Goal: Information Seeking & Learning: Compare options

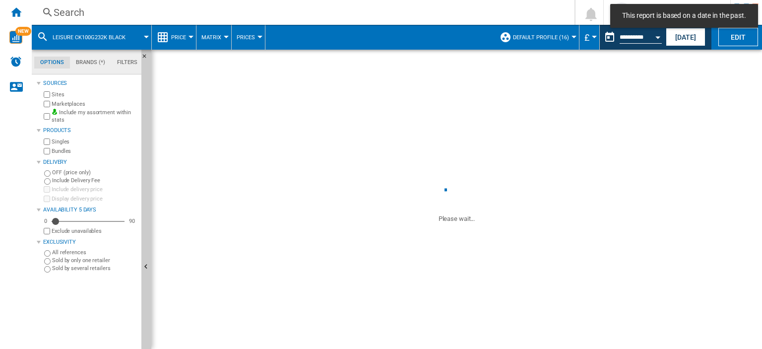
click at [61, 13] on div "Search" at bounding box center [301, 12] width 495 height 14
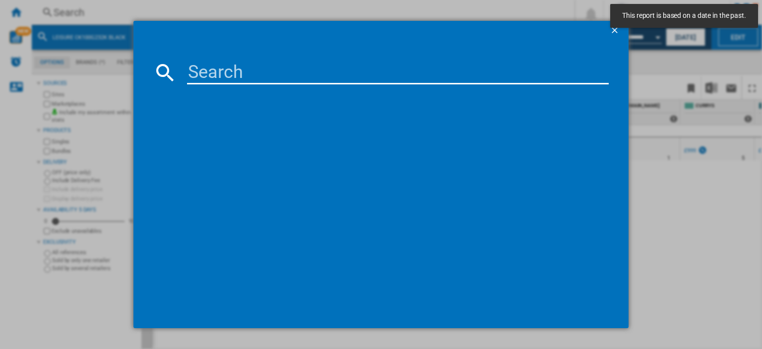
paste input "B5D510645UW_WH"
type input "B5D510645UW"
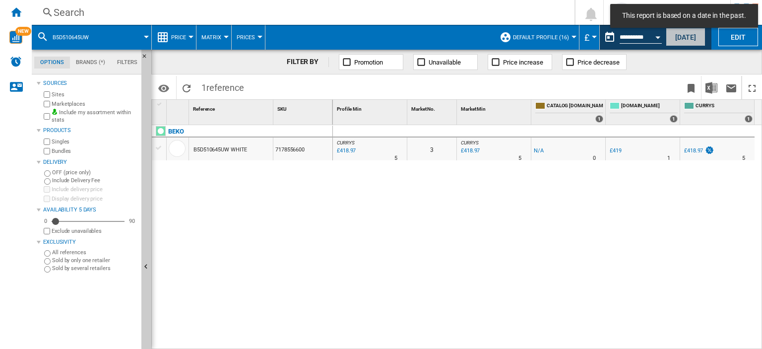
click at [682, 36] on button "[DATE]" at bounding box center [686, 37] width 40 height 18
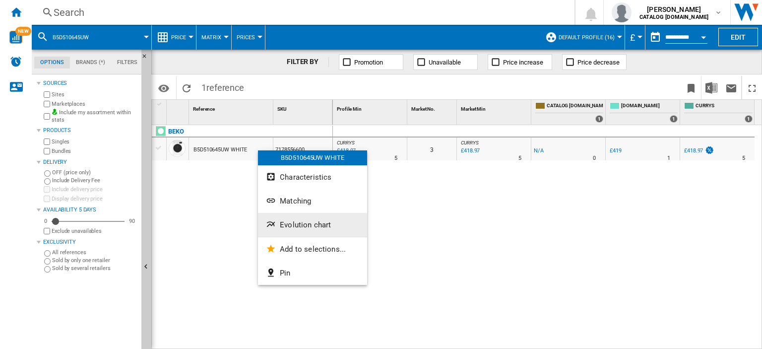
click at [297, 224] on span "Evolution chart" at bounding box center [305, 224] width 51 height 9
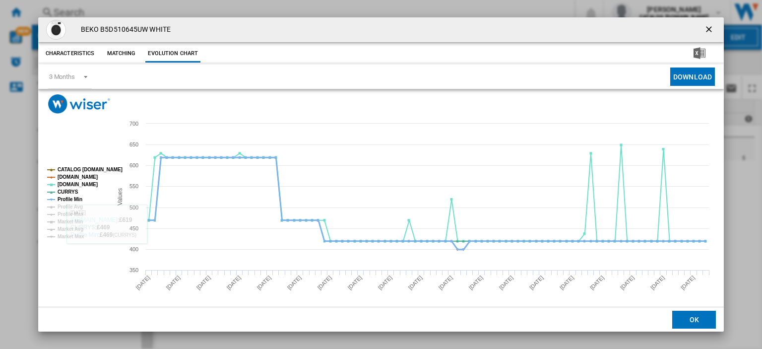
click at [64, 200] on tspan "Profile Min" at bounding box center [70, 198] width 25 height 5
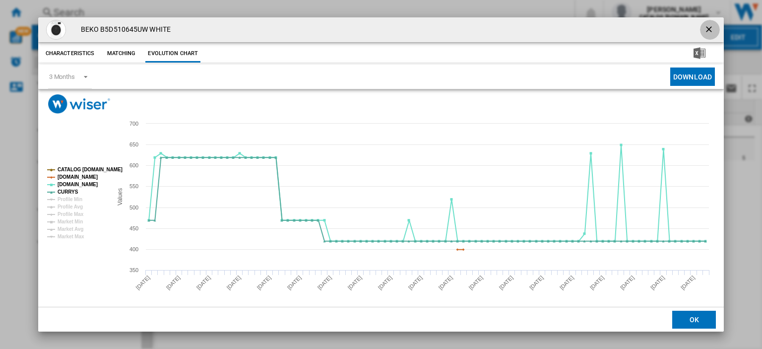
click at [707, 29] on ng-md-icon "getI18NText('BUTTONS.CLOSE_DIALOG')" at bounding box center [710, 30] width 12 height 12
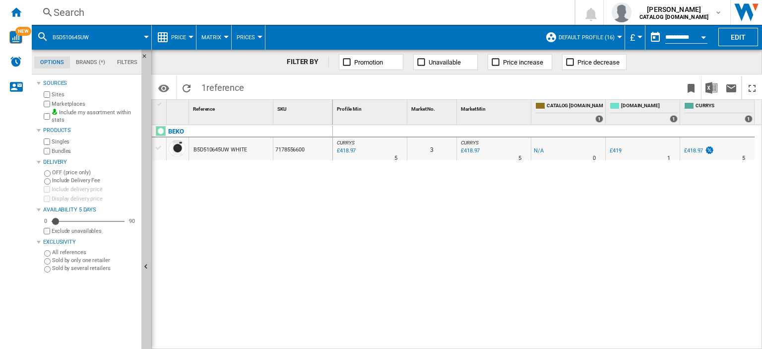
click at [70, 13] on div "Search" at bounding box center [301, 12] width 495 height 14
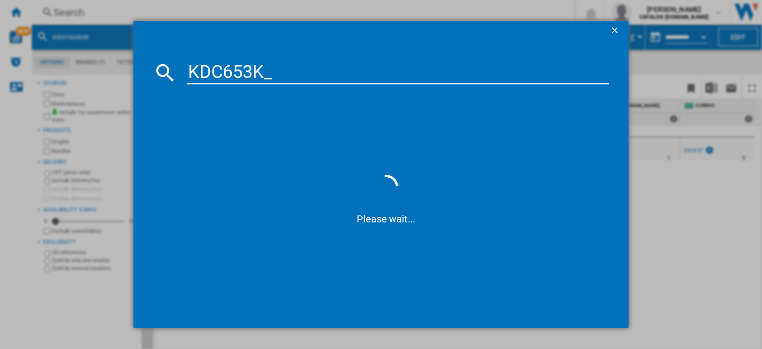
type input "KDC653K"
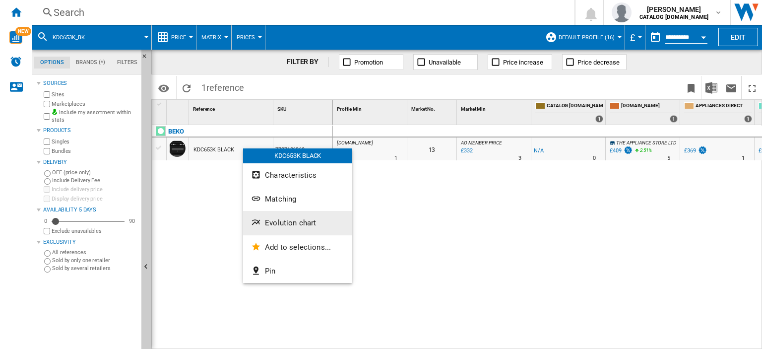
click at [290, 226] on span "Evolution chart" at bounding box center [290, 222] width 51 height 9
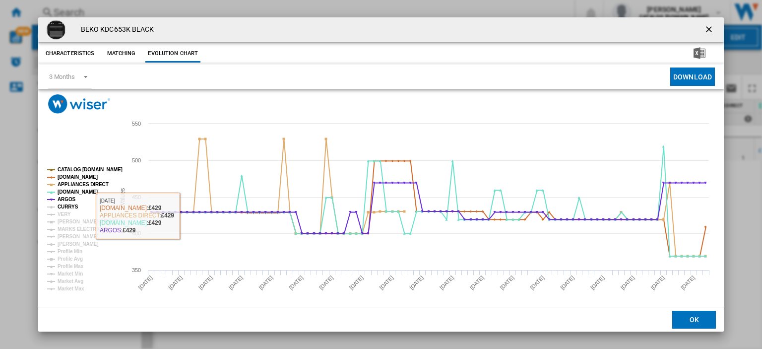
click at [65, 207] on tspan "CURRYS" at bounding box center [68, 206] width 21 height 5
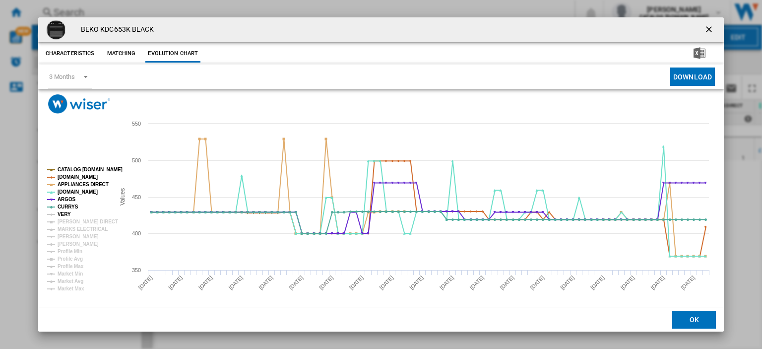
click at [65, 211] on tspan "VERY" at bounding box center [64, 213] width 13 height 5
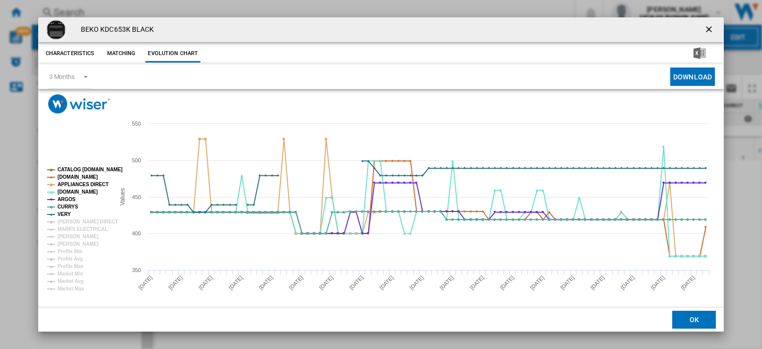
click at [67, 216] on tspan "VERY" at bounding box center [64, 213] width 13 height 5
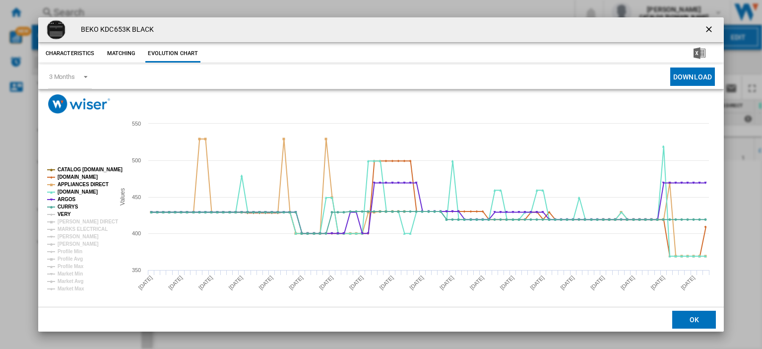
click at [65, 216] on tspan "VERY" at bounding box center [64, 213] width 13 height 5
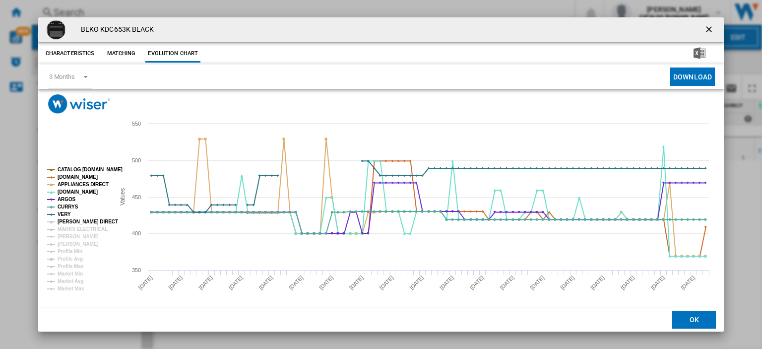
click at [64, 219] on tspan "[PERSON_NAME] DIRECT" at bounding box center [88, 221] width 61 height 5
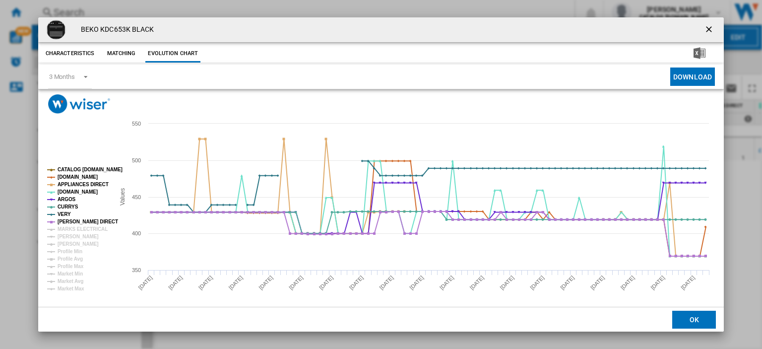
click at [64, 223] on tspan "[PERSON_NAME] DIRECT" at bounding box center [88, 221] width 61 height 5
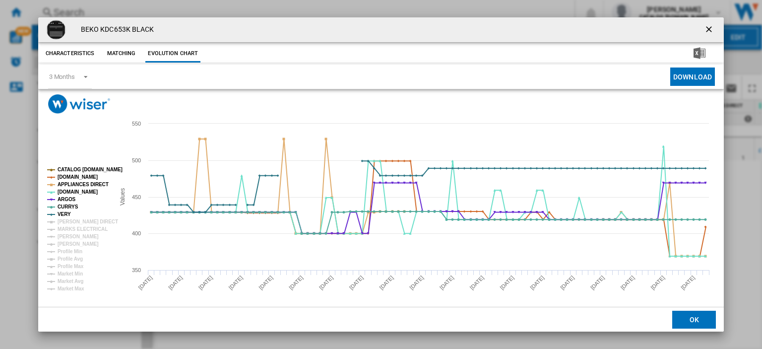
click at [65, 222] on tspan "[PERSON_NAME] DIRECT" at bounding box center [88, 221] width 61 height 5
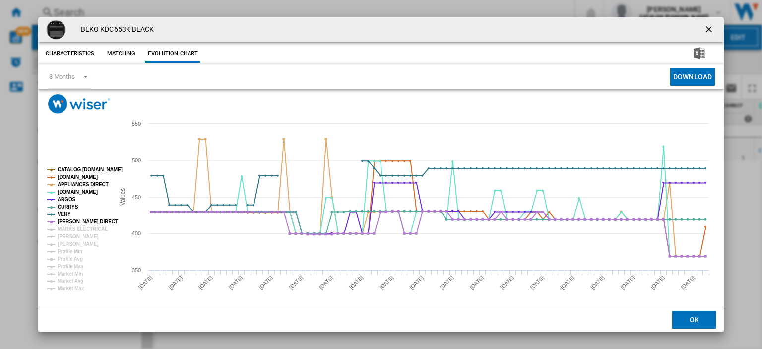
click at [66, 226] on tspan "MARKS ELECTRICAL" at bounding box center [83, 228] width 50 height 5
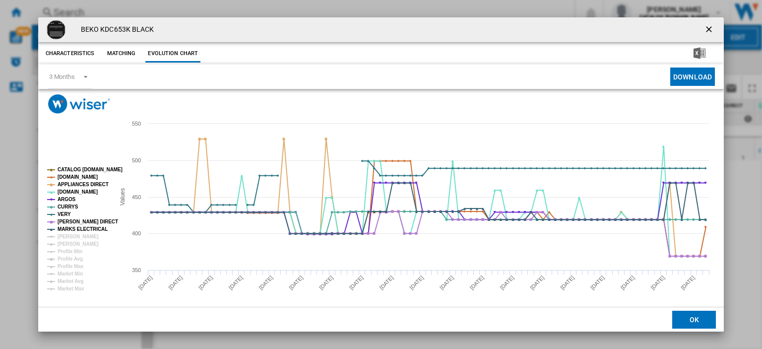
click at [704, 28] on ng-md-icon "getI18NText('BUTTONS.CLOSE_DIALOG')" at bounding box center [710, 30] width 12 height 12
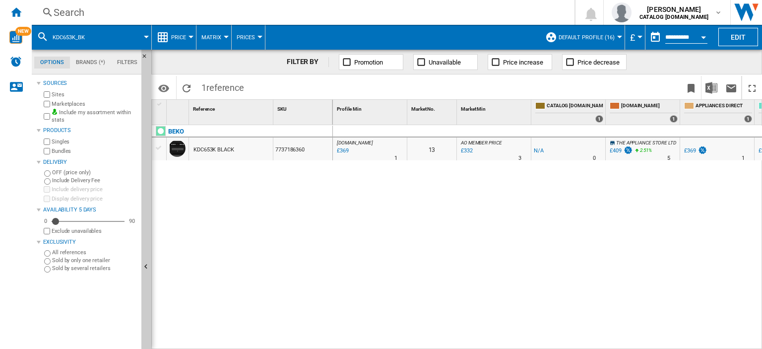
click at [67, 13] on div "Search" at bounding box center [301, 12] width 495 height 14
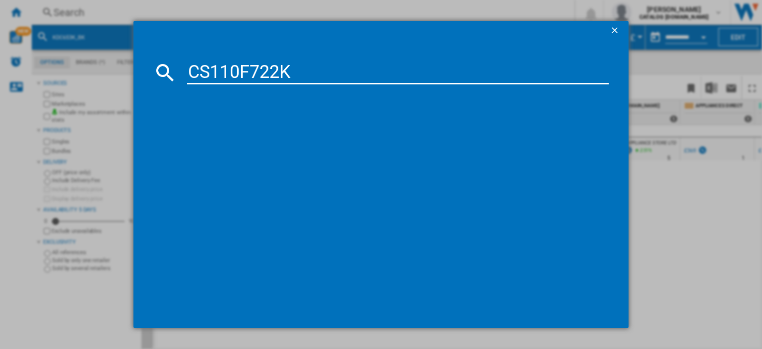
type input "CS110F722K"
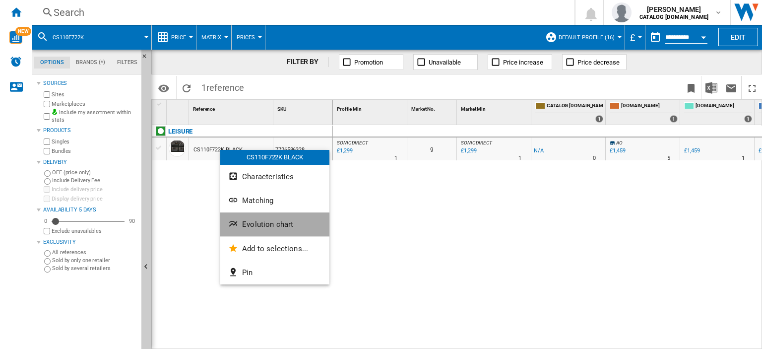
click at [271, 222] on span "Evolution chart" at bounding box center [267, 224] width 51 height 9
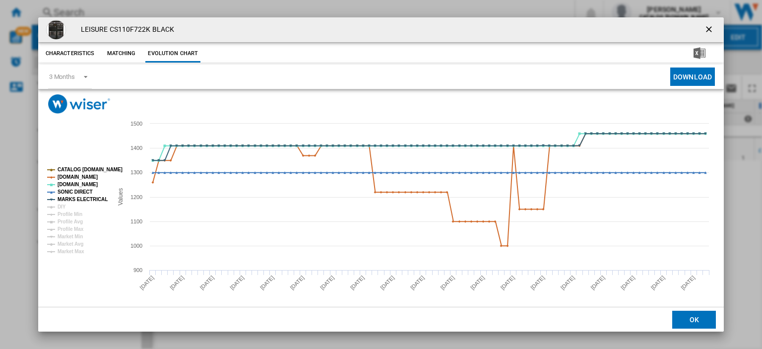
click at [704, 29] on ng-md-icon "getI18NText('BUTTONS.CLOSE_DIALOG')" at bounding box center [710, 30] width 12 height 12
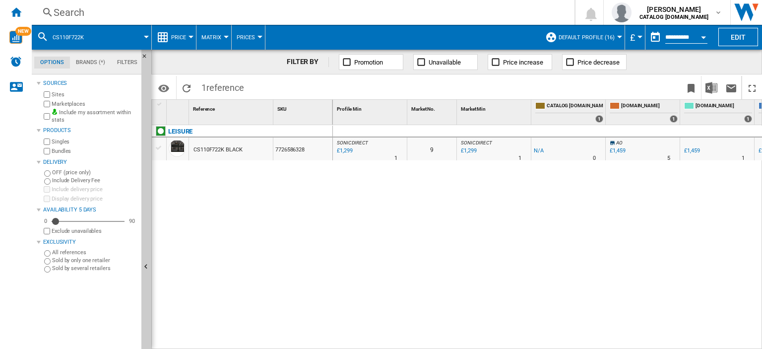
click at [65, 15] on div "Search" at bounding box center [301, 12] width 495 height 14
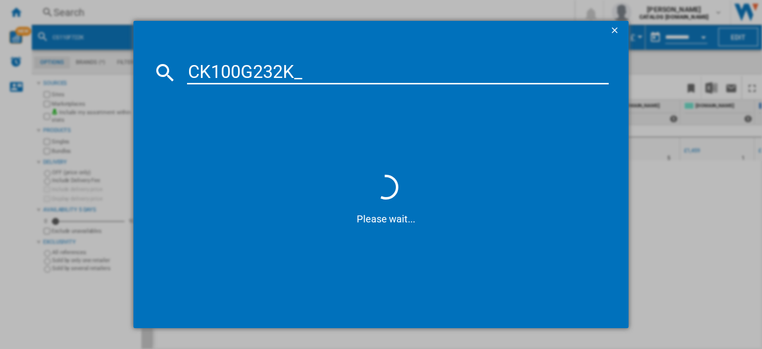
type input "CK100G232K"
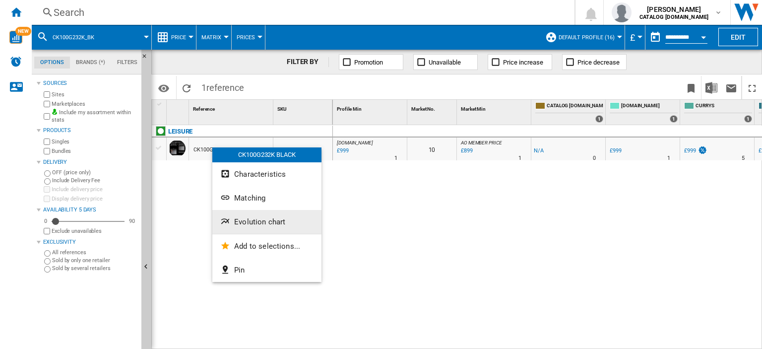
click at [254, 224] on span "Evolution chart" at bounding box center [259, 221] width 51 height 9
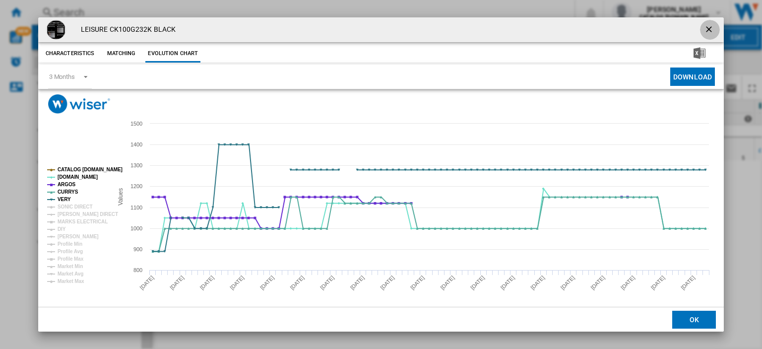
click at [704, 29] on ng-md-icon "getI18NText('BUTTONS.CLOSE_DIALOG')" at bounding box center [710, 30] width 12 height 12
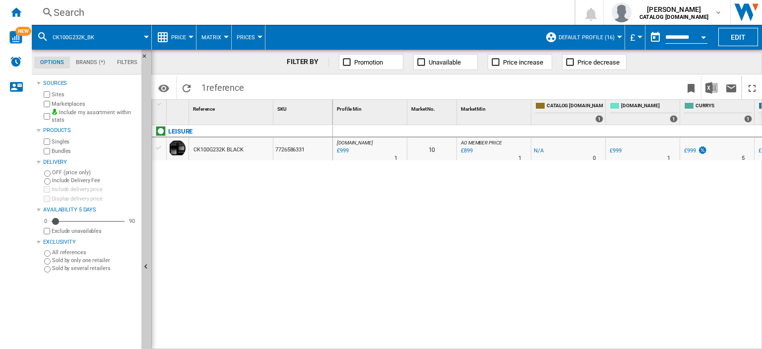
click at [67, 13] on div "Search" at bounding box center [301, 12] width 495 height 14
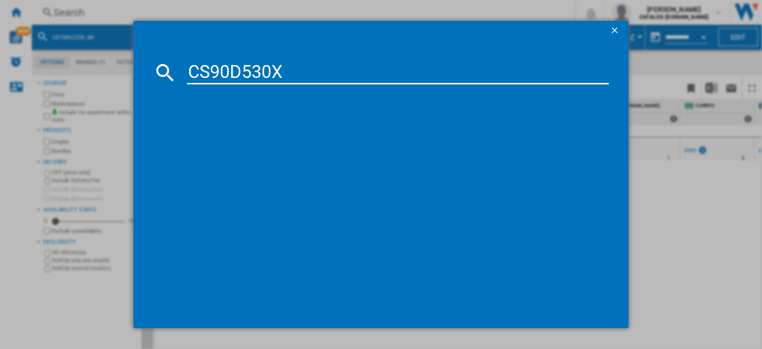
type input "CS90D530X"
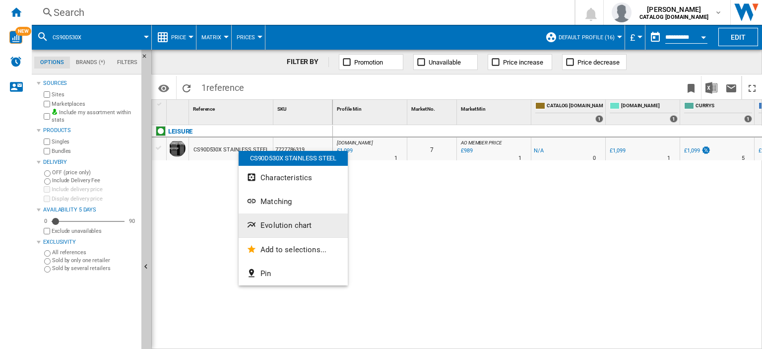
click at [280, 229] on span "Evolution chart" at bounding box center [286, 225] width 51 height 9
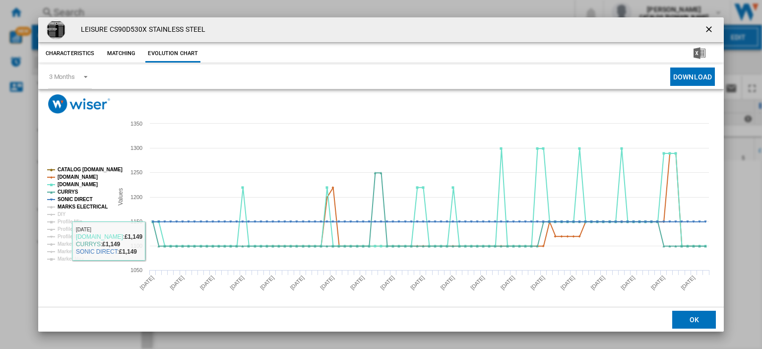
click at [85, 209] on tspan "MARKS ELECTRICAL" at bounding box center [83, 206] width 50 height 5
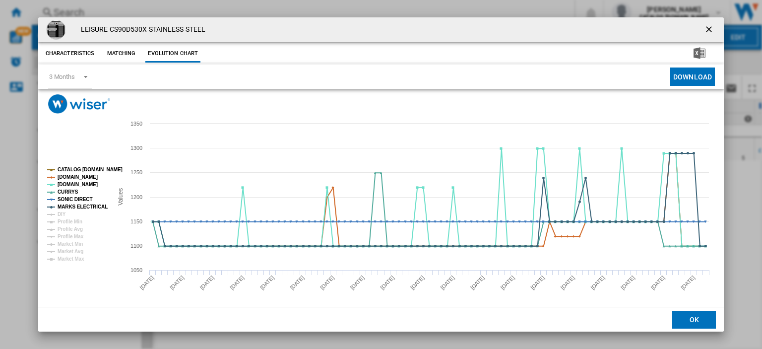
click at [706, 29] on ng-md-icon "getI18NText('BUTTONS.CLOSE_DIALOG')" at bounding box center [710, 30] width 12 height 12
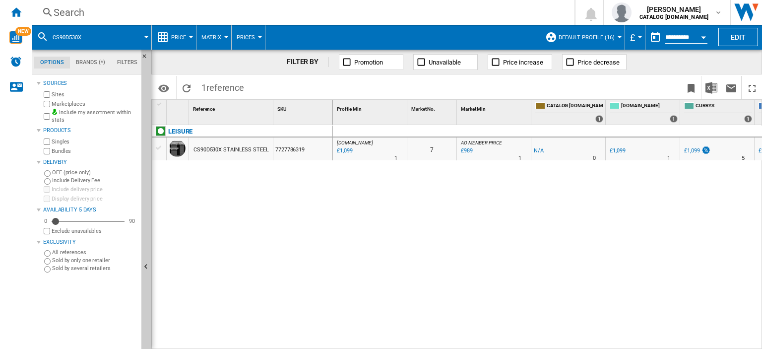
click at [71, 14] on div "Search" at bounding box center [301, 12] width 495 height 14
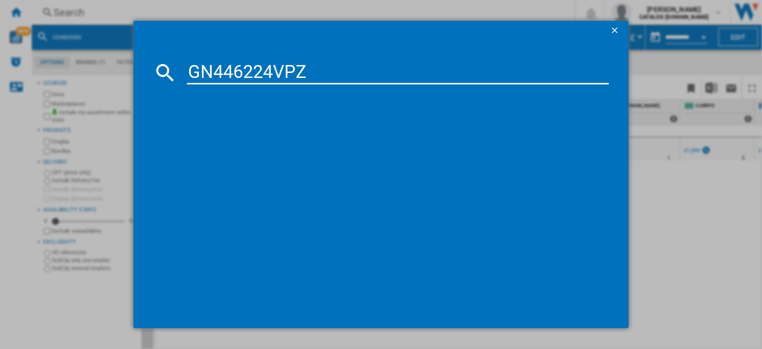
type input "GN446224VPZ"
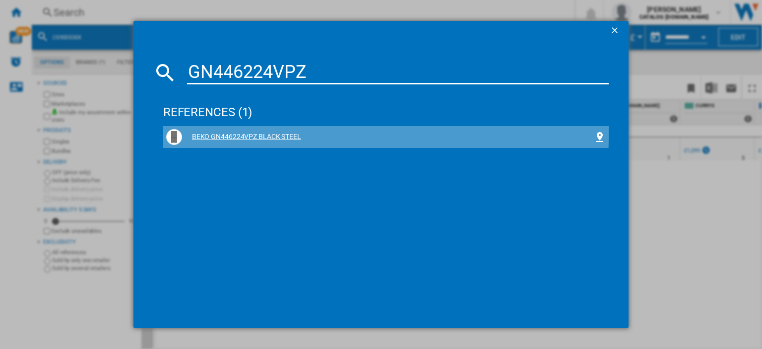
click at [240, 130] on div "BEKO GN446224VPZ BLACK STEEL" at bounding box center [386, 137] width 440 height 16
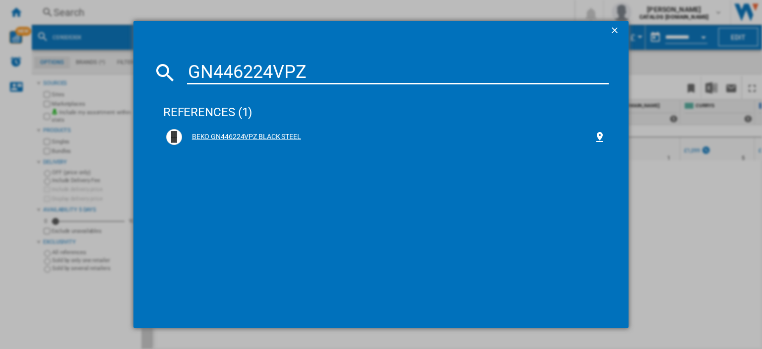
click at [238, 134] on div "BEKO GN446224VPZ BLACK STEEL" at bounding box center [388, 137] width 412 height 10
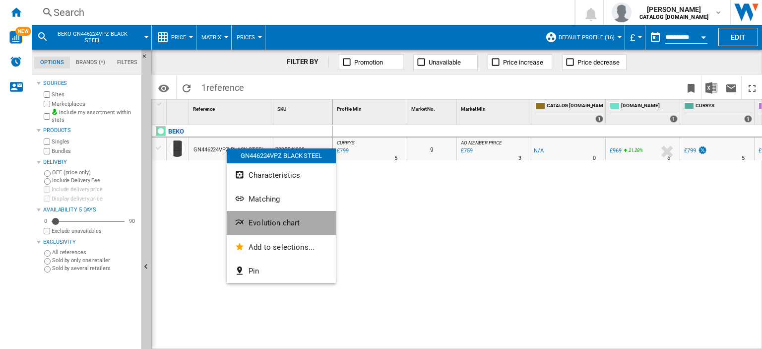
click at [268, 222] on span "Evolution chart" at bounding box center [274, 222] width 51 height 9
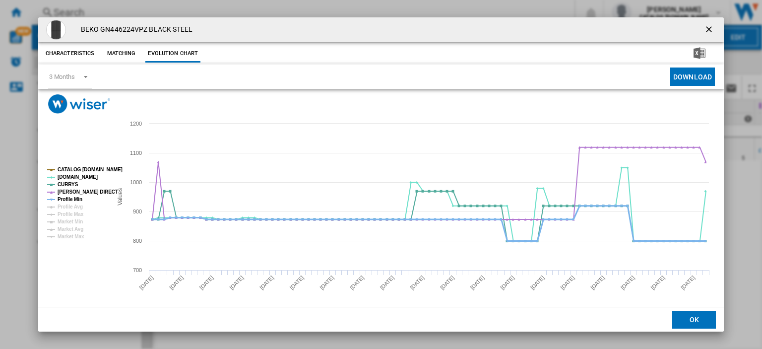
click at [67, 198] on tspan "Profile Min" at bounding box center [70, 198] width 25 height 5
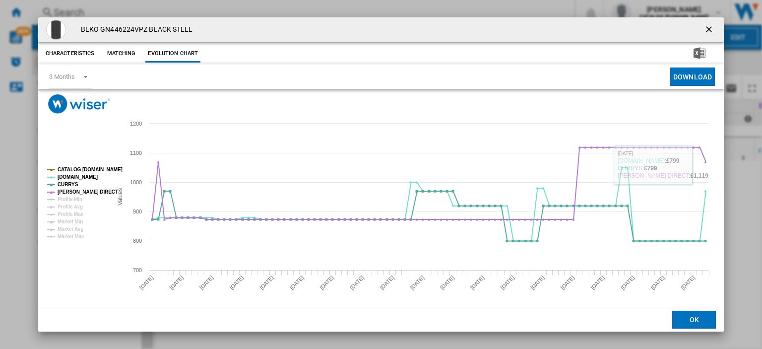
click at [704, 29] on ng-md-icon "getI18NText('BUTTONS.CLOSE_DIALOG')" at bounding box center [710, 30] width 12 height 12
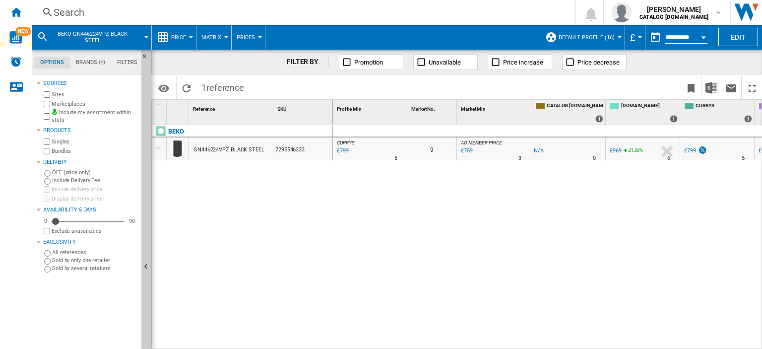
click at [336, 148] on div "£799" at bounding box center [341, 151] width 13 height 10
click at [68, 12] on div "Search" at bounding box center [301, 12] width 495 height 14
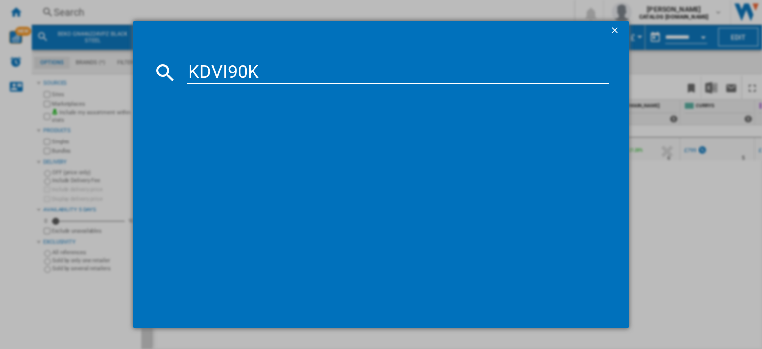
type input "KDVI90K"
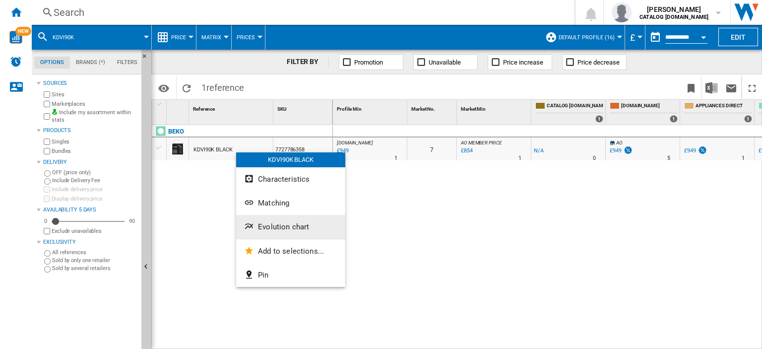
click at [290, 230] on span "Evolution chart" at bounding box center [283, 226] width 51 height 9
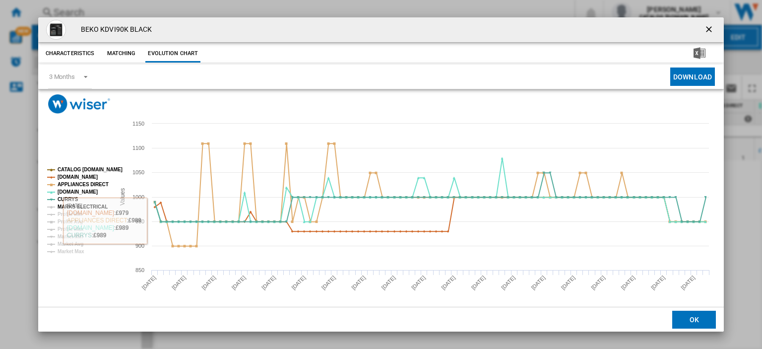
click at [92, 208] on tspan "MARKS ELECTRICAL" at bounding box center [83, 206] width 50 height 5
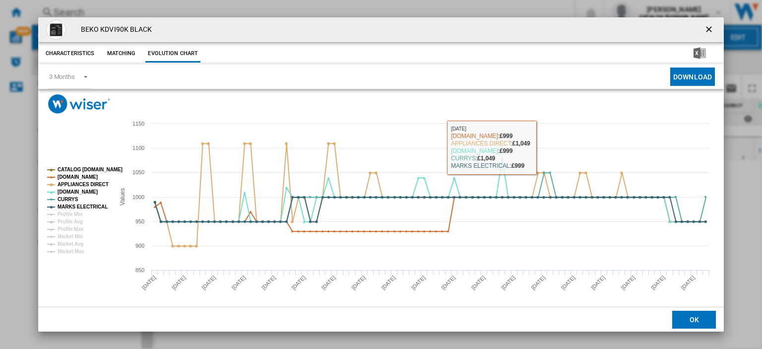
click at [705, 28] on ng-md-icon "getI18NText('BUTTONS.CLOSE_DIALOG')" at bounding box center [710, 30] width 12 height 12
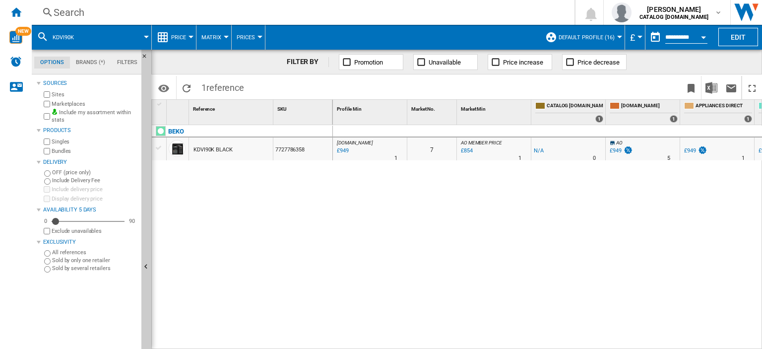
click at [67, 13] on div "Search" at bounding box center [301, 12] width 495 height 14
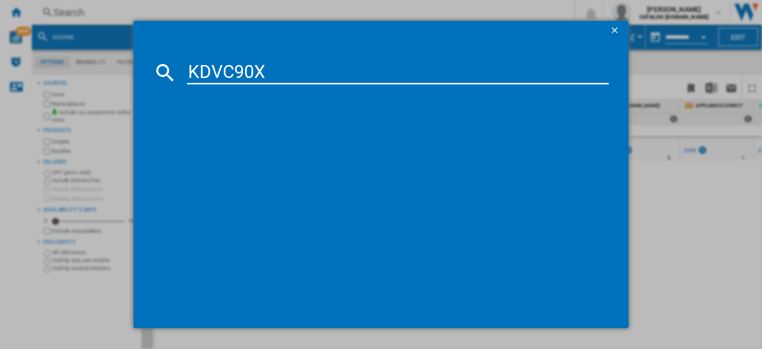
type input "KDVC90X"
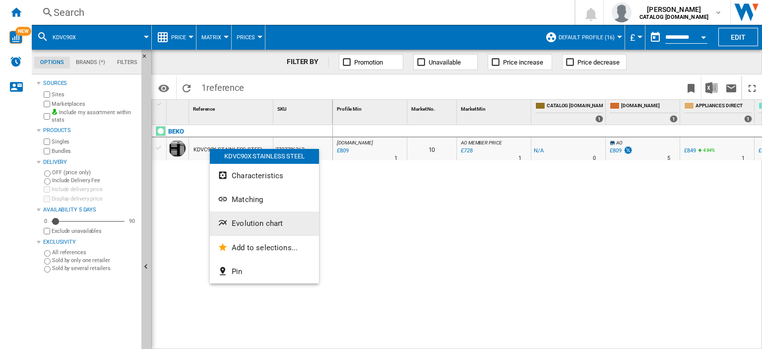
click at [246, 220] on span "Evolution chart" at bounding box center [257, 223] width 51 height 9
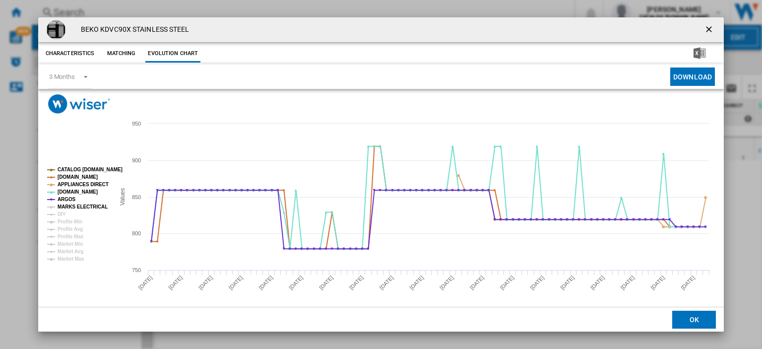
click at [98, 206] on tspan "MARKS ELECTRICAL" at bounding box center [83, 206] width 50 height 5
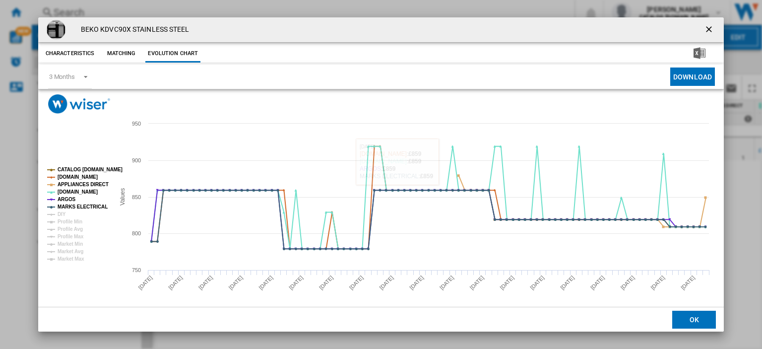
click at [704, 31] on ng-md-icon "getI18NText('BUTTONS.CLOSE_DIALOG')" at bounding box center [710, 30] width 12 height 12
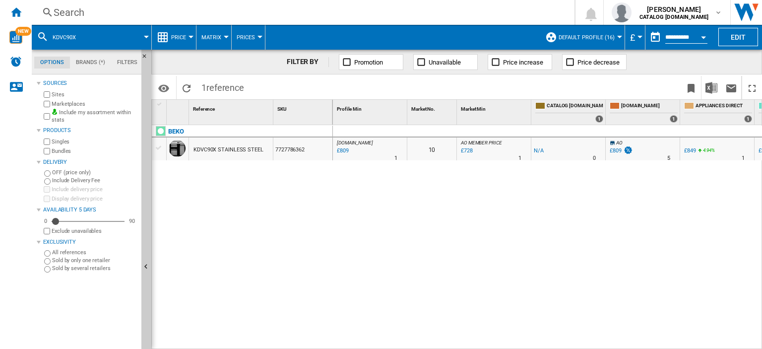
click at [63, 9] on div "Search" at bounding box center [301, 12] width 495 height 14
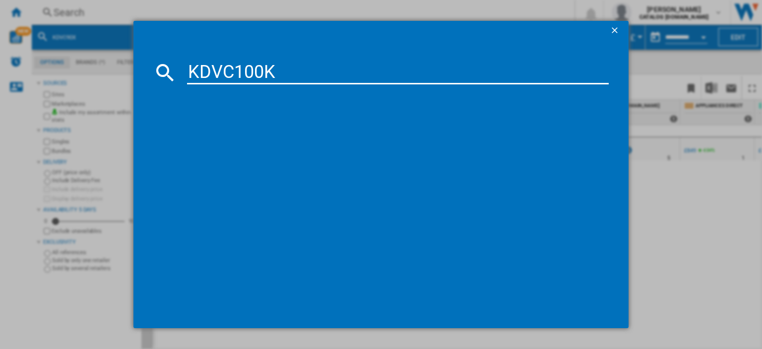
type input "KDVC100K"
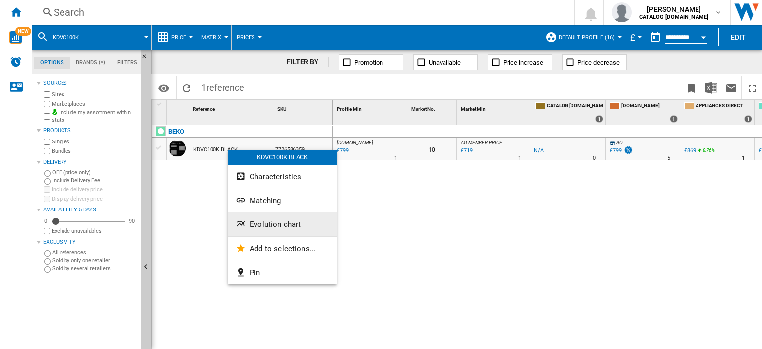
click at [263, 224] on span "Evolution chart" at bounding box center [275, 224] width 51 height 9
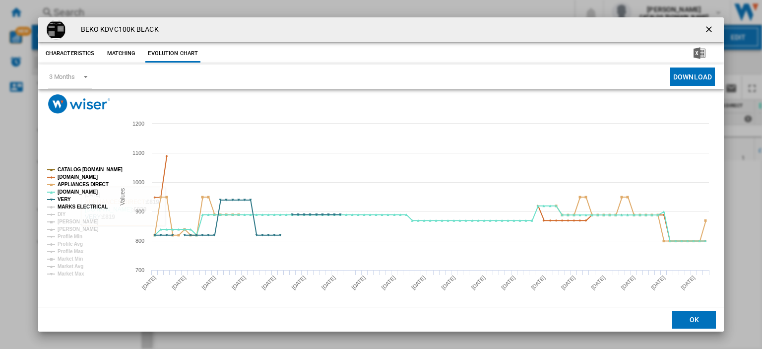
click at [65, 207] on tspan "MARKS ELECTRICAL" at bounding box center [83, 206] width 50 height 5
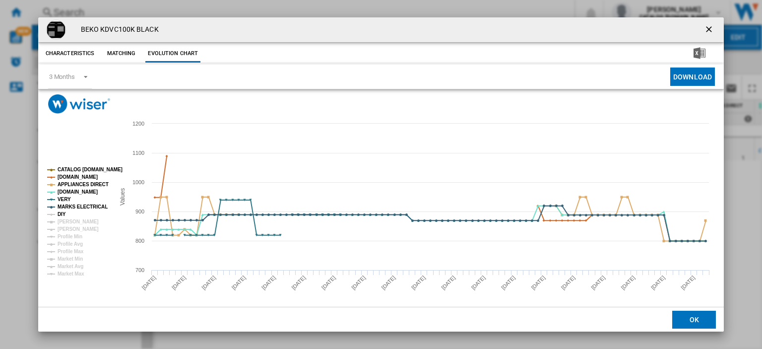
click at [65, 215] on tspan "DIY" at bounding box center [62, 213] width 8 height 5
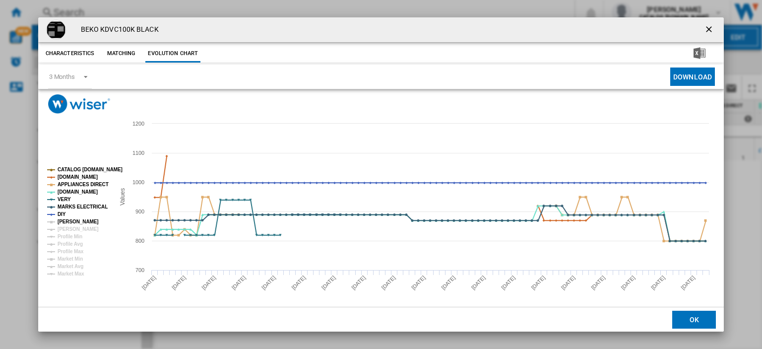
click at [65, 222] on tspan "[PERSON_NAME]" at bounding box center [78, 221] width 41 height 5
click at [704, 26] on ng-md-icon "getI18NText('BUTTONS.CLOSE_DIALOG')" at bounding box center [710, 30] width 12 height 12
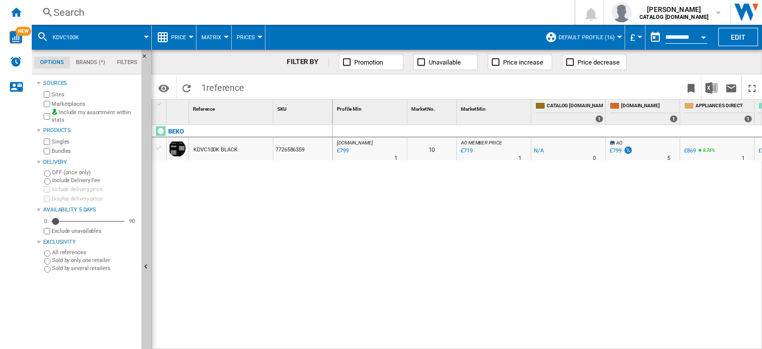
click at [64, 14] on div "Search" at bounding box center [301, 12] width 495 height 14
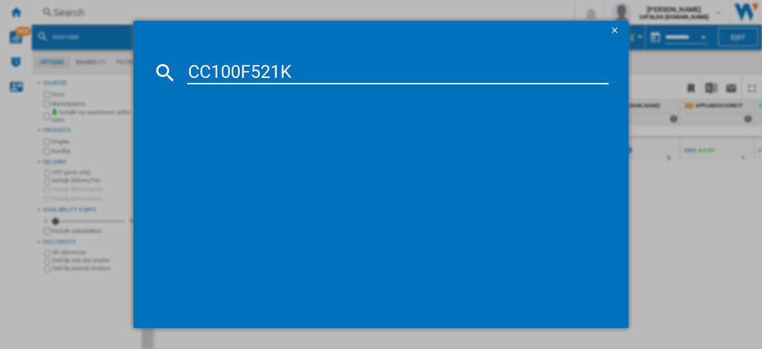
type input "CC100F521K"
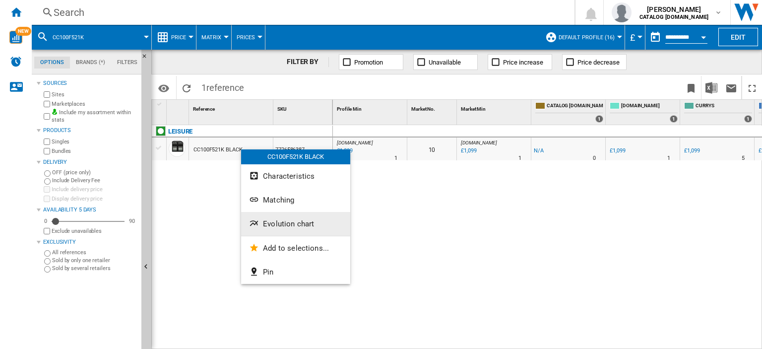
click at [280, 226] on span "Evolution chart" at bounding box center [288, 223] width 51 height 9
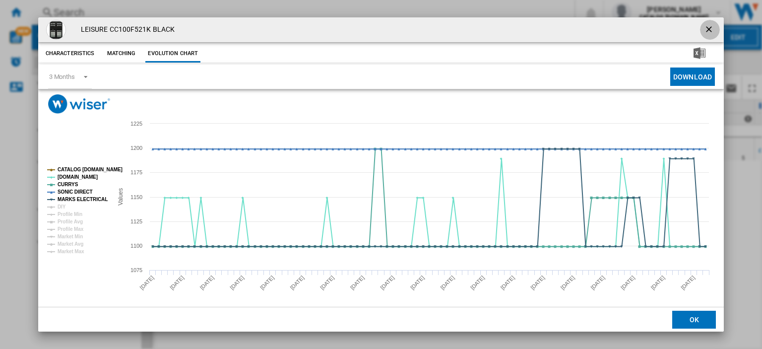
click at [704, 27] on ng-md-icon "getI18NText('BUTTONS.CLOSE_DIALOG')" at bounding box center [710, 30] width 12 height 12
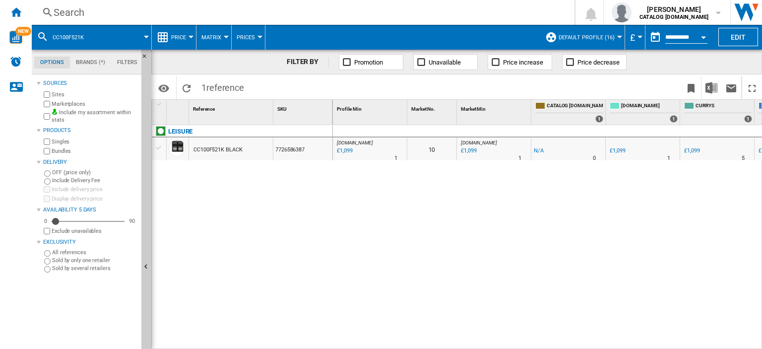
click at [71, 9] on div "Search" at bounding box center [301, 12] width 495 height 14
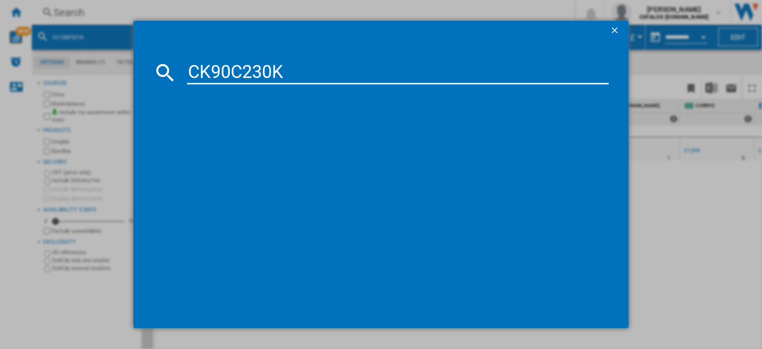
type input "CK90C230K"
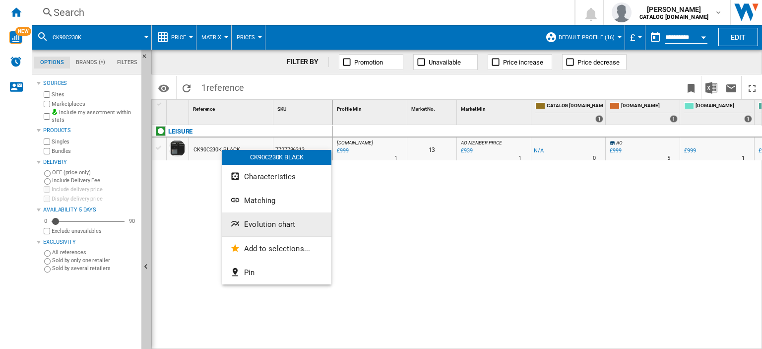
click at [254, 220] on span "Evolution chart" at bounding box center [269, 224] width 51 height 9
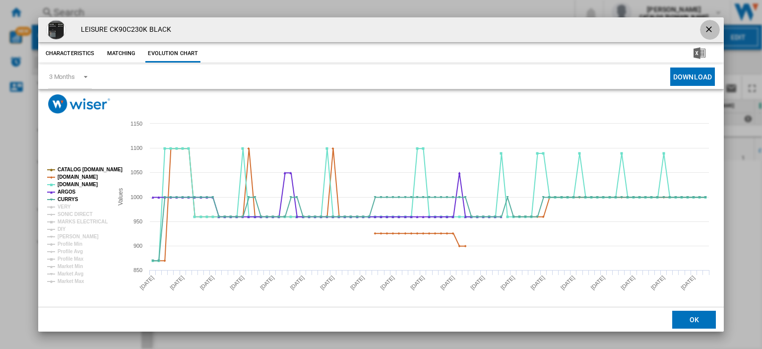
click at [704, 29] on ng-md-icon "getI18NText('BUTTONS.CLOSE_DIALOG')" at bounding box center [710, 30] width 12 height 12
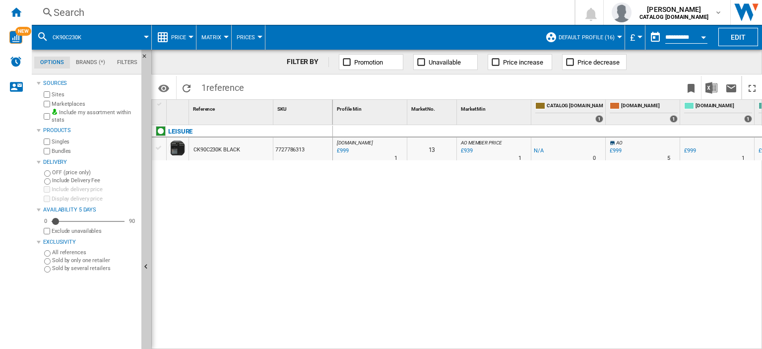
click at [65, 15] on div "Search" at bounding box center [301, 12] width 495 height 14
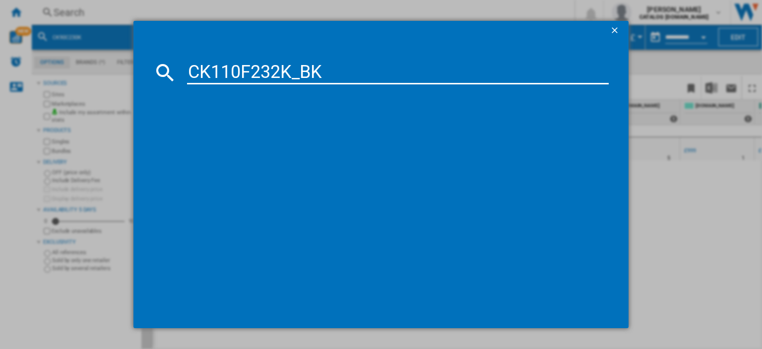
click at [213, 192] on div at bounding box center [381, 198] width 456 height 219
click at [328, 69] on input "CK110F232K_BK" at bounding box center [398, 73] width 422 height 24
type input "CK110F232K"
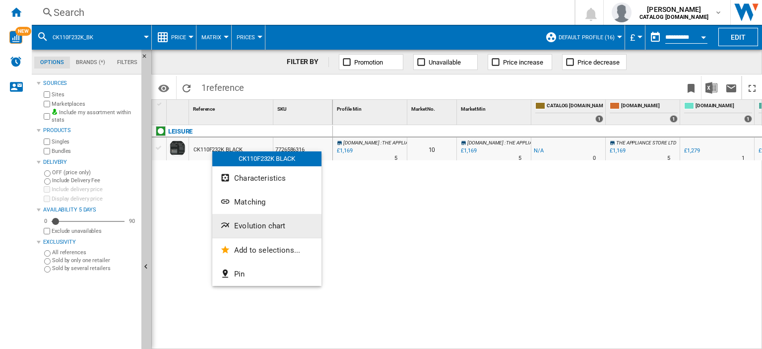
click at [250, 228] on span "Evolution chart" at bounding box center [259, 225] width 51 height 9
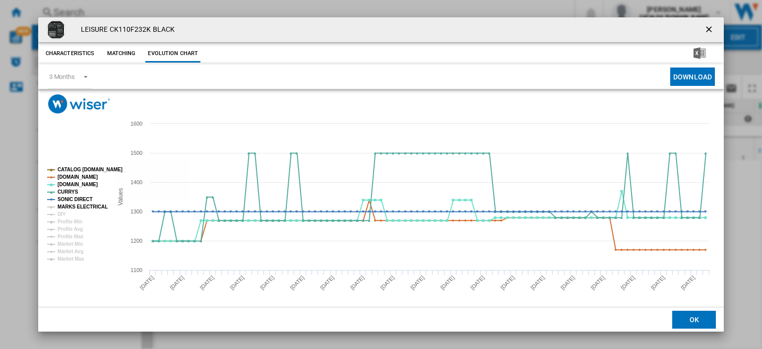
click at [68, 208] on tspan "MARKS ELECTRICAL" at bounding box center [83, 206] width 50 height 5
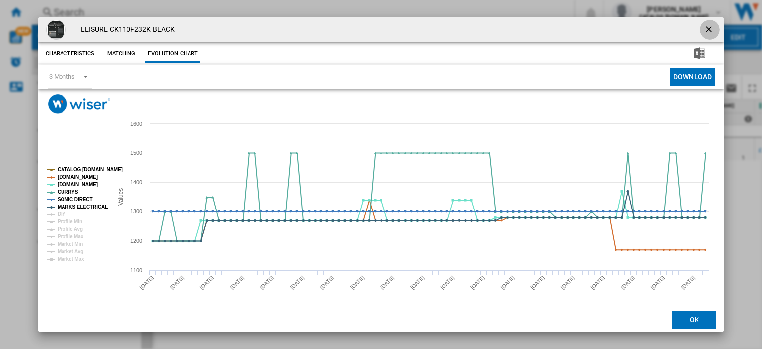
click at [707, 29] on ng-md-icon "getI18NText('BUTTONS.CLOSE_DIALOG')" at bounding box center [710, 30] width 12 height 12
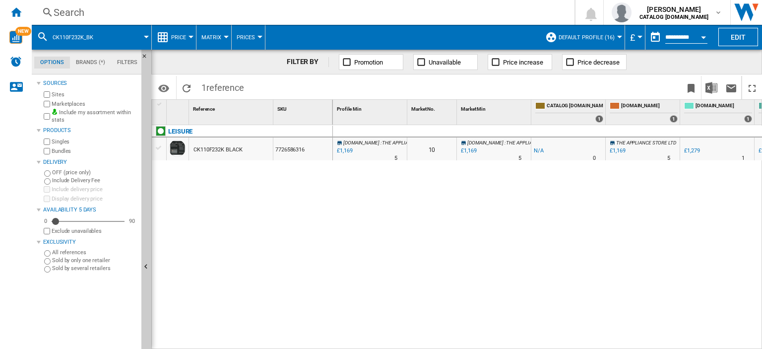
click at [70, 14] on div "Search" at bounding box center [301, 12] width 495 height 14
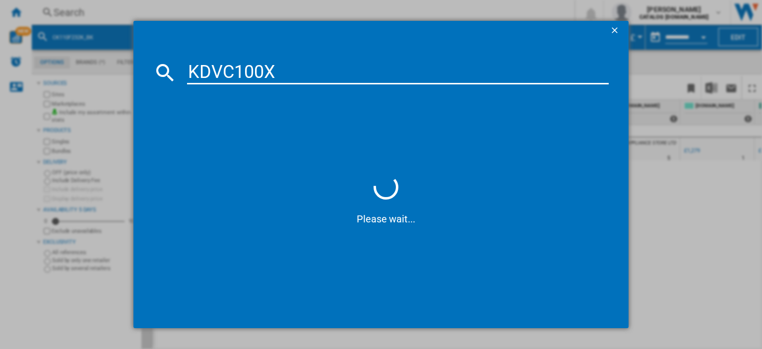
type input "KDVC100X"
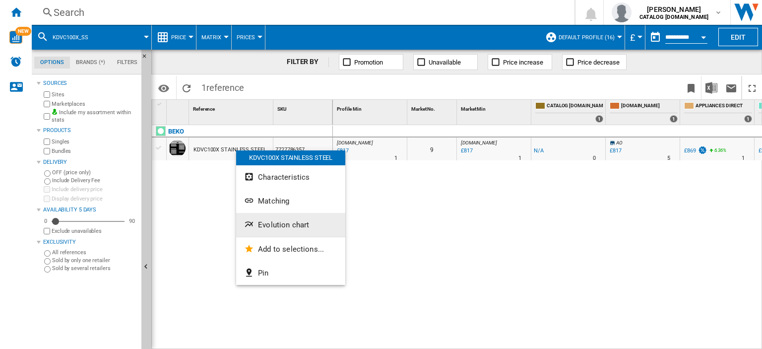
click at [286, 219] on button "Evolution chart" at bounding box center [290, 225] width 109 height 24
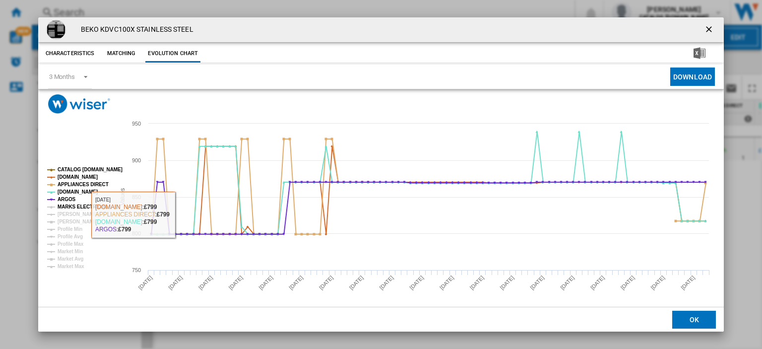
click at [62, 204] on tspan "MARKS ELECTRICAL" at bounding box center [83, 206] width 50 height 5
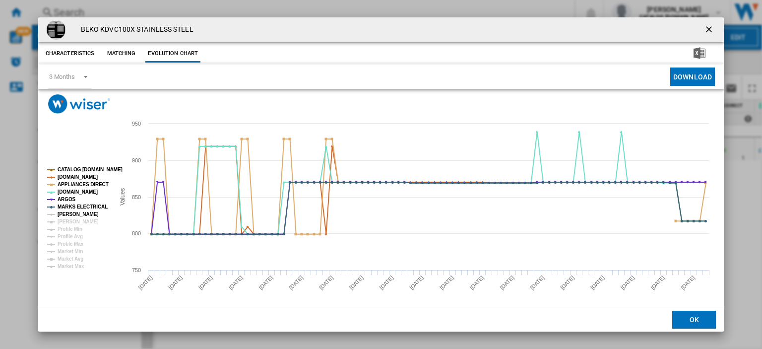
click at [64, 213] on tspan "[PERSON_NAME]" at bounding box center [78, 213] width 41 height 5
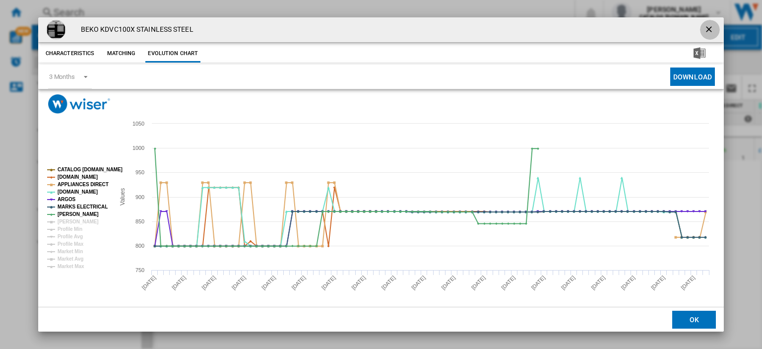
click at [708, 29] on ng-md-icon "getI18NText('BUTTONS.CLOSE_DIALOG')" at bounding box center [710, 30] width 12 height 12
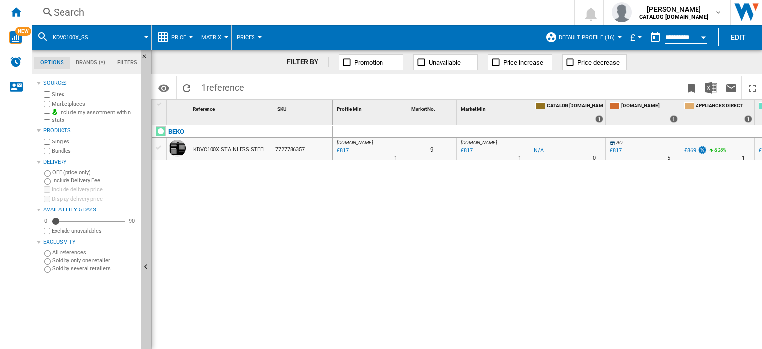
click at [66, 11] on div "Search" at bounding box center [301, 12] width 495 height 14
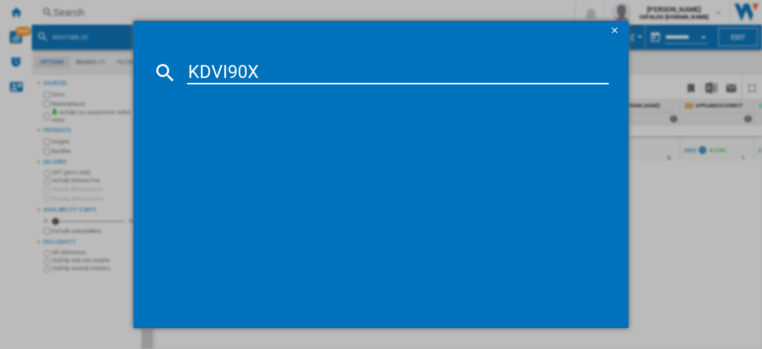
type input "KDVI90X"
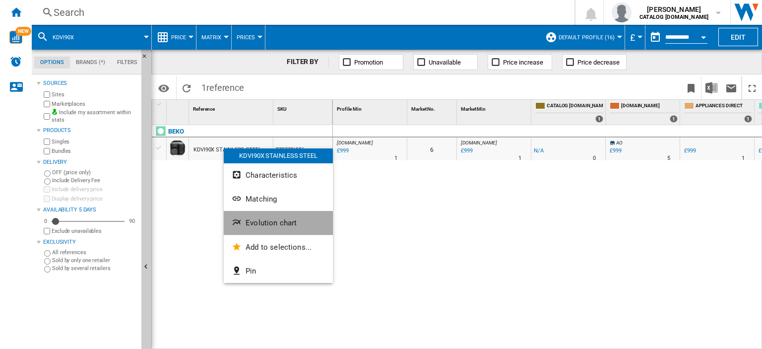
click at [261, 224] on span "Evolution chart" at bounding box center [271, 222] width 51 height 9
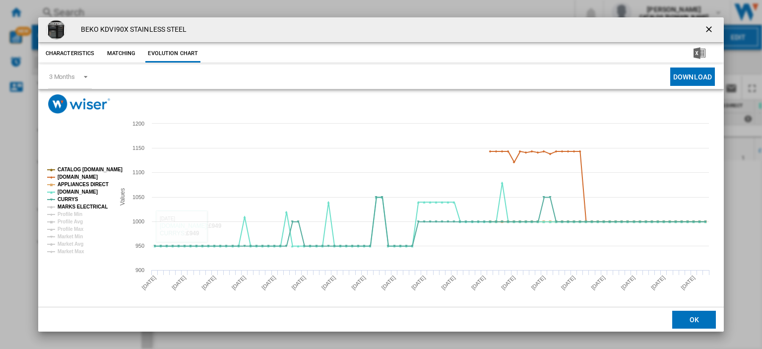
click at [77, 205] on tspan "MARKS ELECTRICAL" at bounding box center [83, 206] width 50 height 5
click at [709, 29] on ng-md-icon "getI18NText('BUTTONS.CLOSE_DIALOG')" at bounding box center [710, 30] width 12 height 12
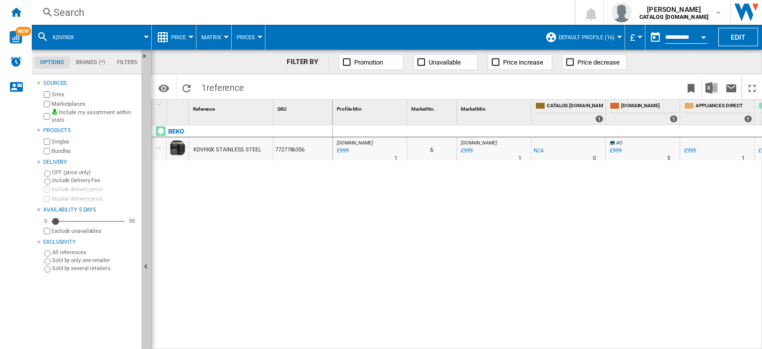
click at [72, 13] on div "Search" at bounding box center [301, 12] width 495 height 14
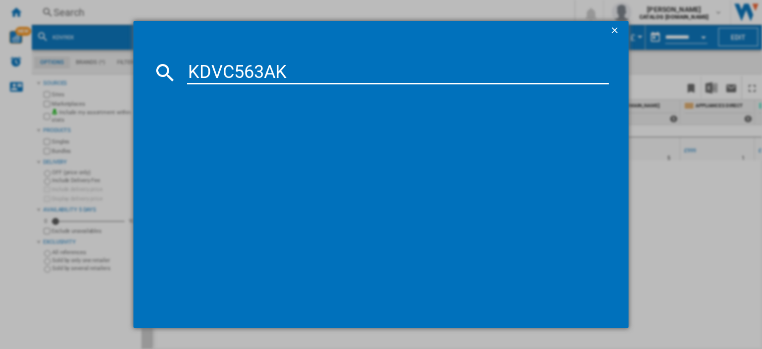
type input "KDVC563AK"
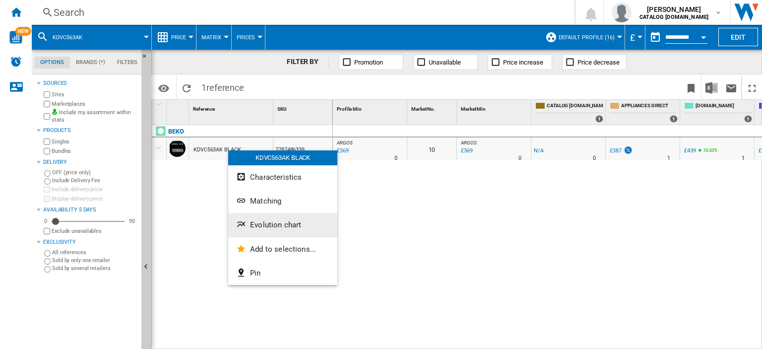
click at [268, 224] on span "Evolution chart" at bounding box center [275, 224] width 51 height 9
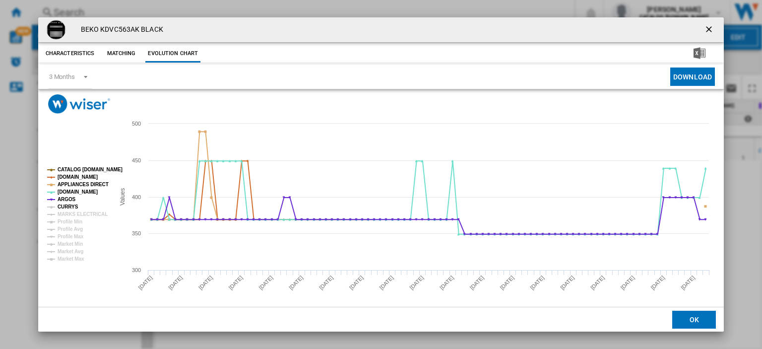
click at [70, 208] on tspan "CURRYS" at bounding box center [68, 206] width 21 height 5
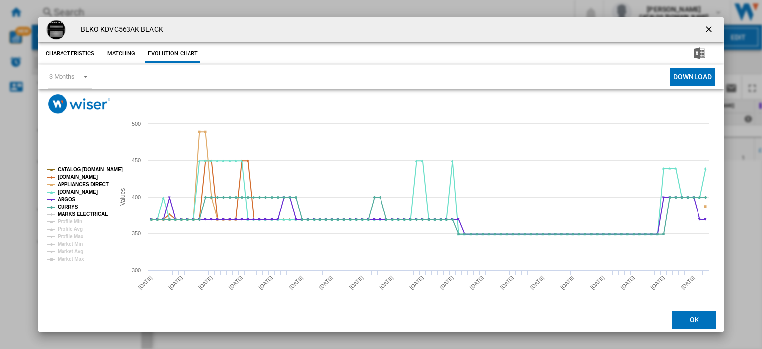
click at [71, 212] on tspan "MARKS ELECTRICAL" at bounding box center [83, 213] width 50 height 5
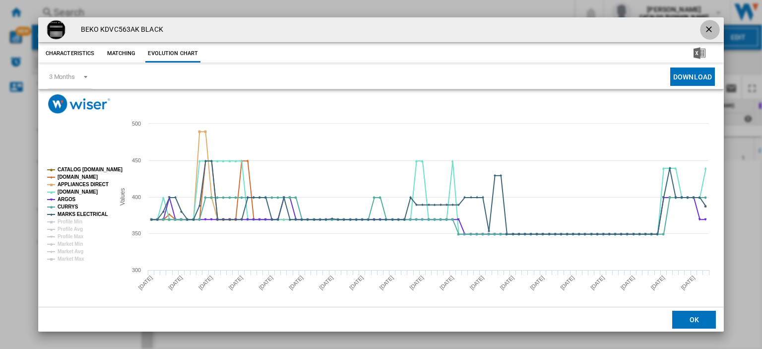
click at [708, 25] on ng-md-icon "getI18NText('BUTTONS.CLOSE_DIALOG')" at bounding box center [710, 30] width 12 height 12
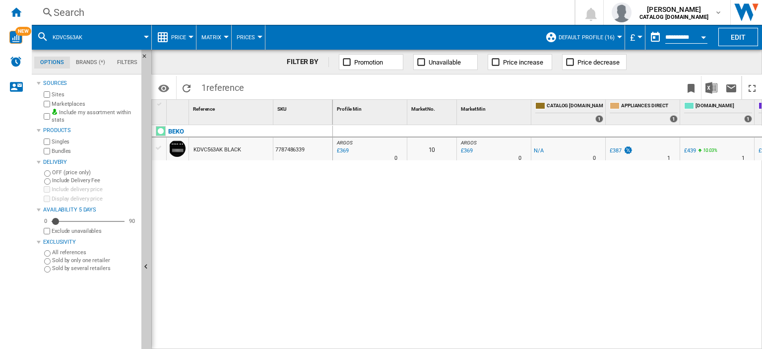
click at [70, 13] on div "Search" at bounding box center [301, 12] width 495 height 14
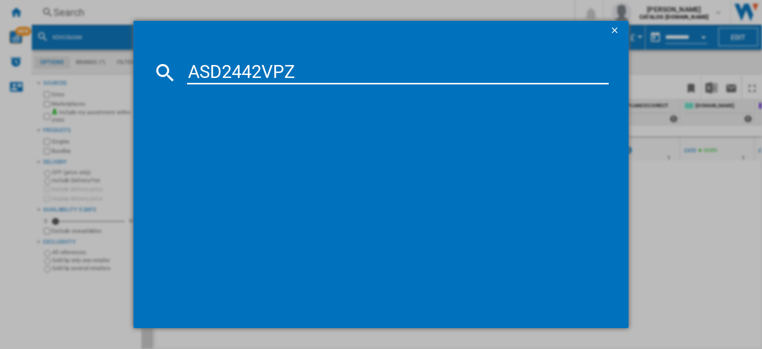
type input "ASD2442VPZ"
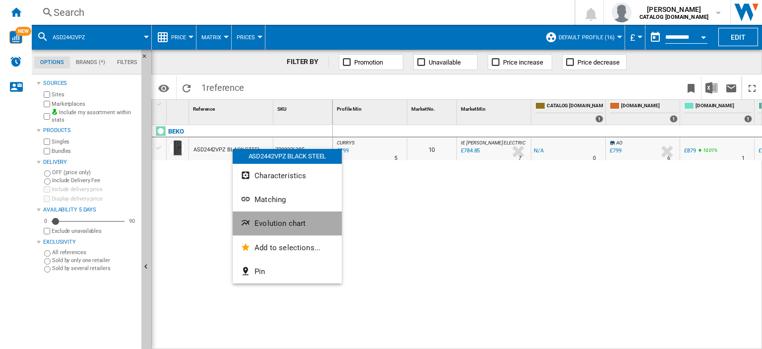
click at [272, 222] on span "Evolution chart" at bounding box center [280, 223] width 51 height 9
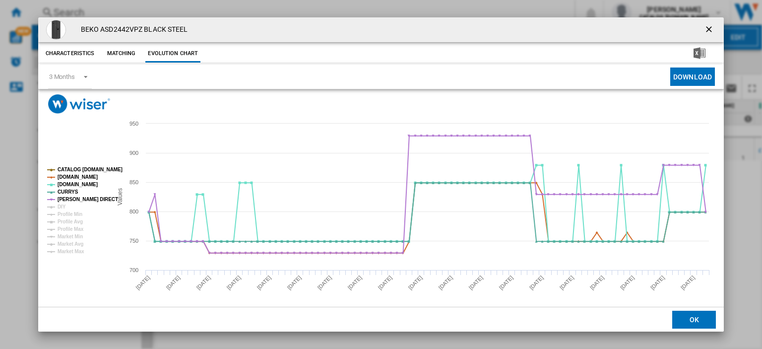
click at [705, 31] on ng-md-icon "getI18NText('BUTTONS.CLOSE_DIALOG')" at bounding box center [710, 30] width 12 height 12
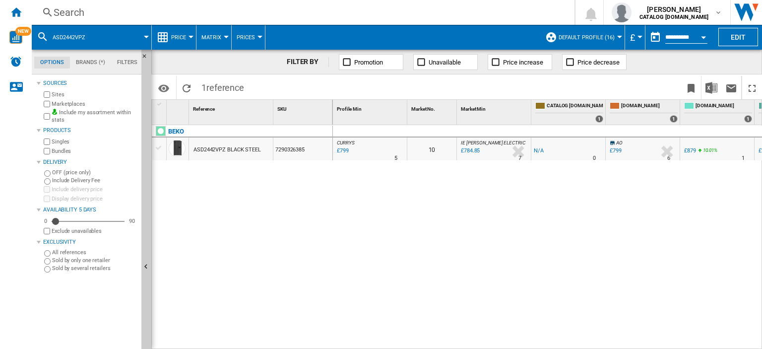
click at [67, 13] on div "Search" at bounding box center [301, 12] width 495 height 14
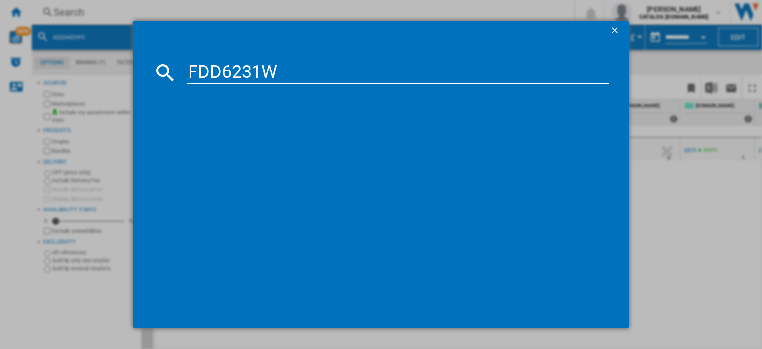
type input "FDD6231W"
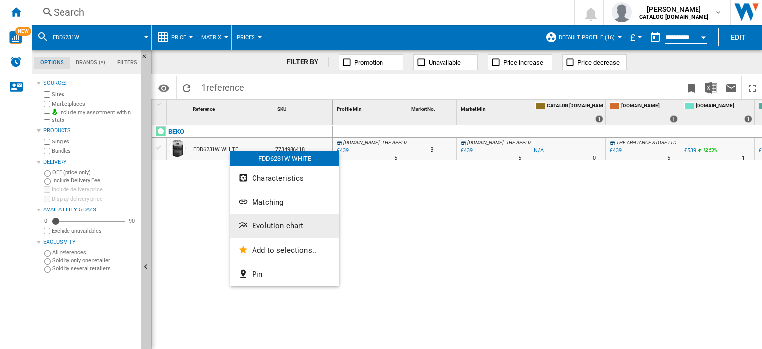
click at [275, 230] on button "Evolution chart" at bounding box center [284, 226] width 109 height 24
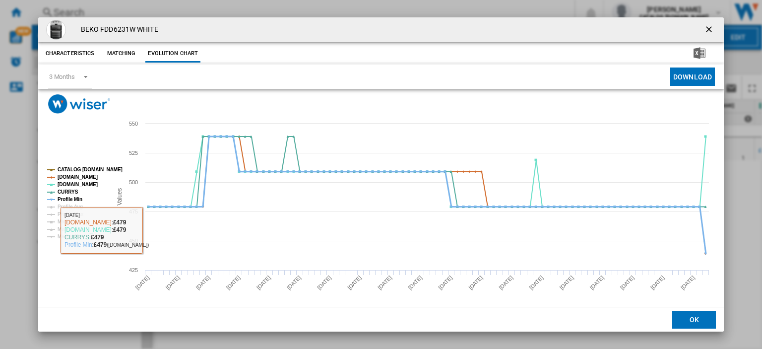
click at [64, 196] on tspan "Profile Min" at bounding box center [70, 198] width 25 height 5
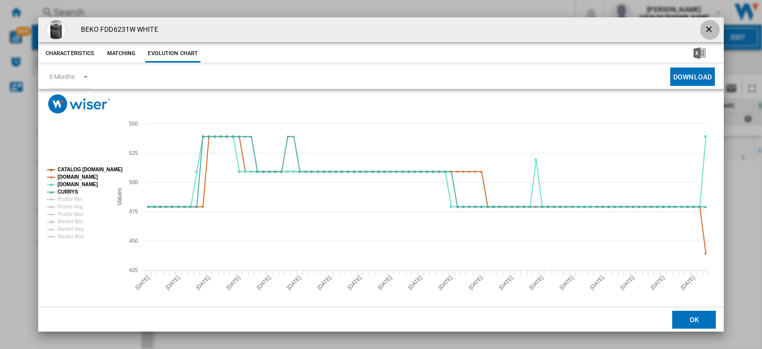
click at [704, 30] on ng-md-icon "getI18NText('BUTTONS.CLOSE_DIALOG')" at bounding box center [710, 30] width 12 height 12
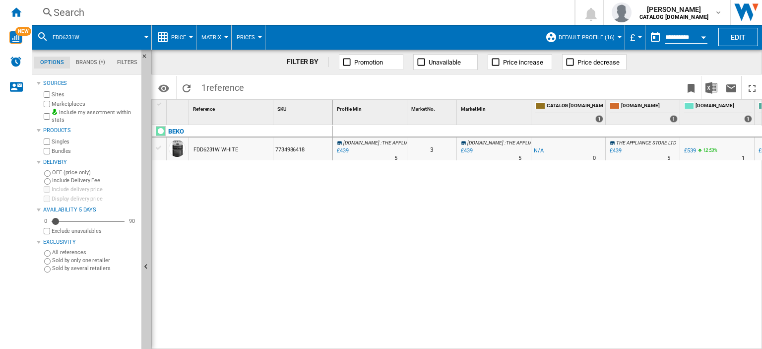
click at [346, 150] on div "£439" at bounding box center [341, 151] width 13 height 10
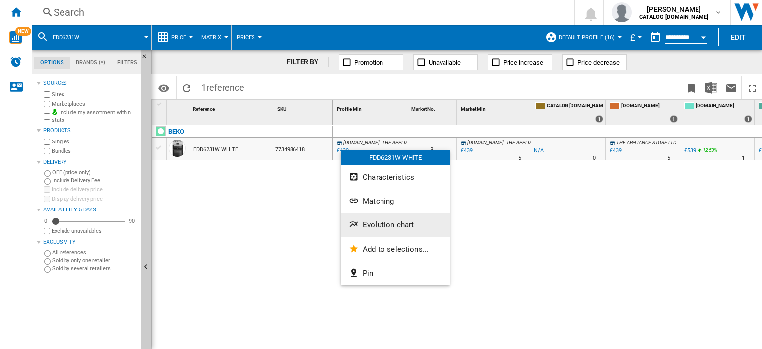
click at [387, 226] on span "Evolution chart" at bounding box center [388, 224] width 51 height 9
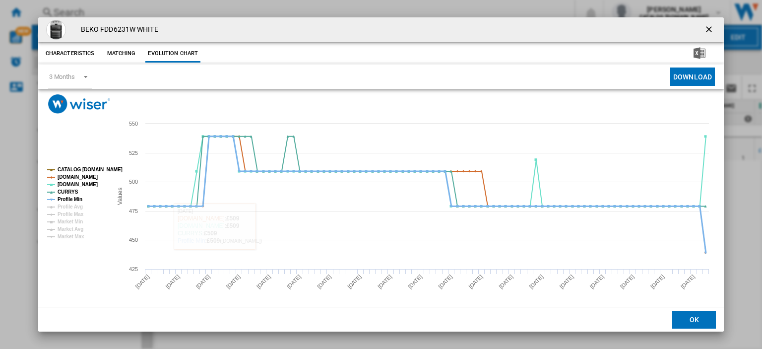
click at [65, 198] on tspan "Profile Min" at bounding box center [70, 198] width 25 height 5
click at [704, 29] on ng-md-icon "getI18NText('BUTTONS.CLOSE_DIALOG')" at bounding box center [710, 30] width 12 height 12
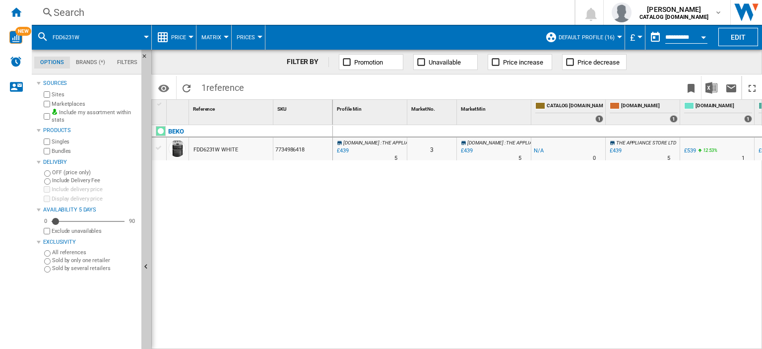
click at [70, 14] on div "Search" at bounding box center [301, 12] width 495 height 14
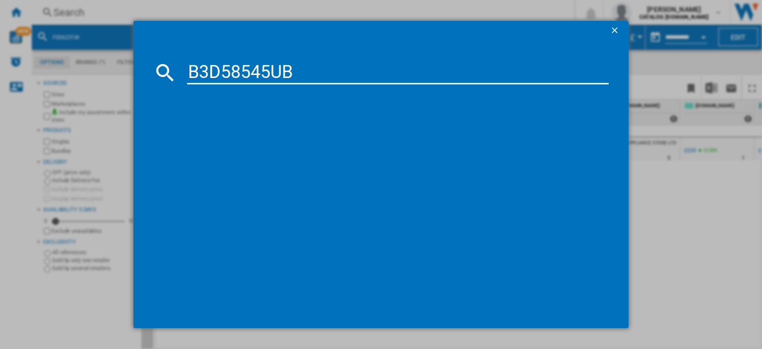
type input "B3D58545UB"
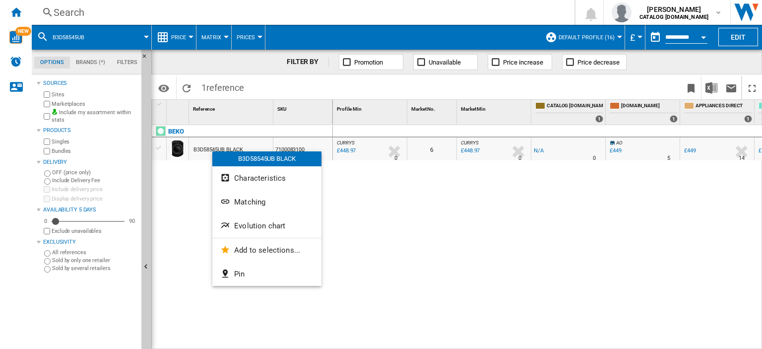
click at [411, 244] on div at bounding box center [381, 174] width 762 height 349
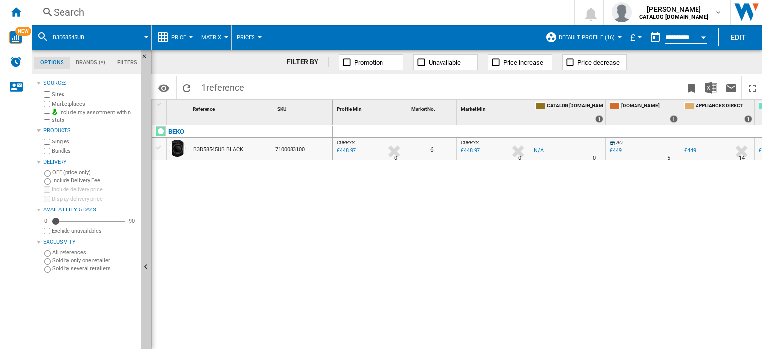
click at [74, 16] on div "Search" at bounding box center [301, 12] width 495 height 14
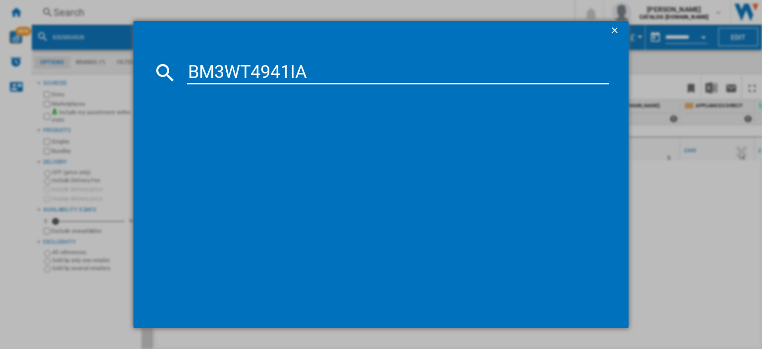
type input "BM3WT4941IA"
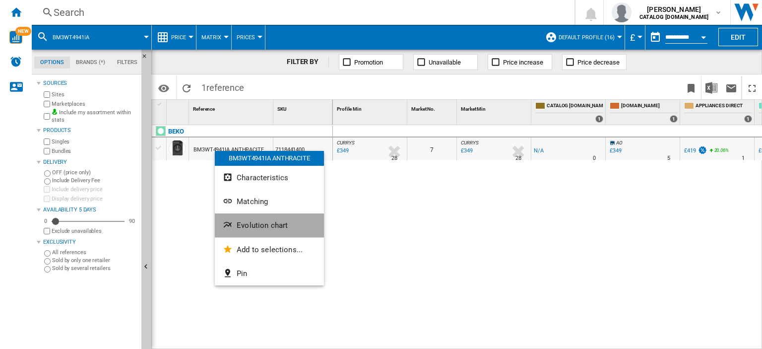
click at [244, 230] on button "Evolution chart" at bounding box center [269, 225] width 109 height 24
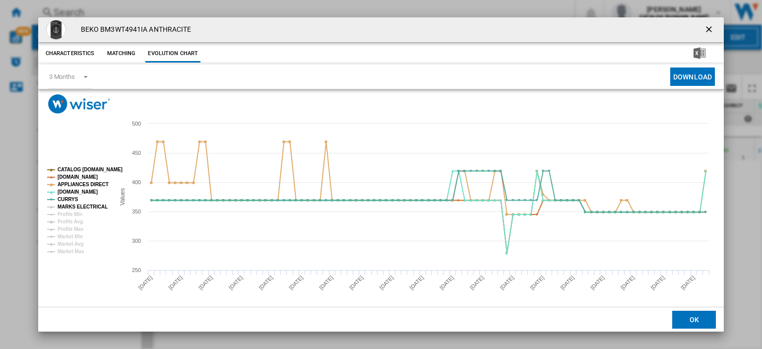
click at [62, 206] on tspan "MARKS ELECTRICAL" at bounding box center [83, 206] width 50 height 5
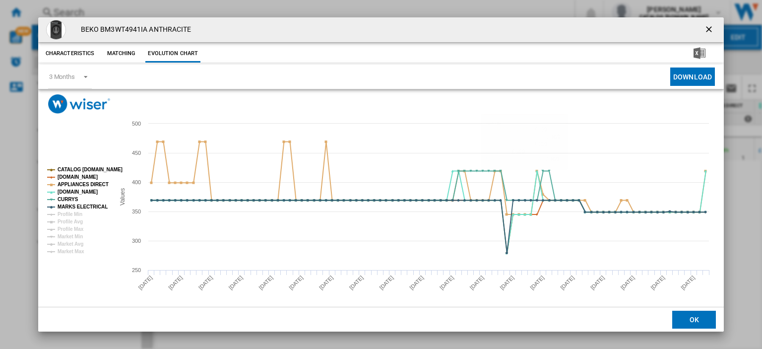
click at [704, 28] on ng-md-icon "getI18NText('BUTTONS.CLOSE_DIALOG')" at bounding box center [710, 30] width 12 height 12
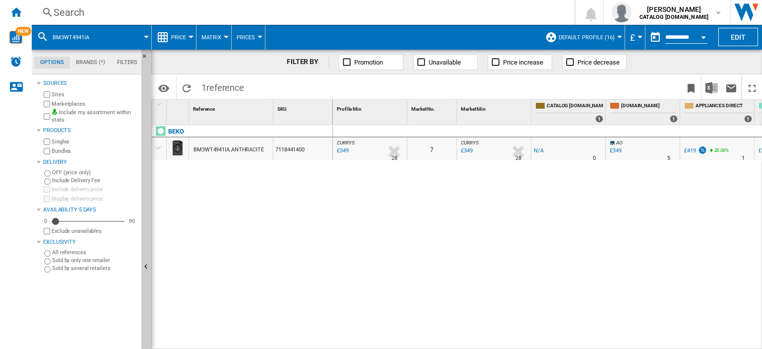
click at [71, 12] on div "Search" at bounding box center [301, 12] width 495 height 14
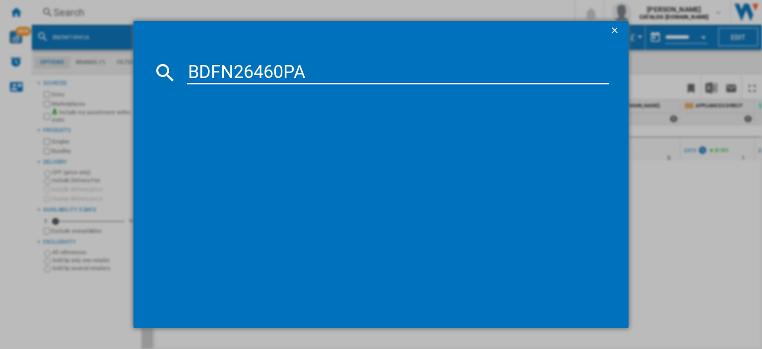
type input "BDFN26460PA"
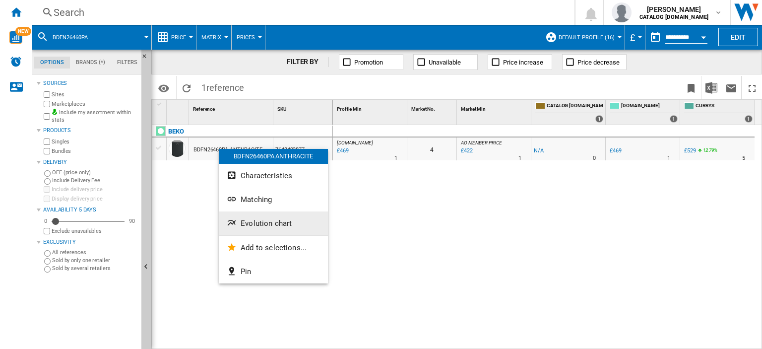
click at [263, 223] on span "Evolution chart" at bounding box center [266, 223] width 51 height 9
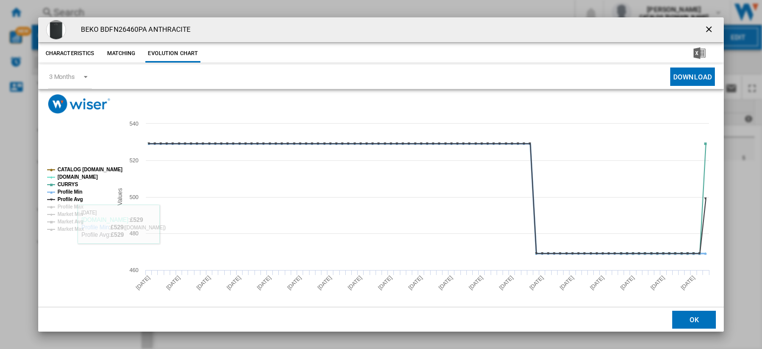
click at [62, 190] on tspan "Profile Min" at bounding box center [70, 191] width 25 height 5
click at [64, 194] on tspan "Profile Min" at bounding box center [70, 191] width 25 height 5
click at [66, 194] on tspan "Profile Min" at bounding box center [70, 191] width 25 height 5
click at [67, 197] on tspan "Profile Avg" at bounding box center [70, 198] width 25 height 5
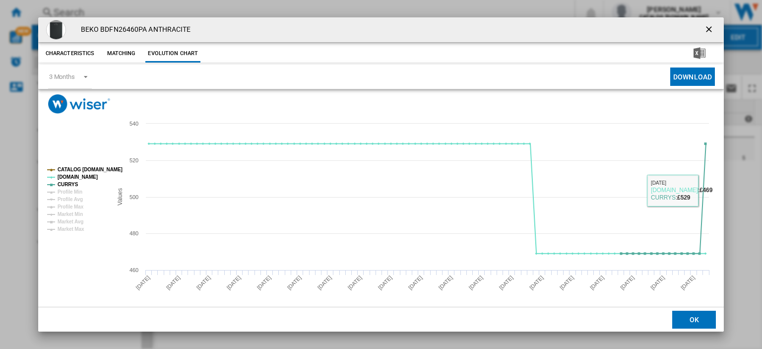
click at [705, 26] on ng-md-icon "getI18NText('BUTTONS.CLOSE_DIALOG')" at bounding box center [710, 30] width 12 height 12
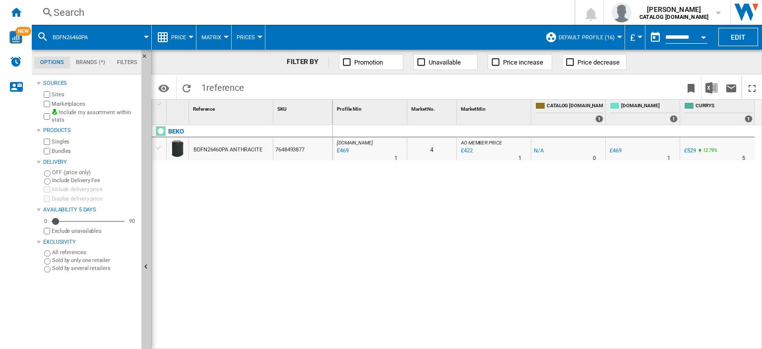
click at [342, 150] on div "£469" at bounding box center [341, 151] width 13 height 10
click at [63, 11] on div "Search" at bounding box center [301, 12] width 495 height 14
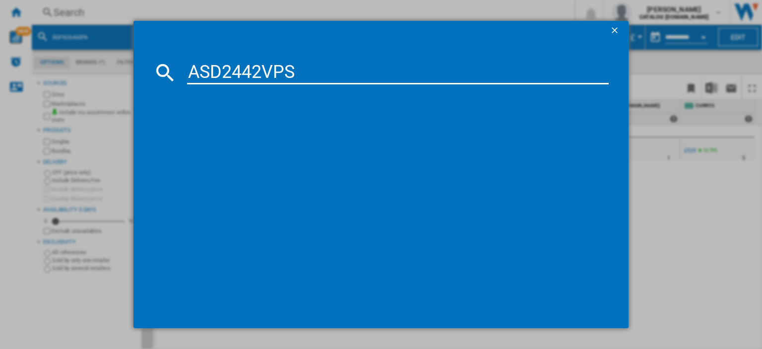
type input "ASD2442VPS"
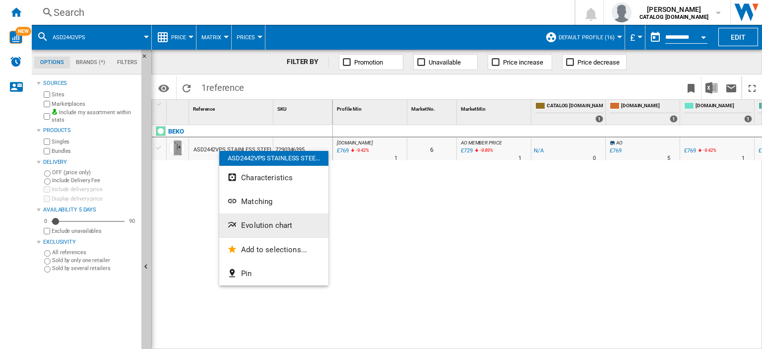
click at [244, 225] on span "Evolution chart" at bounding box center [266, 225] width 51 height 9
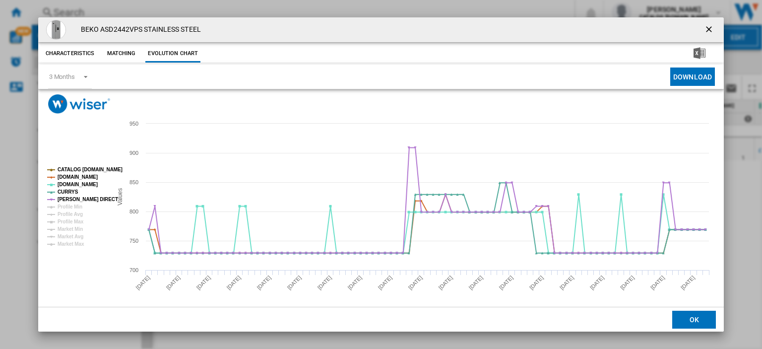
click at [707, 30] on ng-md-icon "getI18NText('BUTTONS.CLOSE_DIALOG')" at bounding box center [710, 30] width 12 height 12
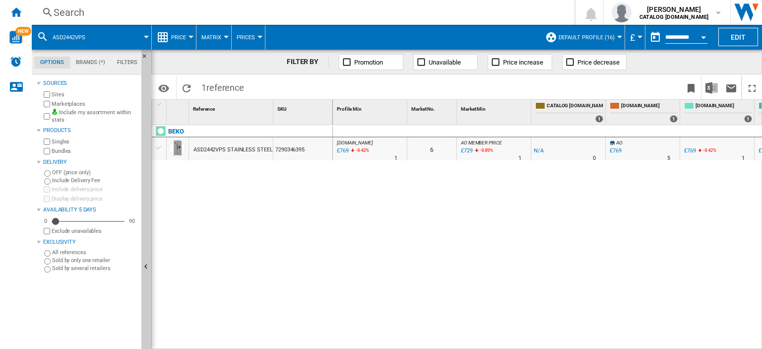
click at [69, 10] on div "Search" at bounding box center [301, 12] width 495 height 14
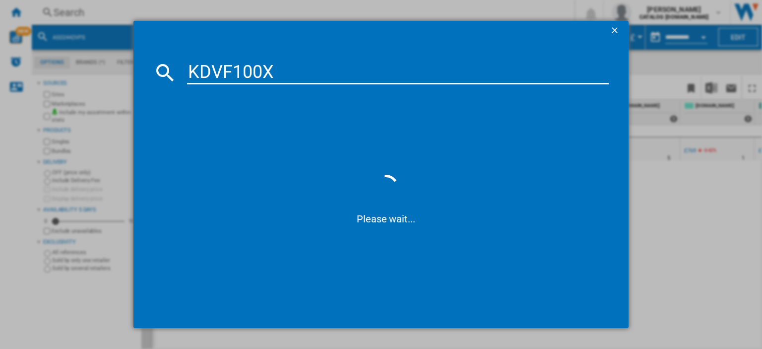
type input "KDVF100"
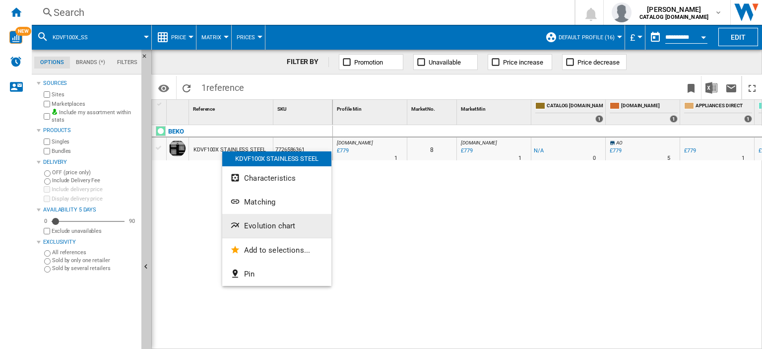
click at [258, 231] on button "Evolution chart" at bounding box center [276, 226] width 109 height 24
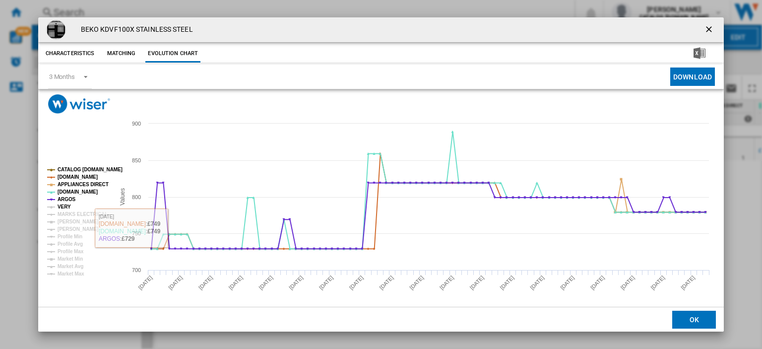
click at [64, 208] on tspan "VERY" at bounding box center [64, 206] width 13 height 5
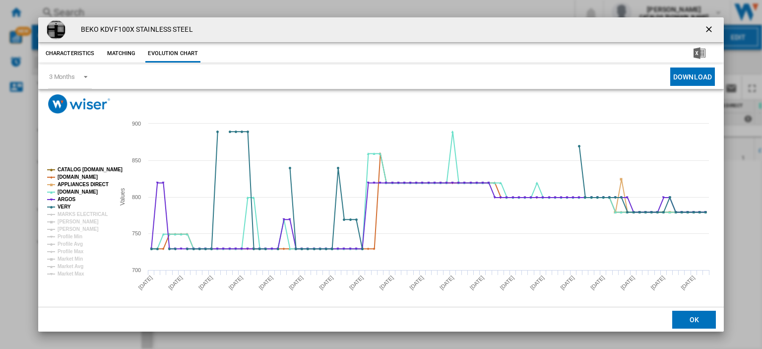
click at [64, 211] on tspan "MARKS ELECTRICAL" at bounding box center [83, 213] width 50 height 5
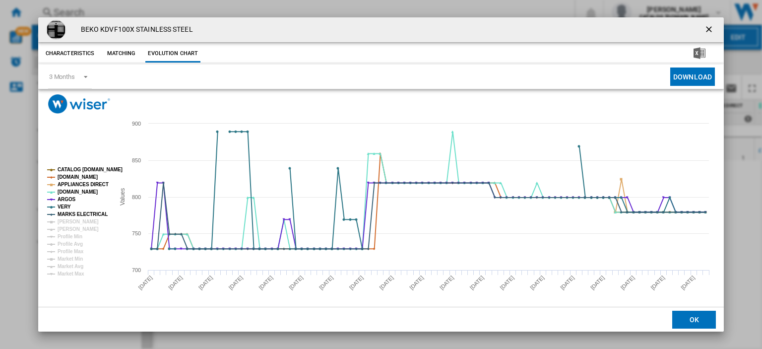
click at [704, 27] on ng-md-icon "getI18NText('BUTTONS.CLOSE_DIALOG')" at bounding box center [710, 30] width 12 height 12
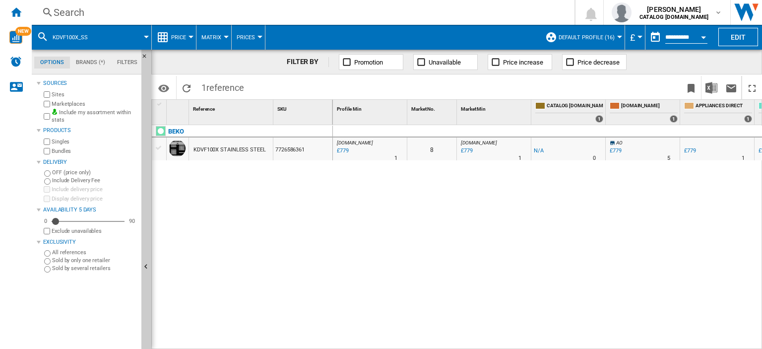
click at [72, 10] on div "Search" at bounding box center [301, 12] width 495 height 14
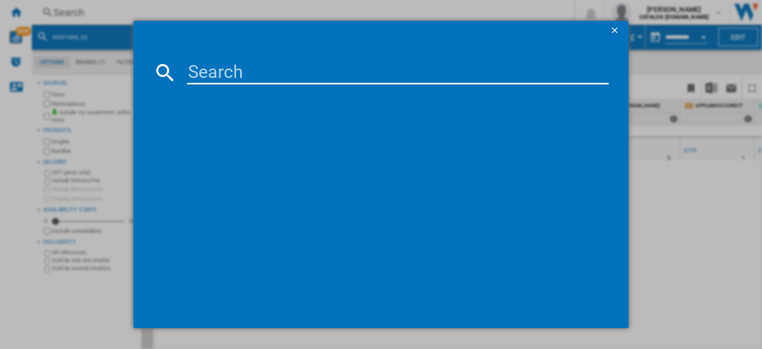
paste input "CS100F520X_SS"
type input "CS100F520X"
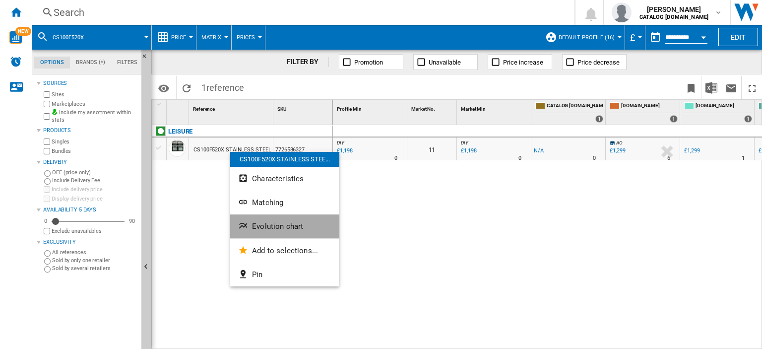
click at [279, 224] on span "Evolution chart" at bounding box center [277, 226] width 51 height 9
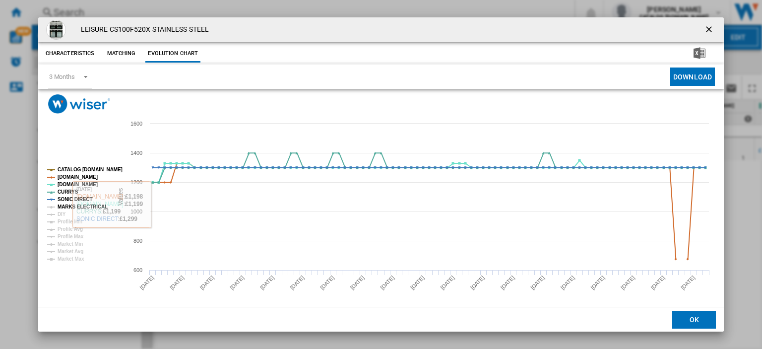
click at [67, 206] on tspan "MARKS ELECTRICAL" at bounding box center [83, 206] width 50 height 5
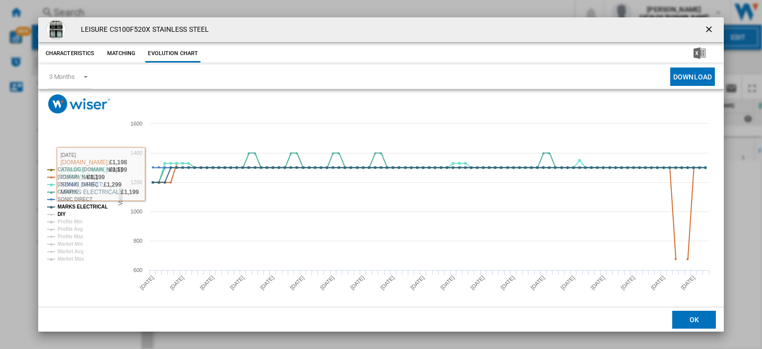
click at [61, 213] on tspan "DIY" at bounding box center [62, 213] width 8 height 5
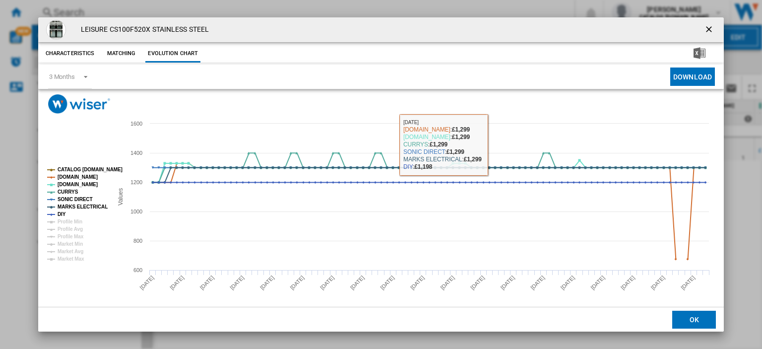
click at [705, 25] on ng-md-icon "getI18NText('BUTTONS.CLOSE_DIALOG')" at bounding box center [710, 30] width 12 height 12
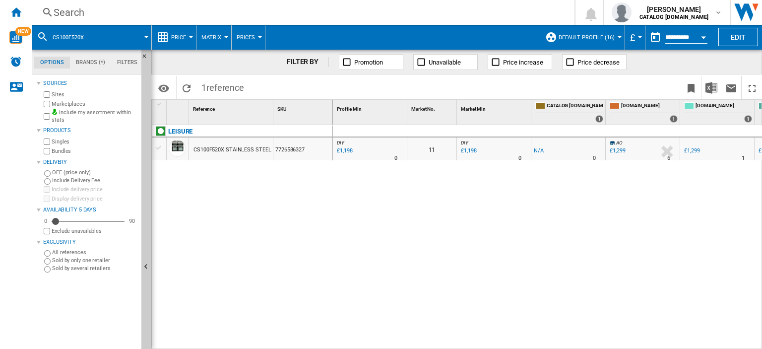
click at [70, 10] on div "Search" at bounding box center [301, 12] width 495 height 14
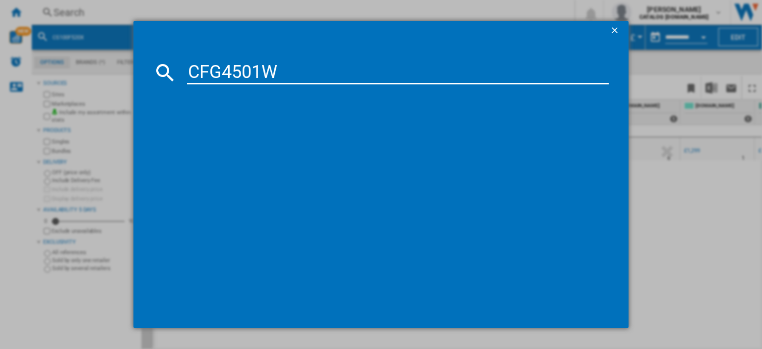
type input "CFG4501W"
click at [235, 134] on div "BEKO CFG4501W WHITE" at bounding box center [388, 137] width 412 height 10
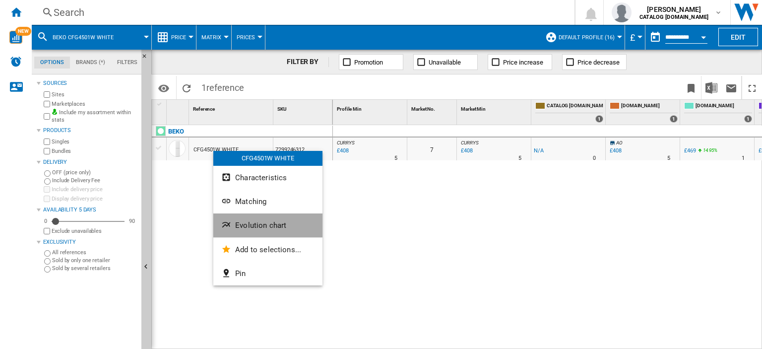
click at [257, 221] on span "Evolution chart" at bounding box center [260, 225] width 51 height 9
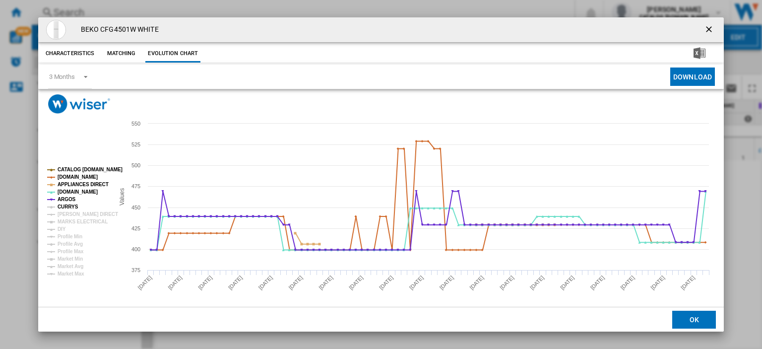
click at [67, 207] on tspan "CURRYS" at bounding box center [68, 206] width 21 height 5
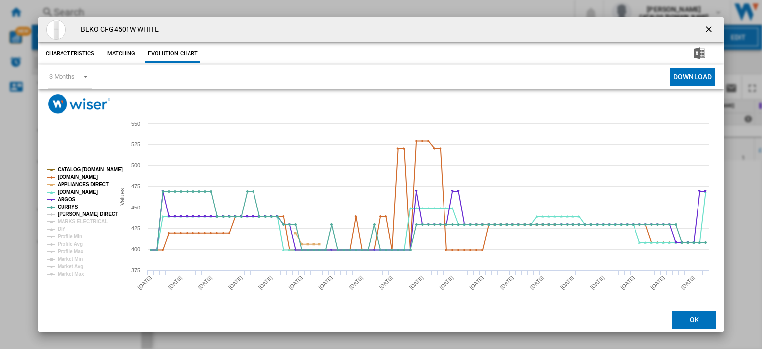
click at [67, 213] on tspan "[PERSON_NAME] DIRECT" at bounding box center [88, 213] width 61 height 5
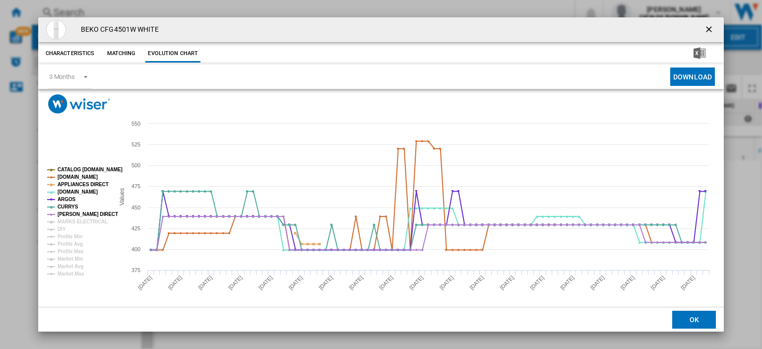
click at [68, 217] on tspan "[PERSON_NAME] DIRECT" at bounding box center [88, 213] width 61 height 5
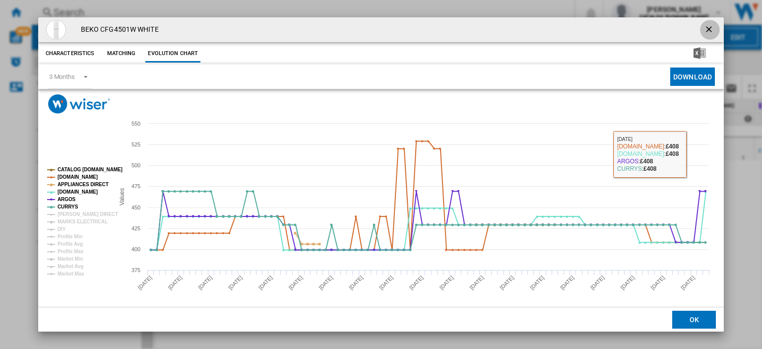
click at [704, 25] on ng-md-icon "getI18NText('BUTTONS.CLOSE_DIALOG')" at bounding box center [710, 30] width 12 height 12
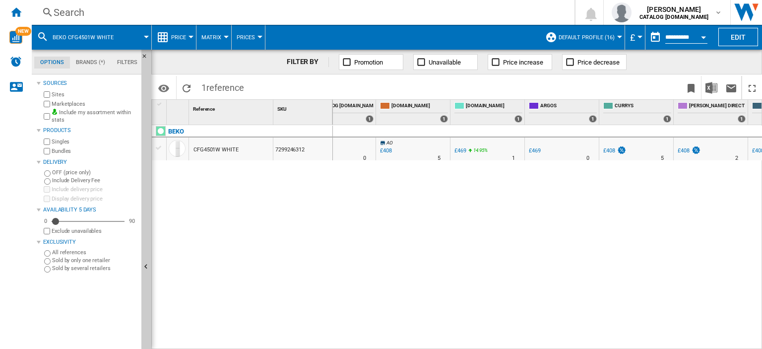
scroll to position [0, 240]
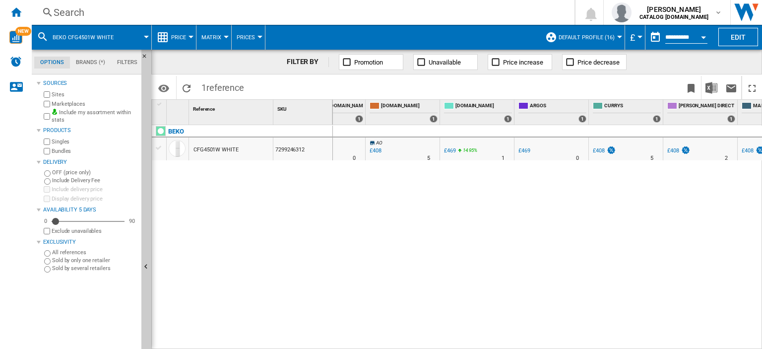
click at [599, 150] on div "£408" at bounding box center [599, 150] width 12 height 6
click at [66, 11] on div "Search" at bounding box center [301, 12] width 495 height 14
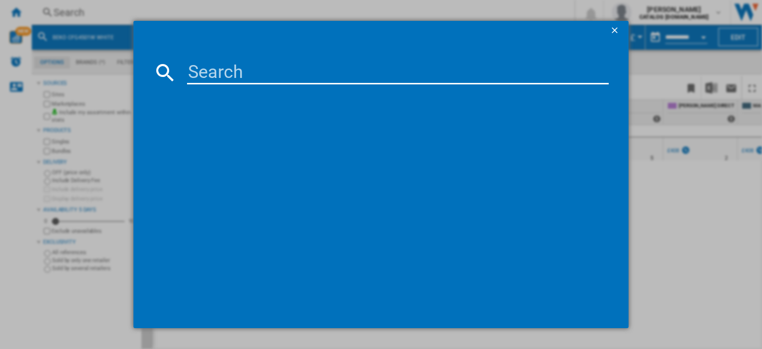
paste input "FDC6731K_BK"
type input "FDC6731K"
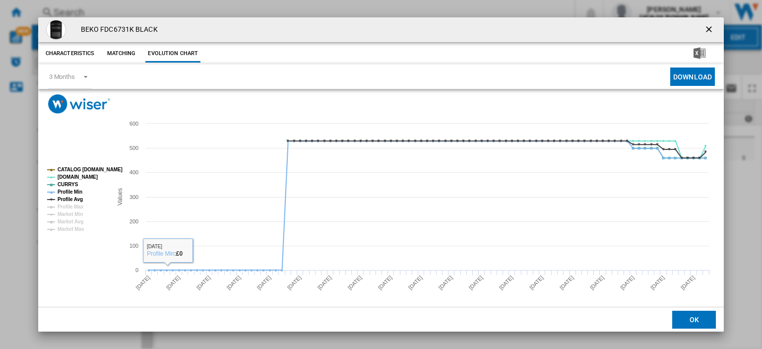
click at [60, 191] on tspan "Profile Min" at bounding box center [70, 191] width 25 height 5
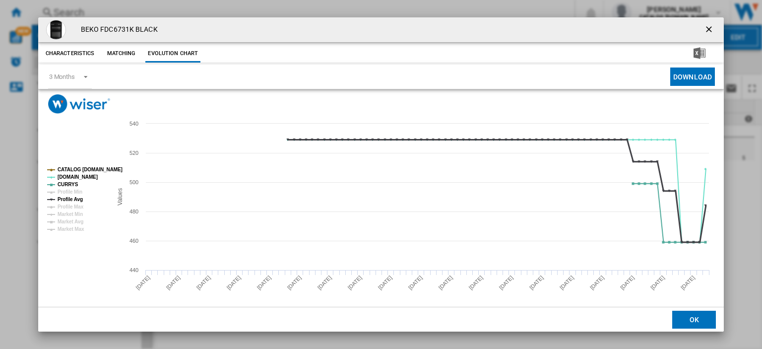
click at [62, 196] on tspan "Profile Avg" at bounding box center [70, 198] width 25 height 5
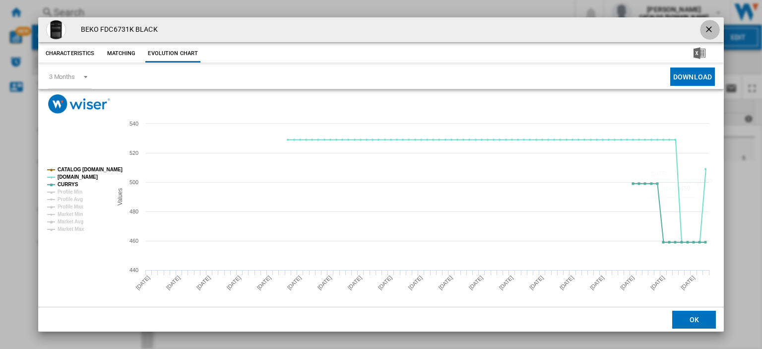
click at [706, 26] on ng-md-icon "getI18NText('BUTTONS.CLOSE_DIALOG')" at bounding box center [710, 30] width 12 height 12
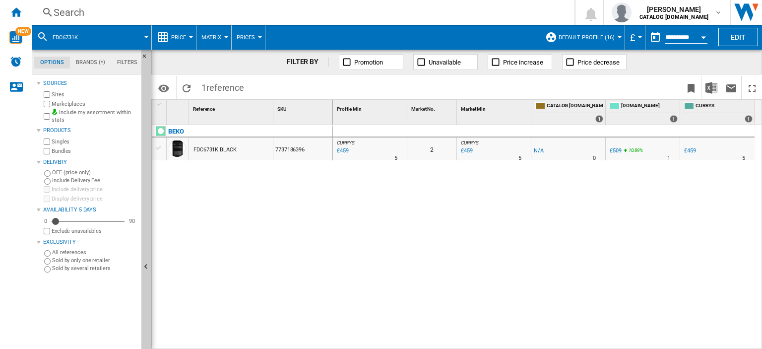
click at [345, 151] on div "£459" at bounding box center [341, 151] width 13 height 10
click at [59, 11] on div "Search" at bounding box center [301, 12] width 495 height 14
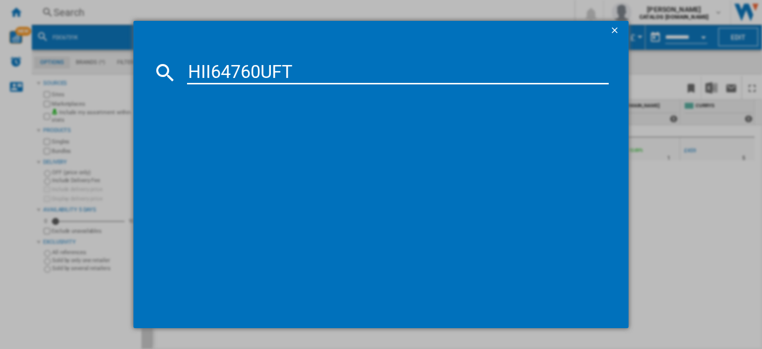
type input "HII64760UFT"
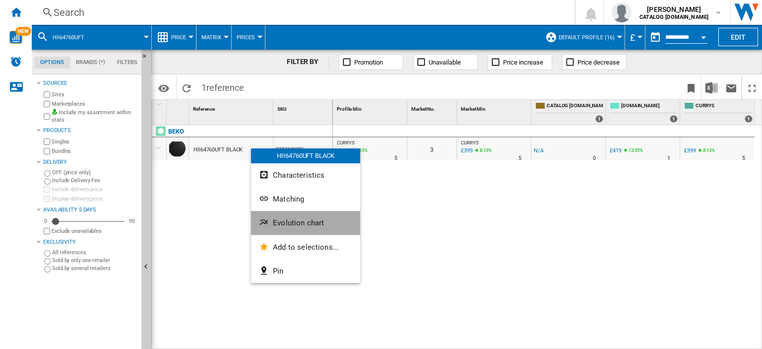
click at [288, 223] on span "Evolution chart" at bounding box center [298, 222] width 51 height 9
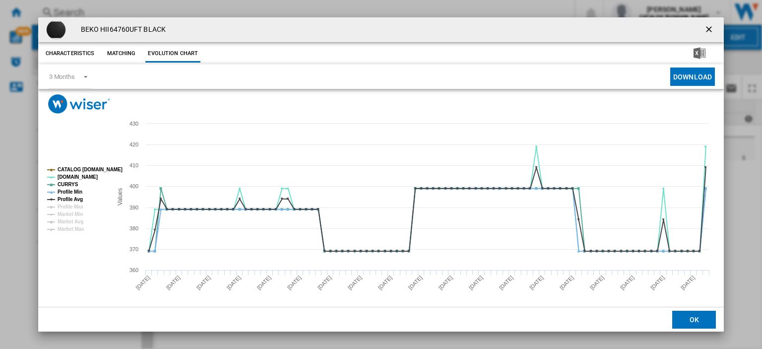
drag, startPoint x: 706, startPoint y: 27, endPoint x: 691, endPoint y: 32, distance: 15.5
click at [706, 27] on ng-md-icon "getI18NText('BUTTONS.CLOSE_DIALOG')" at bounding box center [710, 30] width 12 height 12
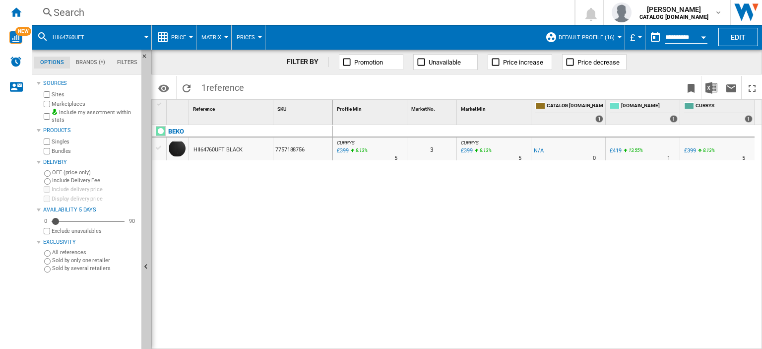
click at [58, 11] on div "Search" at bounding box center [301, 12] width 495 height 14
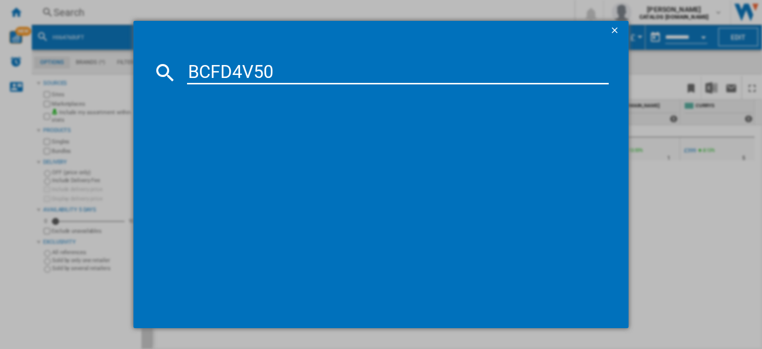
type input "BCFD4V50"
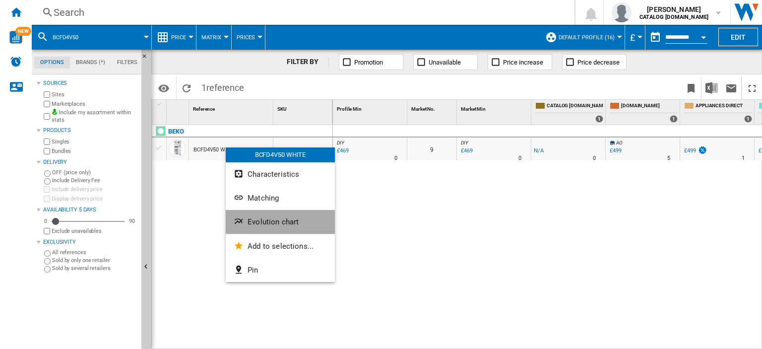
click at [262, 222] on span "Evolution chart" at bounding box center [273, 221] width 51 height 9
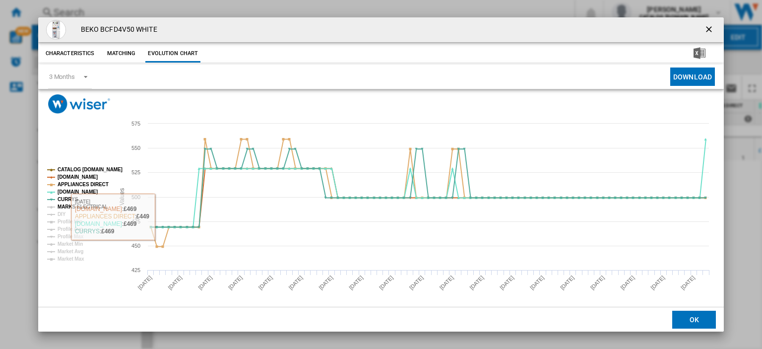
click at [69, 204] on tspan "MARKS ELECTRICAL" at bounding box center [83, 206] width 50 height 5
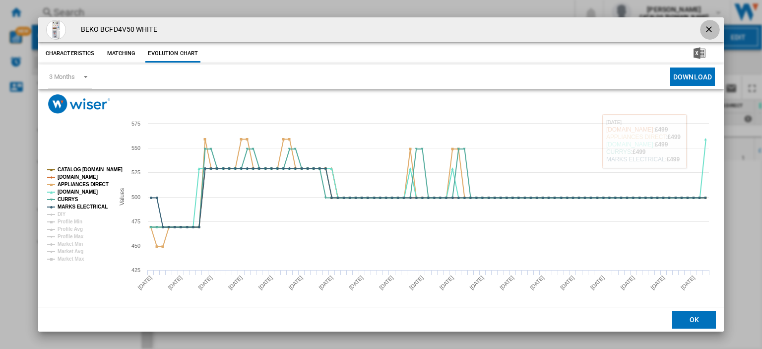
click at [704, 28] on ng-md-icon "getI18NText('BUTTONS.CLOSE_DIALOG')" at bounding box center [710, 30] width 12 height 12
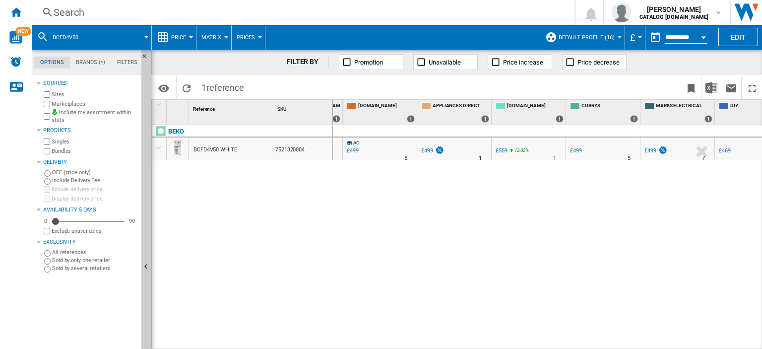
click at [574, 152] on div "£499" at bounding box center [576, 150] width 12 height 6
click at [65, 10] on div "Search" at bounding box center [301, 12] width 495 height 14
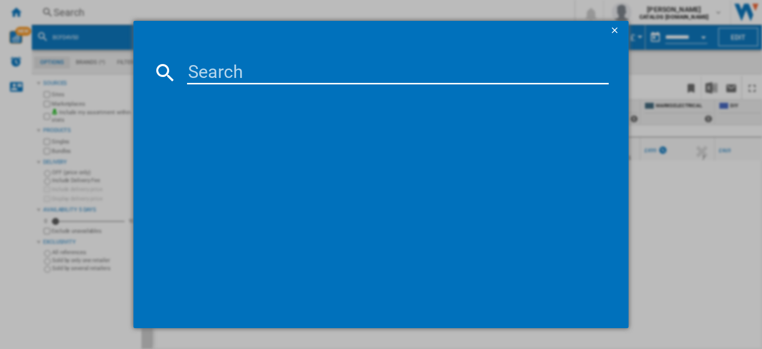
click at [196, 73] on input at bounding box center [398, 73] width 422 height 24
type input "PR90C530X"
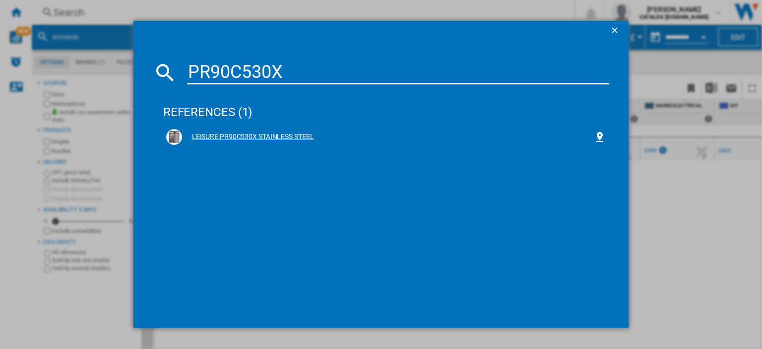
click at [232, 136] on div "LEISURE PR90C530X STAINLESS STEEL" at bounding box center [388, 137] width 412 height 10
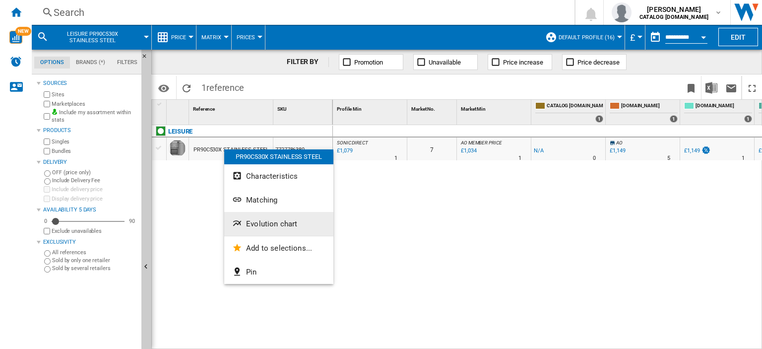
click at [258, 216] on button "Evolution chart" at bounding box center [278, 224] width 109 height 24
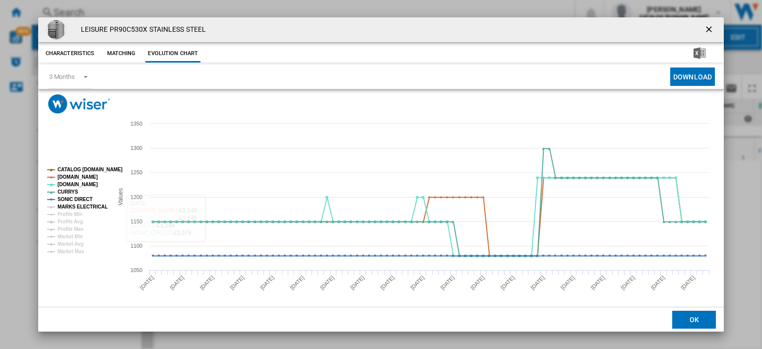
click at [69, 204] on tspan "MARKS ELECTRICAL" at bounding box center [83, 206] width 50 height 5
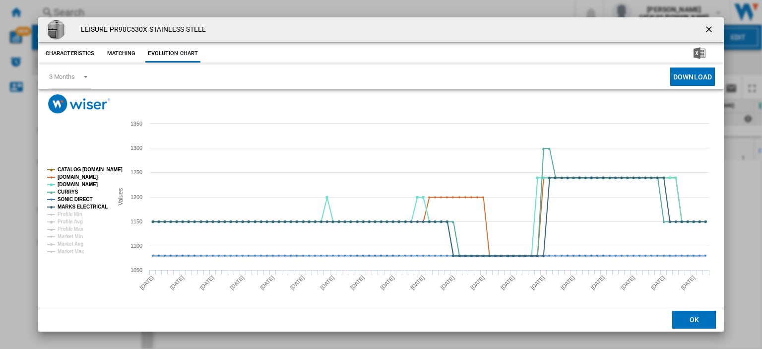
click at [704, 29] on ng-md-icon "getI18NText('BUTTONS.CLOSE_DIALOG')" at bounding box center [710, 30] width 12 height 12
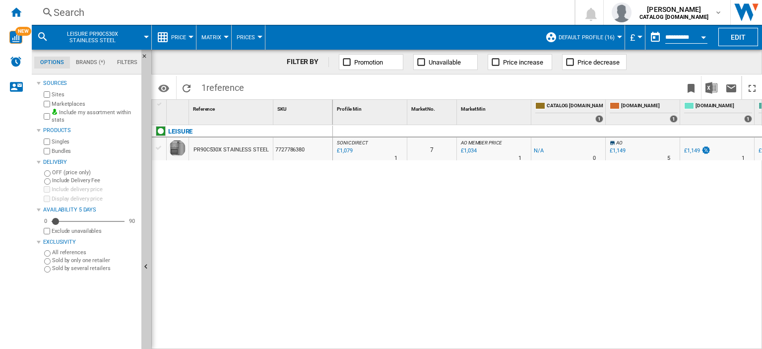
click at [69, 12] on div "Search" at bounding box center [301, 12] width 495 height 14
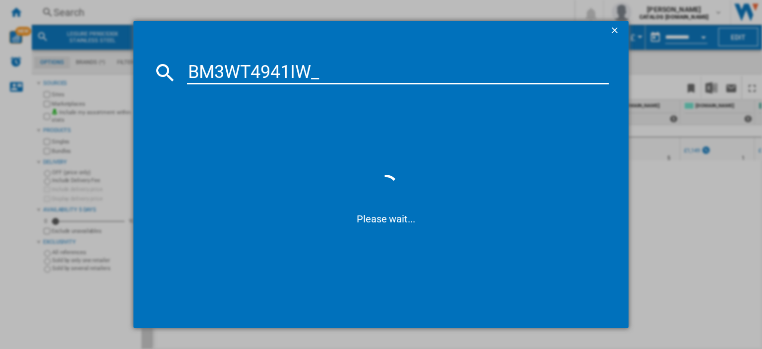
type input "BM3WT4941IW"
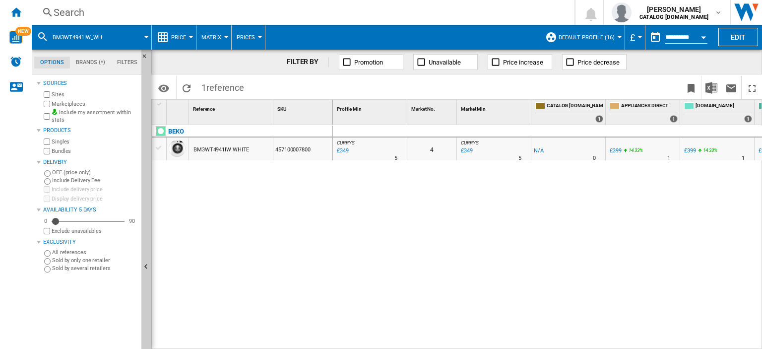
click at [346, 151] on div "£349" at bounding box center [341, 151] width 13 height 10
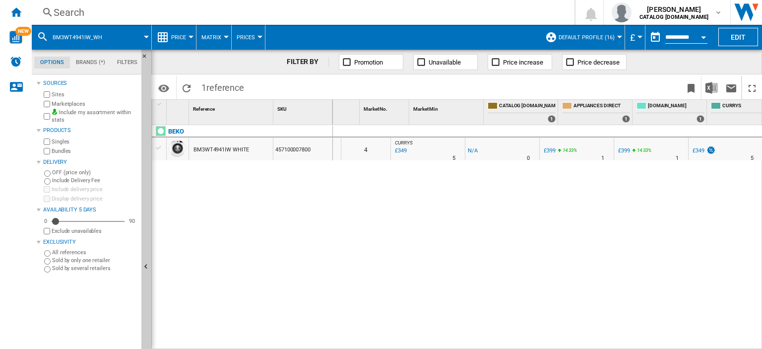
scroll to position [0, 66]
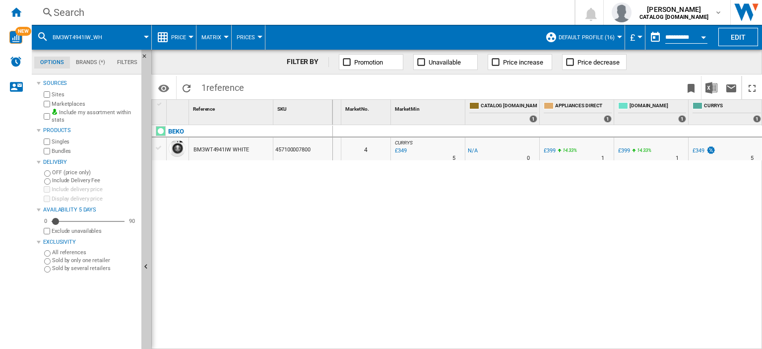
click at [509, 336] on div "0 CURRYS : -1.0 % £349 % N/A 5 CURRYS : 4 CURRYS : -1.0 % £349 % N/A 5 CURRYS :…" at bounding box center [548, 237] width 430 height 225
click at [695, 150] on div "£349" at bounding box center [699, 150] width 12 height 6
click at [70, 10] on div "Search" at bounding box center [301, 12] width 495 height 14
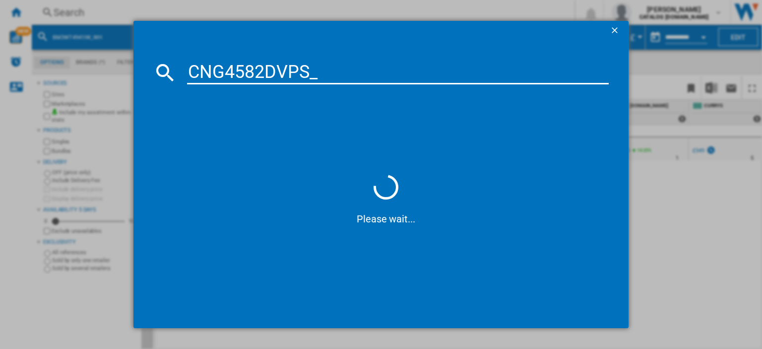
type input "CNG4582DVPS"
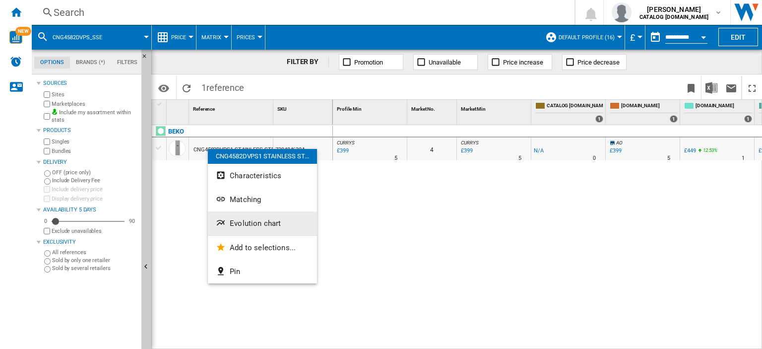
click at [243, 224] on span "Evolution chart" at bounding box center [255, 223] width 51 height 9
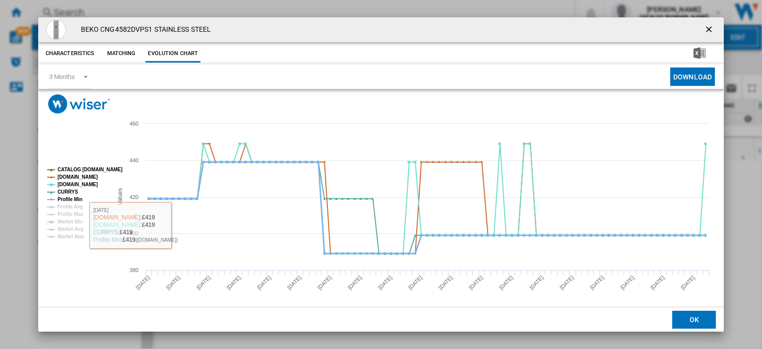
click at [73, 198] on tspan "Profile Min" at bounding box center [70, 198] width 25 height 5
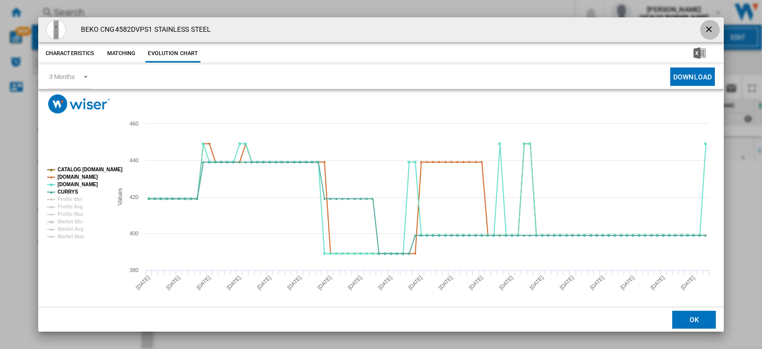
click at [705, 31] on ng-md-icon "getI18NText('BUTTONS.CLOSE_DIALOG')" at bounding box center [710, 30] width 12 height 12
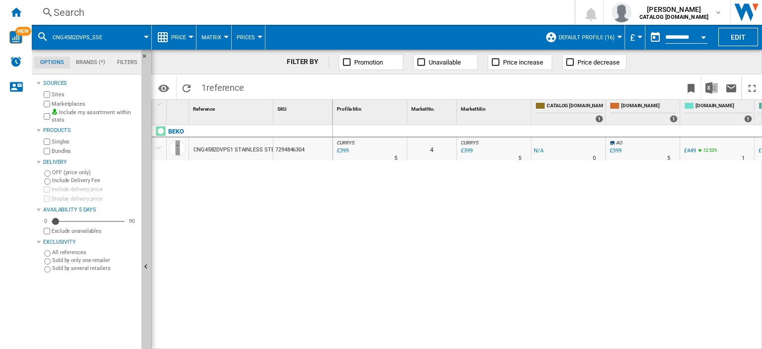
click at [345, 146] on div "£399" at bounding box center [341, 151] width 13 height 10
click at [65, 11] on div "Search" at bounding box center [301, 12] width 495 height 14
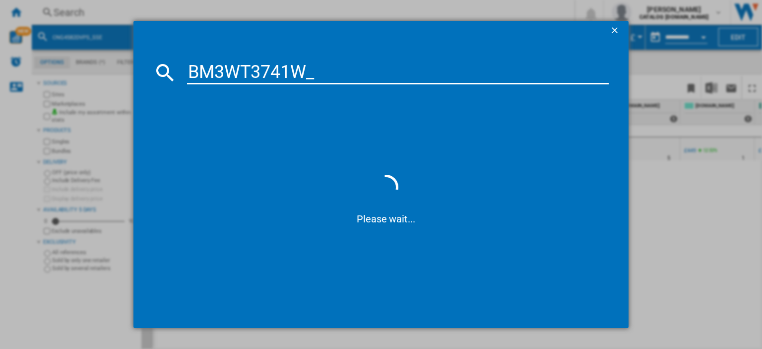
type input "BM3WT3741W"
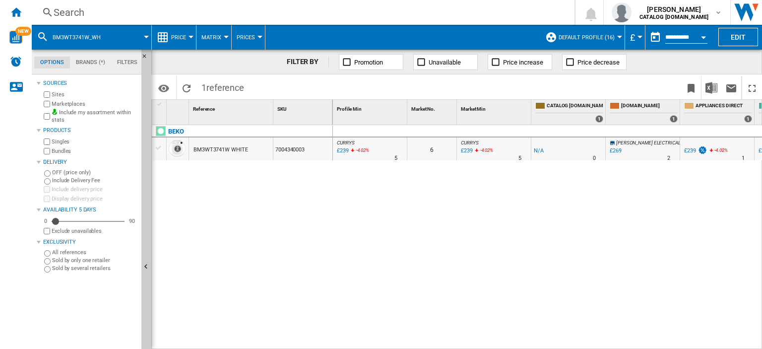
click at [210, 148] on div "BM3WT3741W WHITE" at bounding box center [221, 149] width 54 height 23
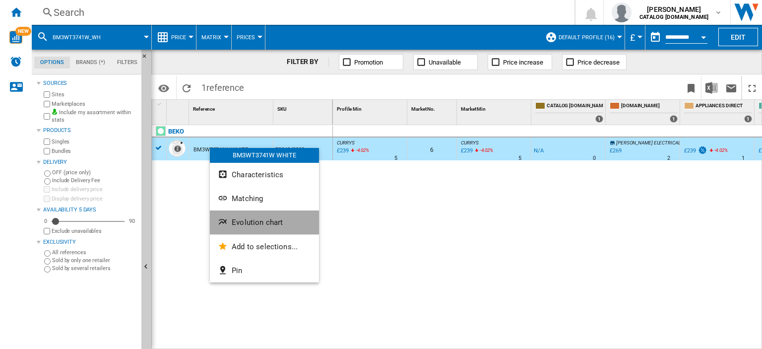
click at [267, 223] on span "Evolution chart" at bounding box center [257, 222] width 51 height 9
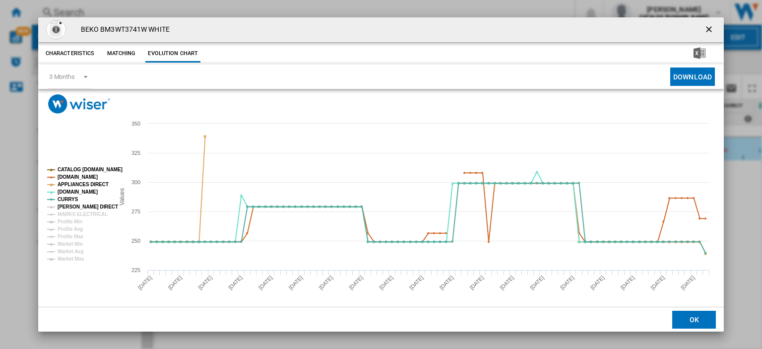
click at [65, 205] on tspan "[PERSON_NAME] DIRECT" at bounding box center [88, 206] width 61 height 5
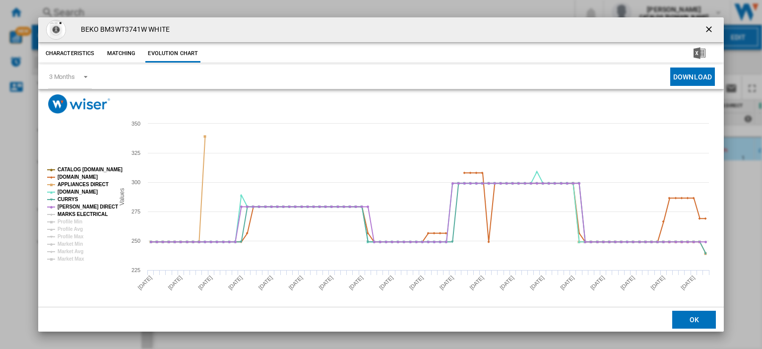
click at [68, 215] on tspan "MARKS ELECTRICAL" at bounding box center [83, 213] width 50 height 5
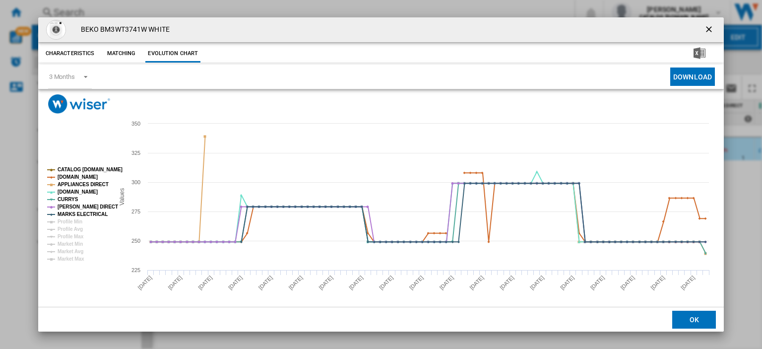
click at [705, 29] on ng-md-icon "getI18NText('BUTTONS.CLOSE_DIALOG')" at bounding box center [710, 30] width 12 height 12
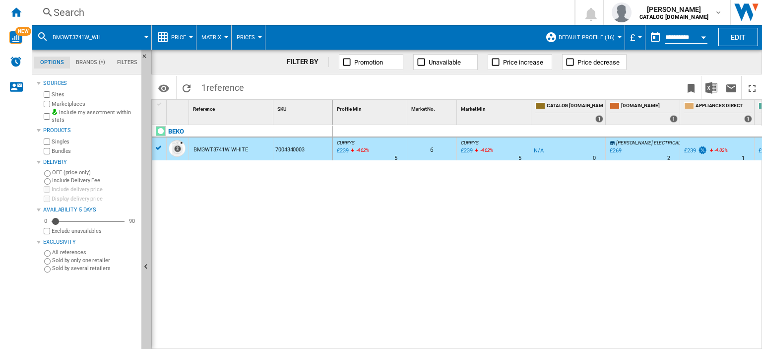
click at [71, 13] on div "Search" at bounding box center [301, 12] width 495 height 14
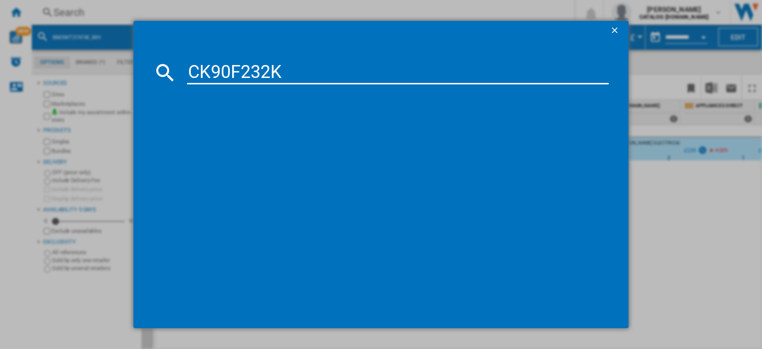
type input "CK90F232K"
click at [223, 136] on div "LEISURE CK90F232K BLACK" at bounding box center [388, 137] width 412 height 10
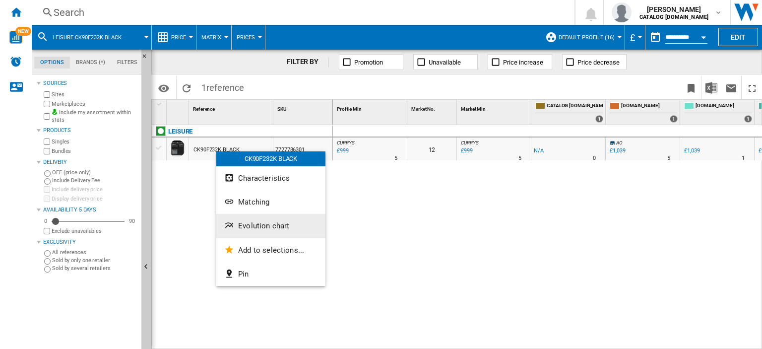
click at [266, 226] on span "Evolution chart" at bounding box center [263, 225] width 51 height 9
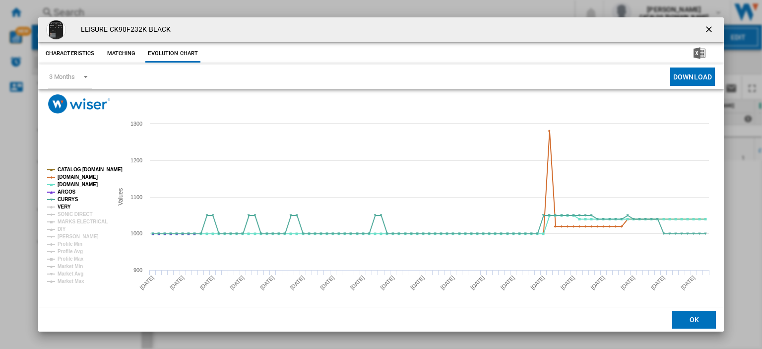
click at [60, 204] on tspan "VERY" at bounding box center [64, 206] width 13 height 5
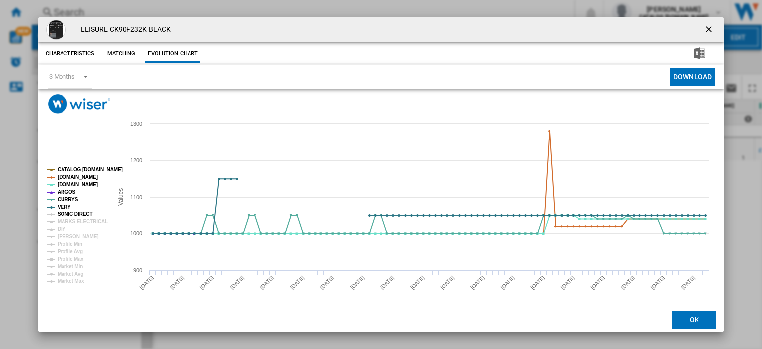
click at [64, 212] on tspan "SONIC DIRECT" at bounding box center [75, 213] width 35 height 5
click at [70, 221] on tspan "MARKS ELECTRICAL" at bounding box center [83, 221] width 50 height 5
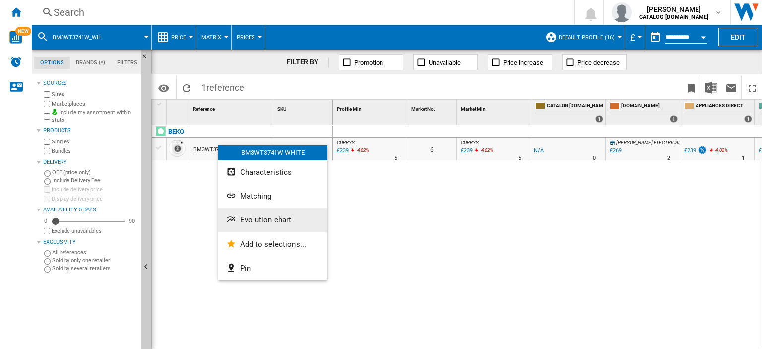
click at [262, 223] on span "Evolution chart" at bounding box center [265, 219] width 51 height 9
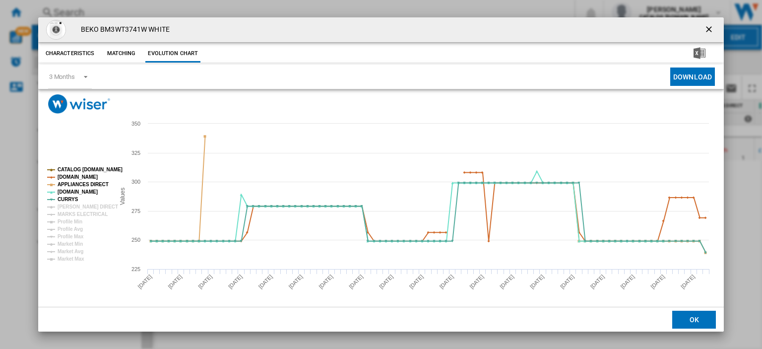
click at [704, 27] on ng-md-icon "getI18NText('BUTTONS.CLOSE_DIALOG')" at bounding box center [710, 30] width 12 height 12
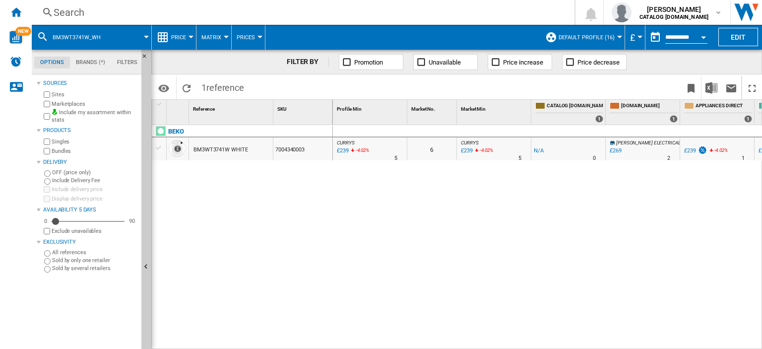
click at [67, 12] on div "Search" at bounding box center [301, 12] width 495 height 14
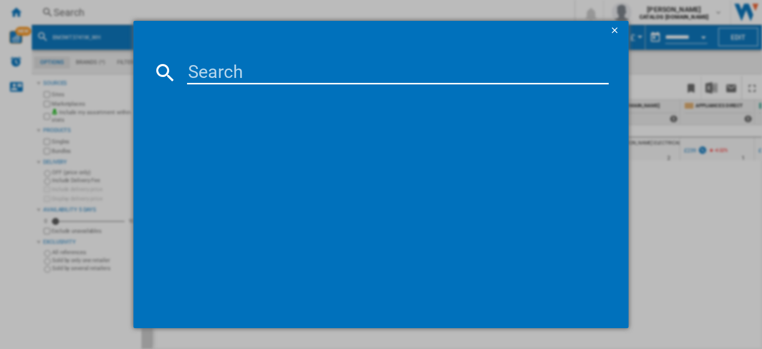
paste input "HCP61310X_SS"
type input "HCP61310X"
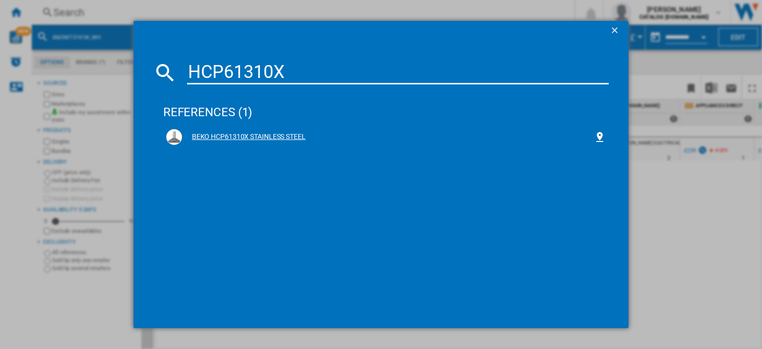
click at [233, 133] on div "BEKO HCP61310X STAINLESS STEEL" at bounding box center [388, 137] width 412 height 10
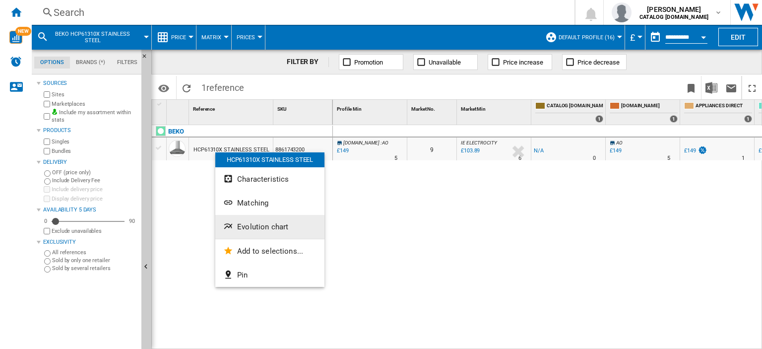
click at [265, 229] on span "Evolution chart" at bounding box center [262, 226] width 51 height 9
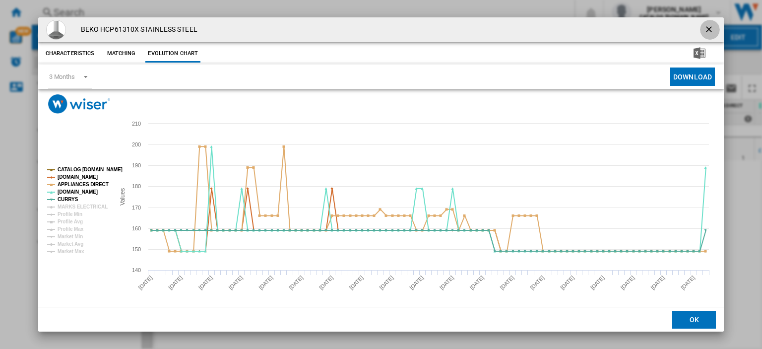
click at [704, 26] on ng-md-icon "getI18NText('BUTTONS.CLOSE_DIALOG')" at bounding box center [710, 30] width 12 height 12
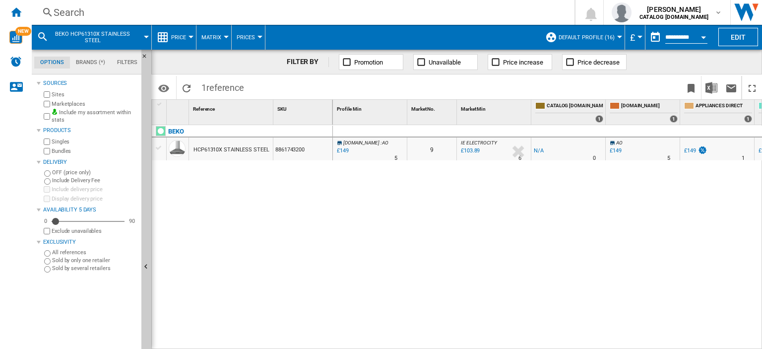
click at [694, 149] on div "£149" at bounding box center [690, 150] width 12 height 6
click at [63, 14] on div "Search" at bounding box center [301, 12] width 495 height 14
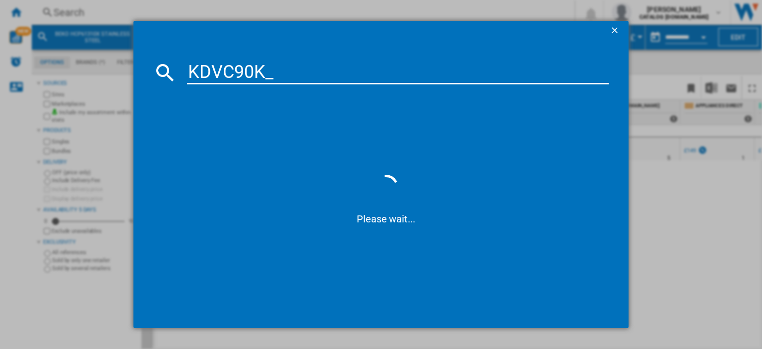
type input "KDVC90K"
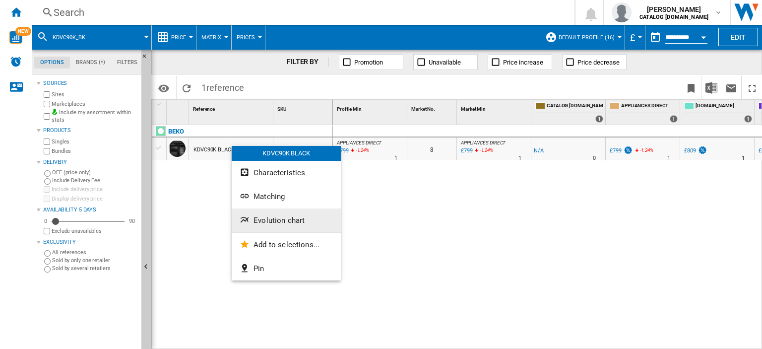
click at [278, 218] on span "Evolution chart" at bounding box center [279, 220] width 51 height 9
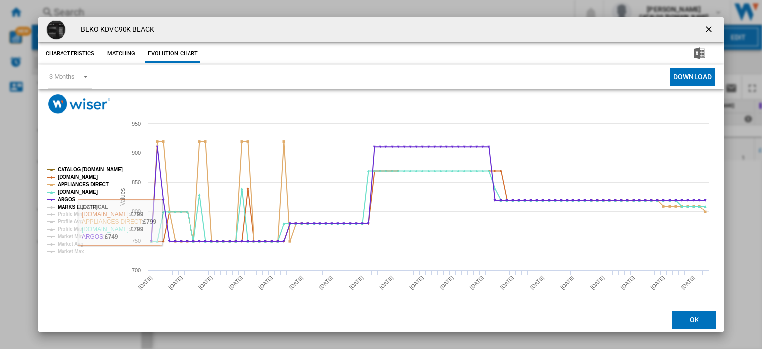
click at [71, 206] on tspan "MARKS ELECTRICAL" at bounding box center [83, 206] width 50 height 5
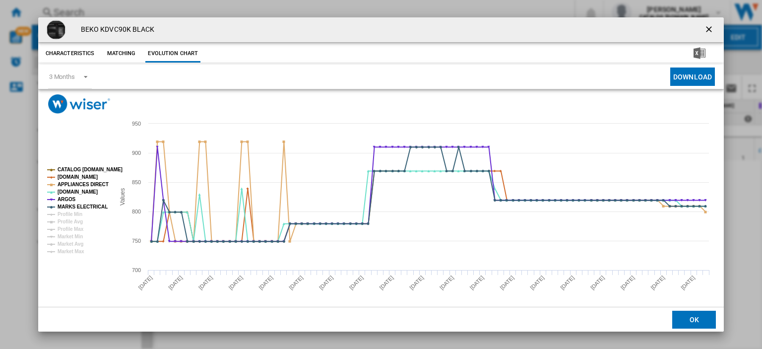
click at [704, 27] on ng-md-icon "getI18NText('BUTTONS.CLOSE_DIALOG')" at bounding box center [710, 30] width 12 height 12
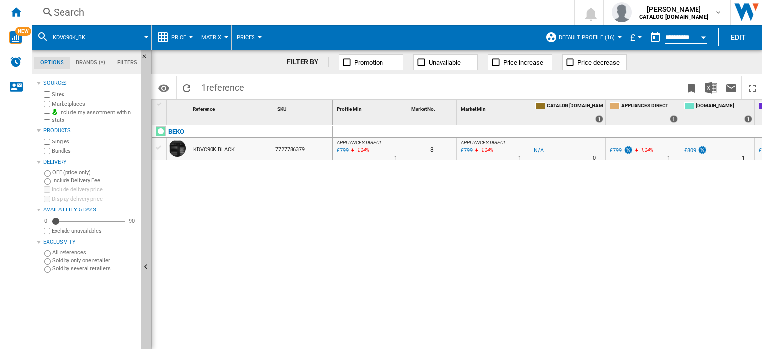
click at [64, 11] on div "Search" at bounding box center [301, 12] width 495 height 14
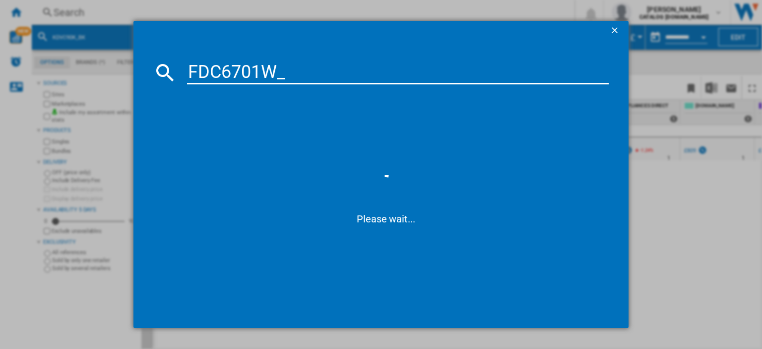
type input "FDC6701W"
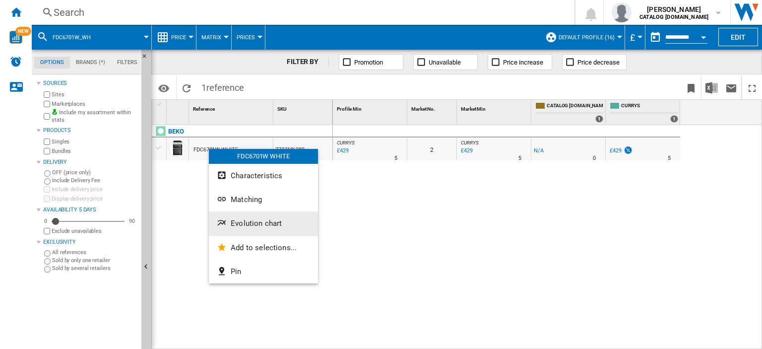
click at [247, 229] on button "Evolution chart" at bounding box center [263, 223] width 109 height 24
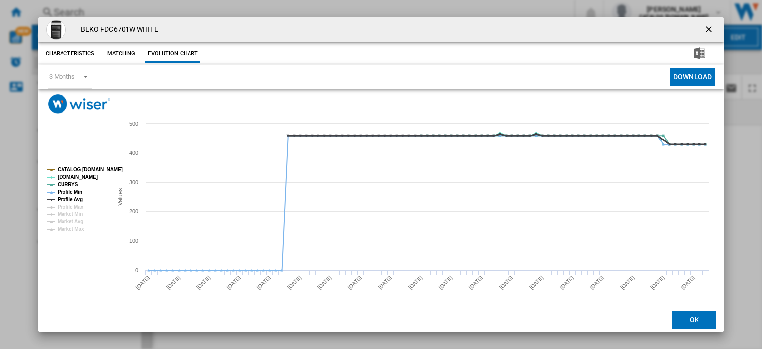
click at [68, 198] on tspan "Profile Avg" at bounding box center [70, 198] width 25 height 5
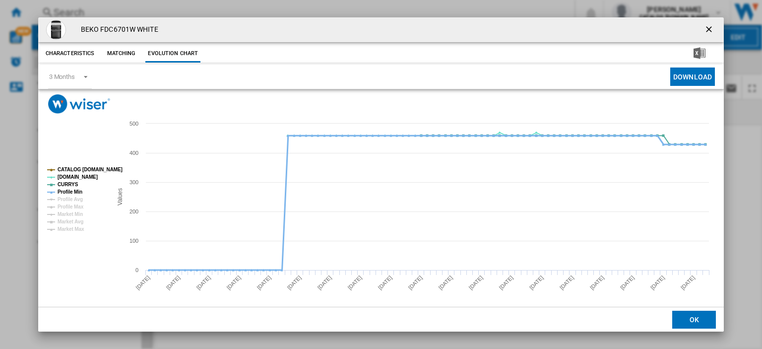
click at [68, 191] on tspan "Profile Min" at bounding box center [70, 191] width 25 height 5
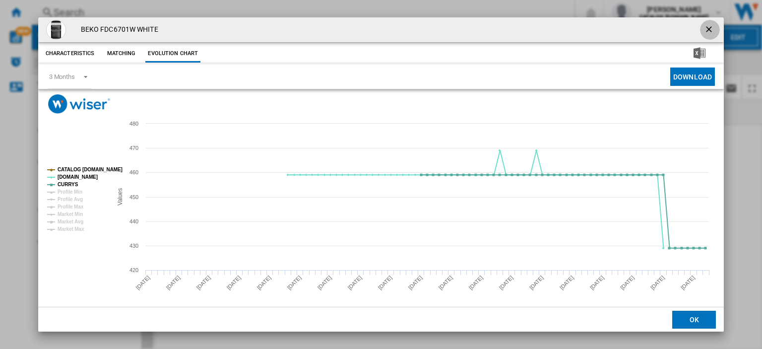
click at [704, 28] on ng-md-icon "getI18NText('BUTTONS.CLOSE_DIALOG')" at bounding box center [710, 30] width 12 height 12
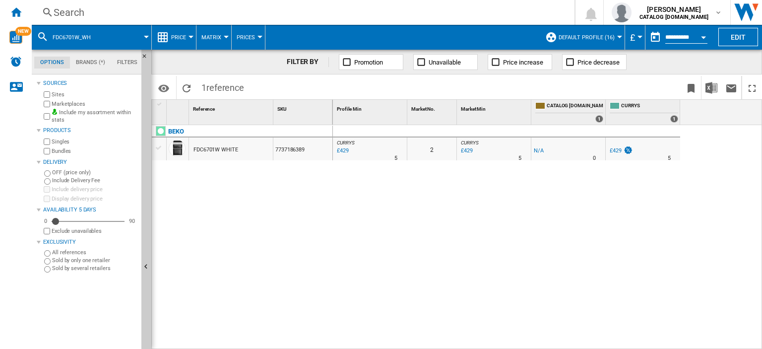
click at [63, 13] on div "Search" at bounding box center [301, 12] width 495 height 14
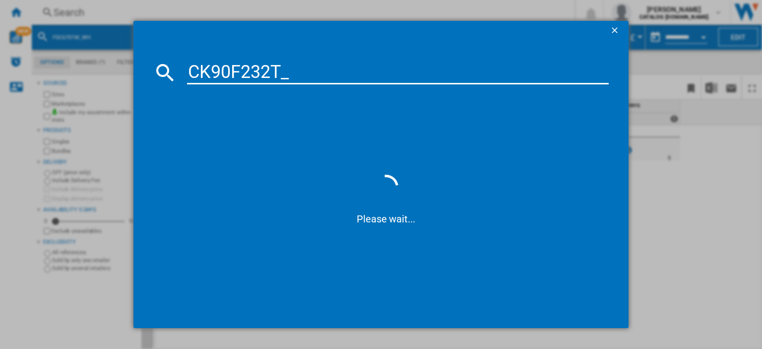
type input "CK90F232T"
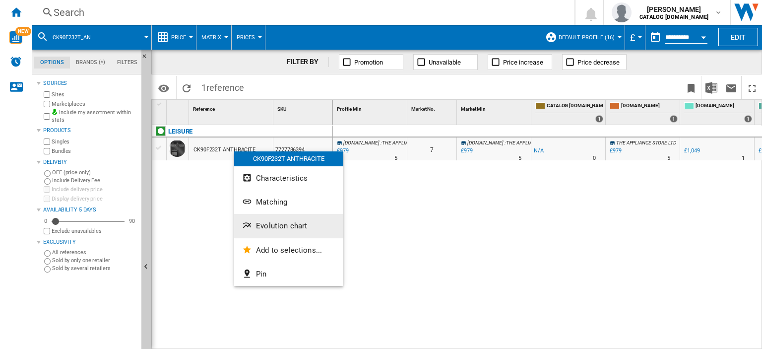
click at [272, 226] on span "Evolution chart" at bounding box center [281, 225] width 51 height 9
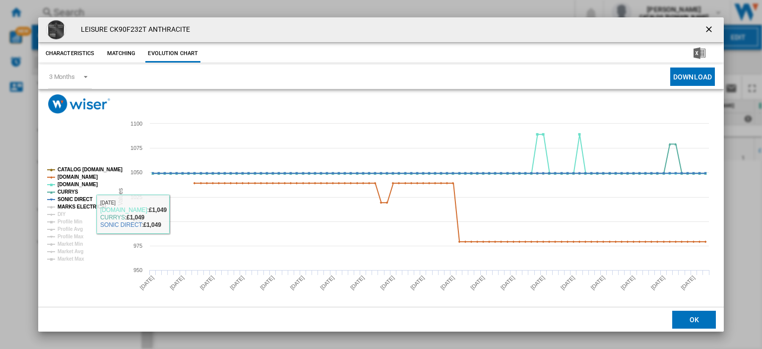
click at [85, 204] on tspan "MARKS ELECTRICAL" at bounding box center [83, 206] width 50 height 5
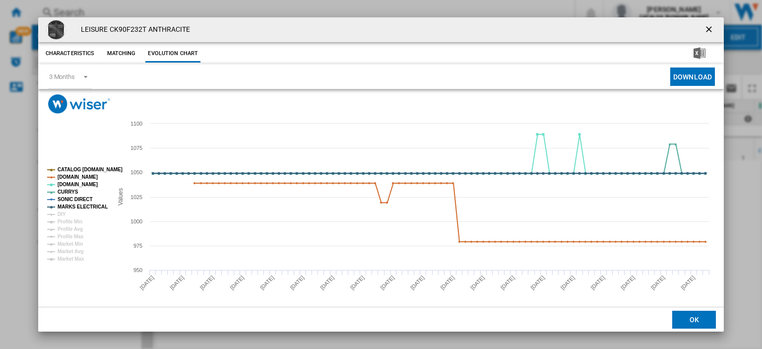
drag, startPoint x: 708, startPoint y: 29, endPoint x: 702, endPoint y: 37, distance: 9.9
click at [708, 29] on ng-md-icon "getI18NText('BUTTONS.CLOSE_DIALOG')" at bounding box center [710, 30] width 12 height 12
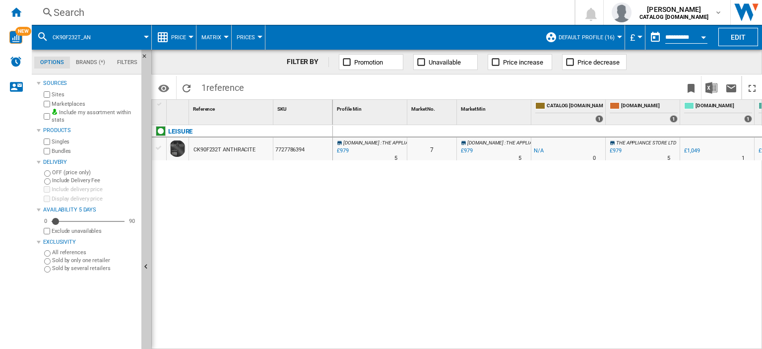
click at [342, 151] on div "£979" at bounding box center [341, 151] width 13 height 10
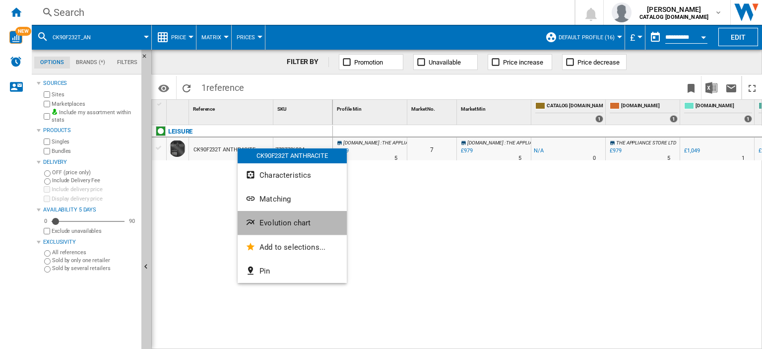
click at [290, 225] on span "Evolution chart" at bounding box center [285, 222] width 51 height 9
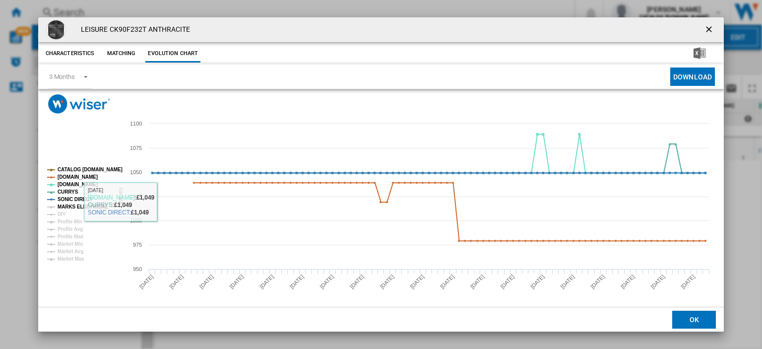
click at [93, 204] on tspan "MARKS ELECTRICAL" at bounding box center [83, 206] width 50 height 5
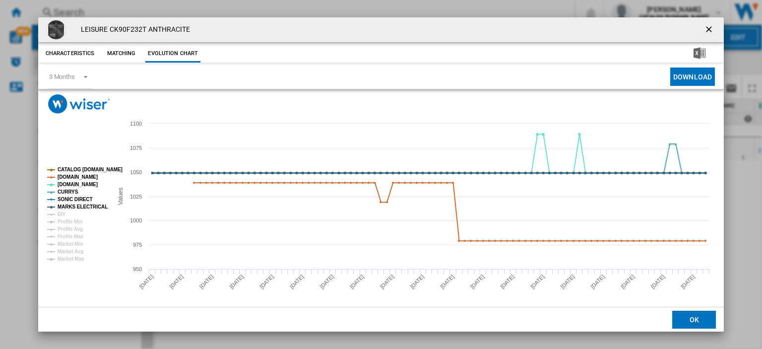
click at [704, 29] on ng-md-icon "getI18NText('BUTTONS.CLOSE_DIALOG')" at bounding box center [710, 30] width 12 height 12
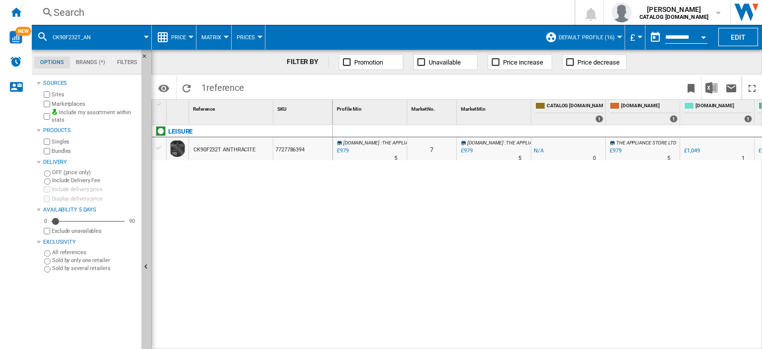
click at [341, 149] on div "£979" at bounding box center [341, 151] width 13 height 10
click at [342, 149] on div "£979" at bounding box center [341, 151] width 13 height 10
click at [60, 11] on div "Search" at bounding box center [301, 12] width 495 height 14
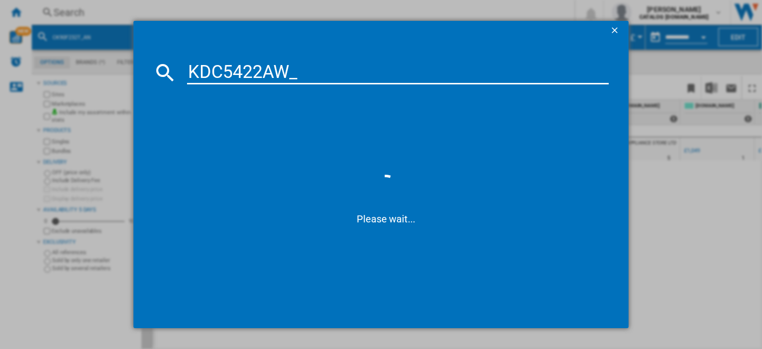
type input "KDC5422AW"
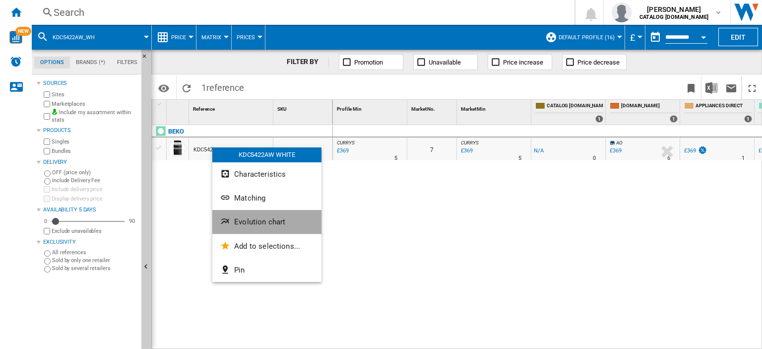
click at [258, 227] on button "Evolution chart" at bounding box center [266, 222] width 109 height 24
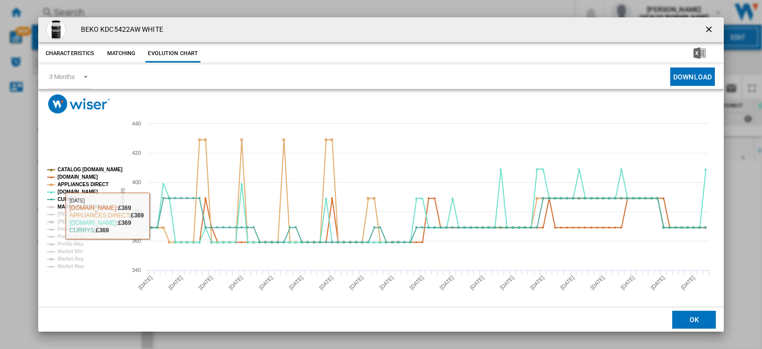
click at [78, 204] on tspan "MARKS ELECTRICAL" at bounding box center [83, 206] width 50 height 5
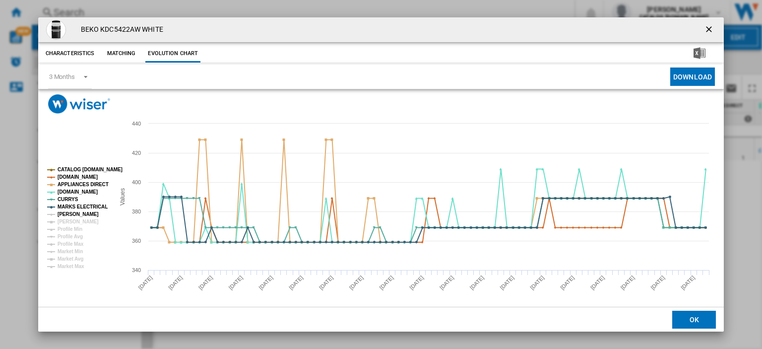
click at [75, 214] on tspan "[PERSON_NAME]" at bounding box center [78, 213] width 41 height 5
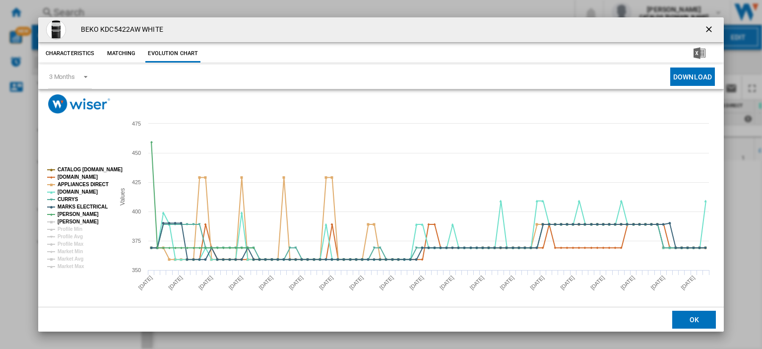
click at [77, 221] on tspan "[PERSON_NAME]" at bounding box center [78, 221] width 41 height 5
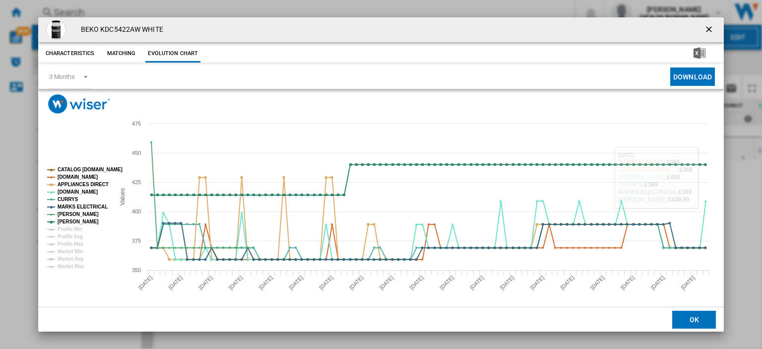
click at [704, 28] on ng-md-icon "getI18NText('BUTTONS.CLOSE_DIALOG')" at bounding box center [710, 30] width 12 height 12
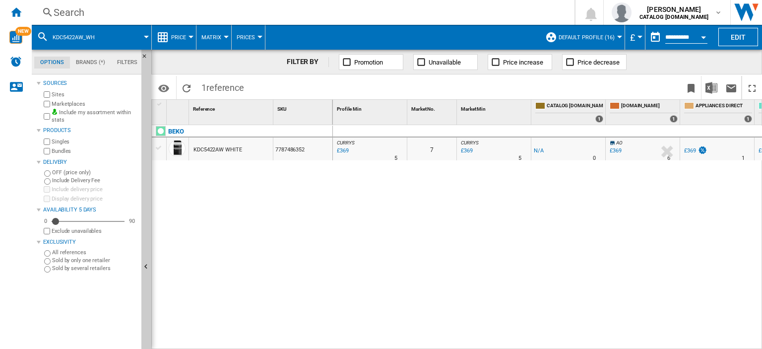
click at [342, 150] on div "£369" at bounding box center [341, 151] width 13 height 10
click at [69, 13] on div "Search" at bounding box center [301, 12] width 495 height 14
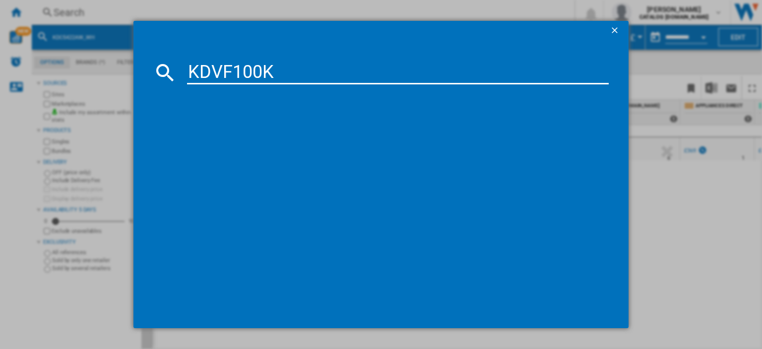
type input "KDVF100K"
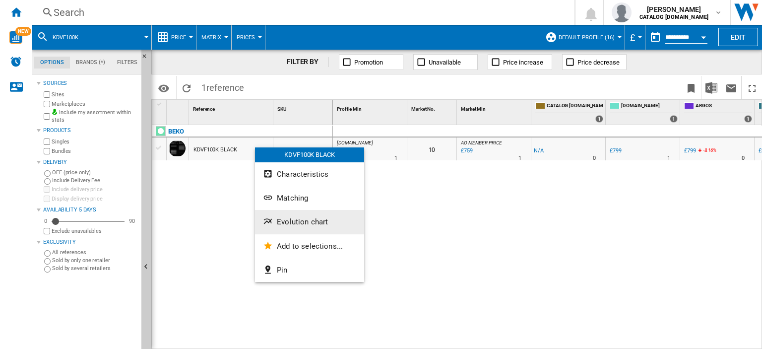
click at [288, 216] on button "Evolution chart" at bounding box center [309, 222] width 109 height 24
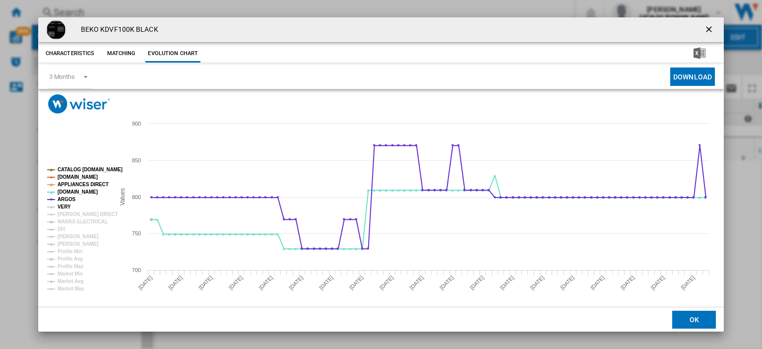
click at [62, 206] on tspan "VERY" at bounding box center [64, 206] width 13 height 5
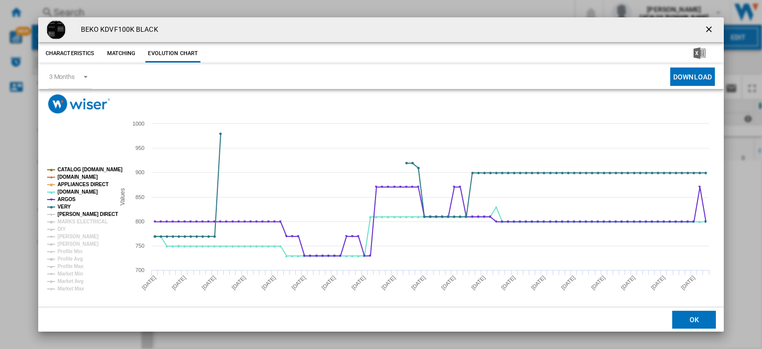
click at [65, 214] on tspan "[PERSON_NAME] DIRECT" at bounding box center [88, 213] width 61 height 5
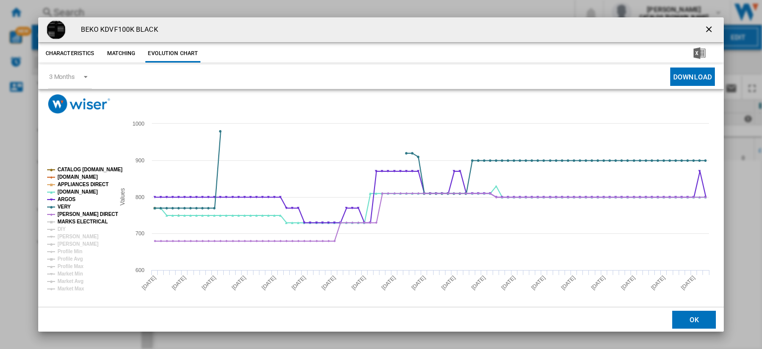
click at [65, 219] on tspan "MARKS ELECTRICAL" at bounding box center [83, 221] width 50 height 5
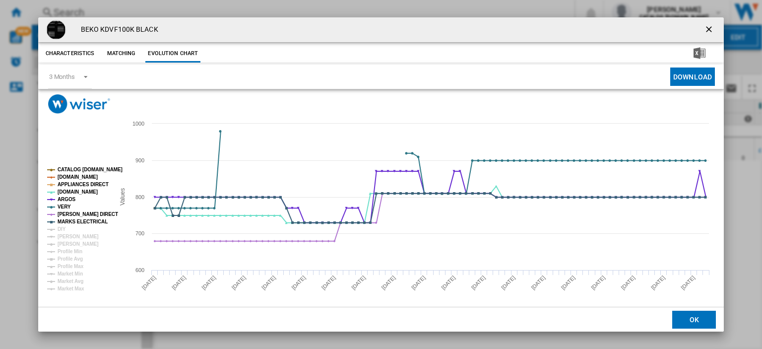
click at [705, 28] on ng-md-icon "getI18NText('BUTTONS.CLOSE_DIALOG')" at bounding box center [710, 30] width 12 height 12
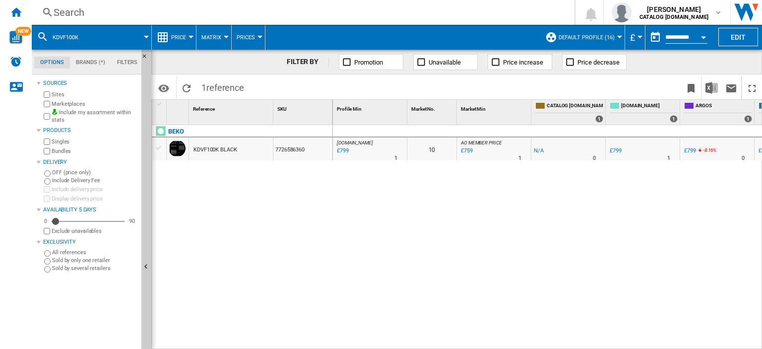
click at [64, 14] on div "Search" at bounding box center [301, 12] width 495 height 14
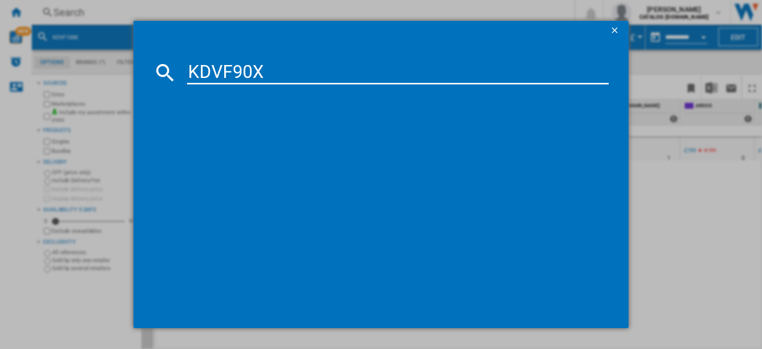
type input "KDVF90X"
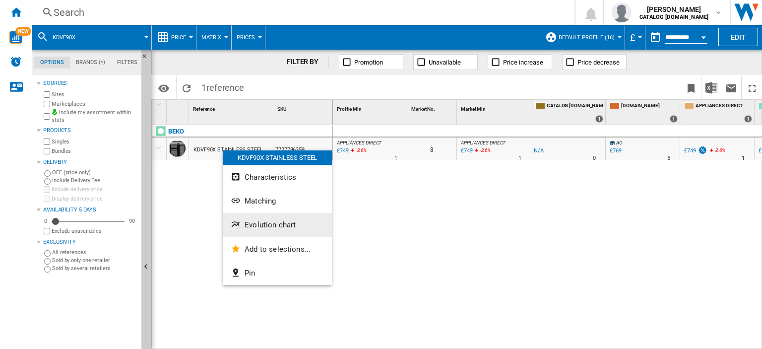
click at [273, 222] on span "Evolution chart" at bounding box center [270, 224] width 51 height 9
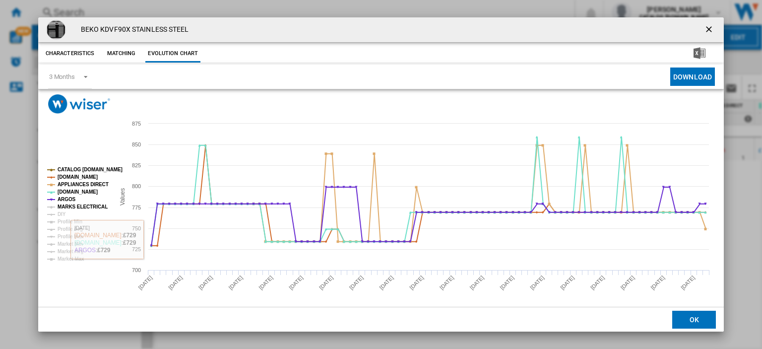
click at [83, 204] on tspan "MARKS ELECTRICAL" at bounding box center [83, 206] width 50 height 5
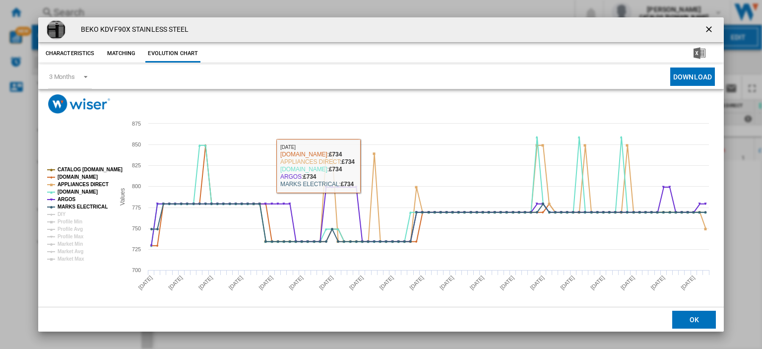
click at [704, 32] on ng-md-icon "getI18NText('BUTTONS.CLOSE_DIALOG')" at bounding box center [710, 30] width 12 height 12
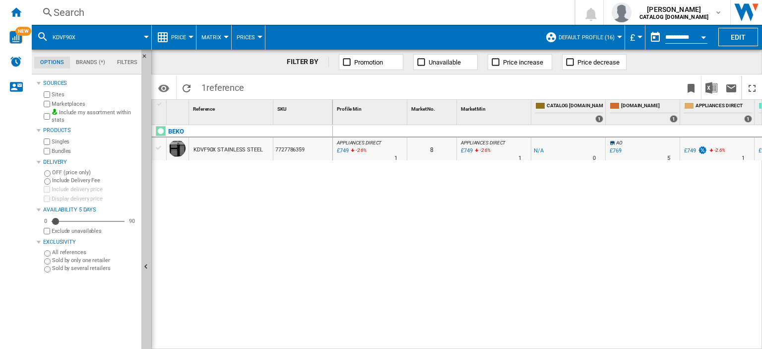
click at [64, 14] on div "Search" at bounding box center [301, 12] width 495 height 14
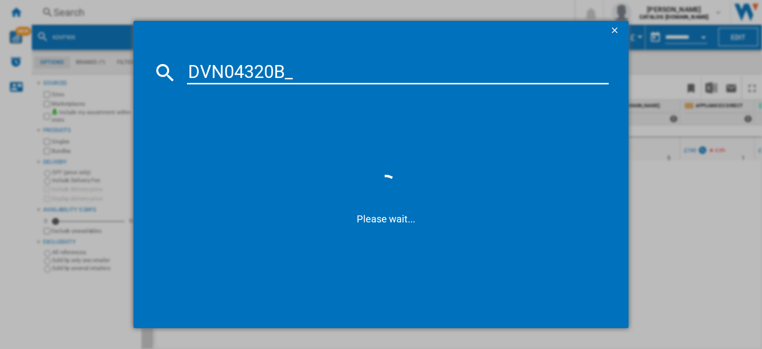
type input "DVN04320B"
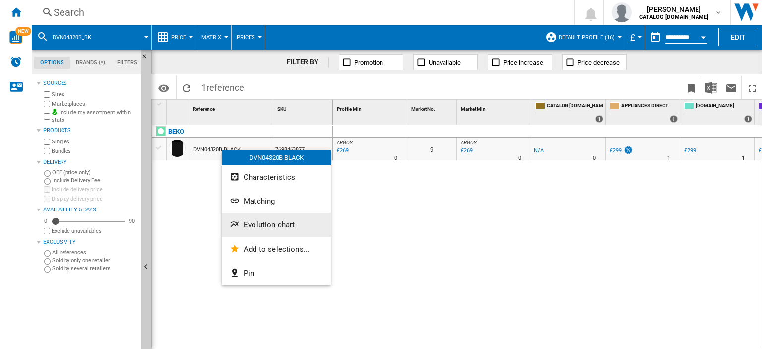
click at [256, 223] on span "Evolution chart" at bounding box center [269, 224] width 51 height 9
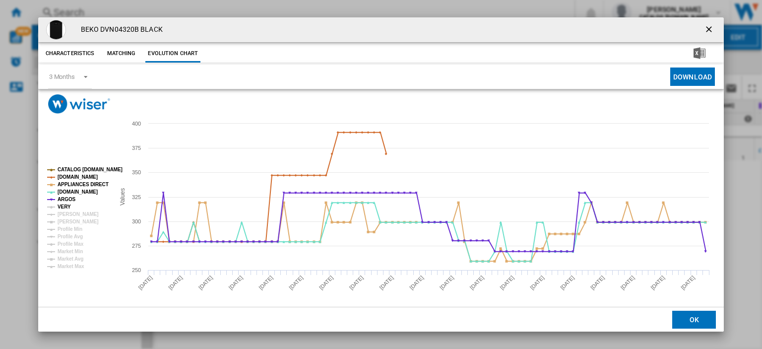
click at [65, 204] on tspan "VERY" at bounding box center [64, 206] width 13 height 5
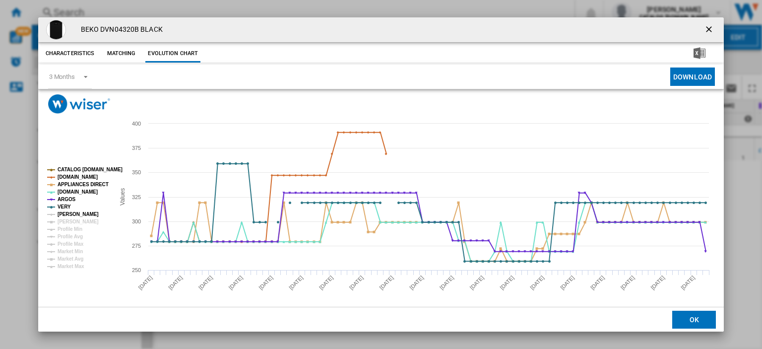
click at [72, 216] on tspan "[PERSON_NAME]" at bounding box center [78, 213] width 41 height 5
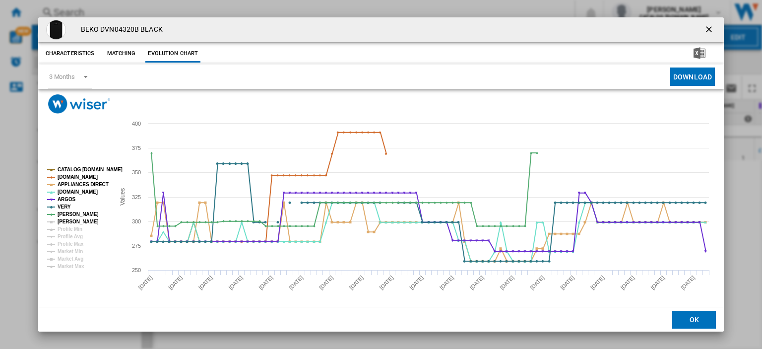
click at [72, 219] on tspan "[PERSON_NAME]" at bounding box center [78, 221] width 41 height 5
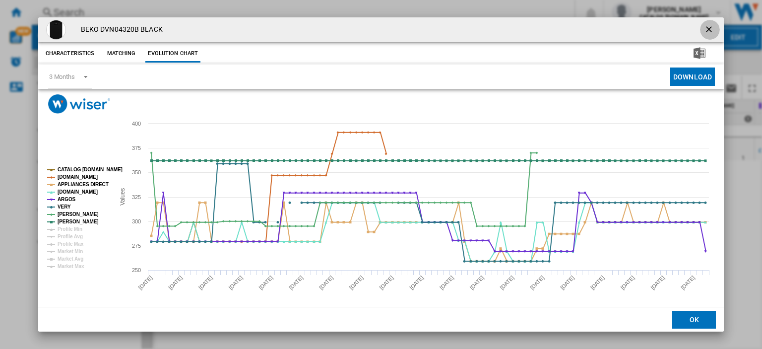
click at [705, 26] on ng-md-icon "getI18NText('BUTTONS.CLOSE_DIALOG')" at bounding box center [710, 30] width 12 height 12
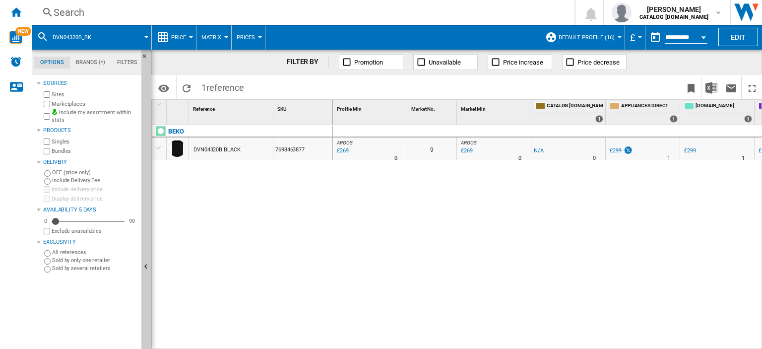
click at [343, 151] on div "£269" at bounding box center [341, 151] width 13 height 10
click at [69, 11] on div "Search" at bounding box center [301, 12] width 495 height 14
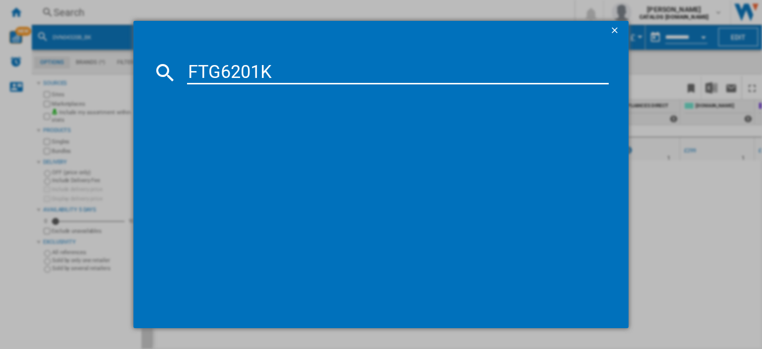
type input "FTG6201K"
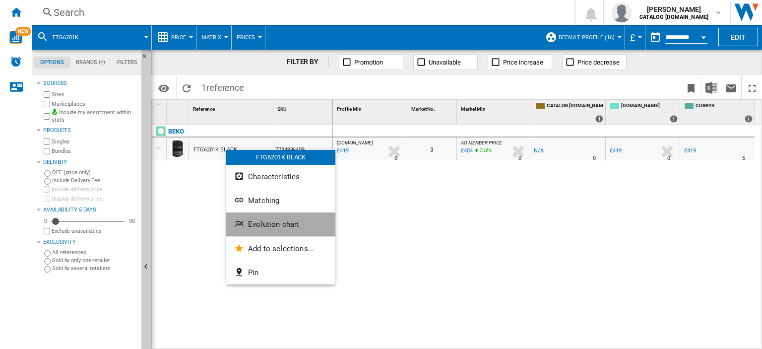
click at [275, 220] on span "Evolution chart" at bounding box center [273, 224] width 51 height 9
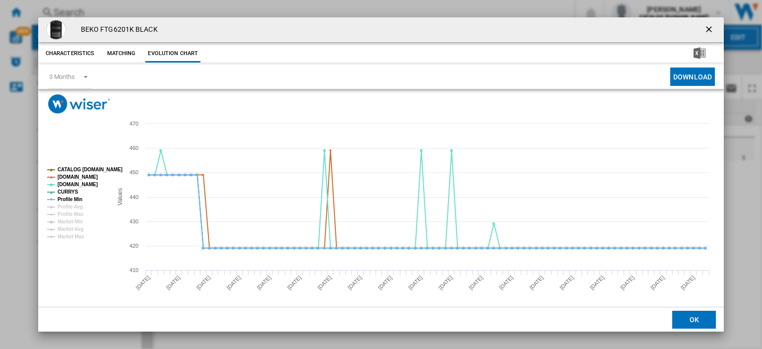
click at [705, 27] on ng-md-icon "getI18NText('BUTTONS.CLOSE_DIALOG')" at bounding box center [710, 30] width 12 height 12
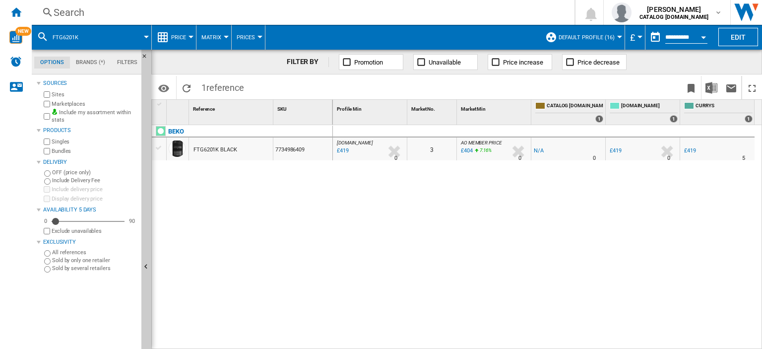
click at [73, 13] on div "Search" at bounding box center [301, 12] width 495 height 14
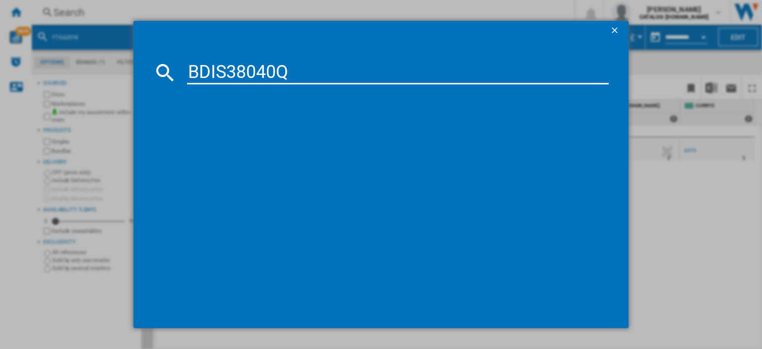
type input "BDIS38040Q"
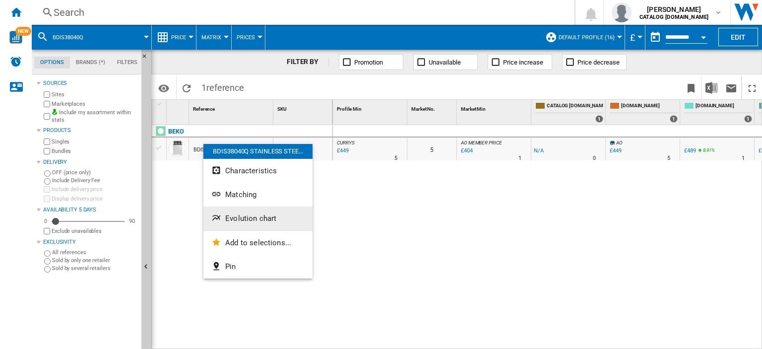
click at [240, 220] on span "Evolution chart" at bounding box center [250, 218] width 51 height 9
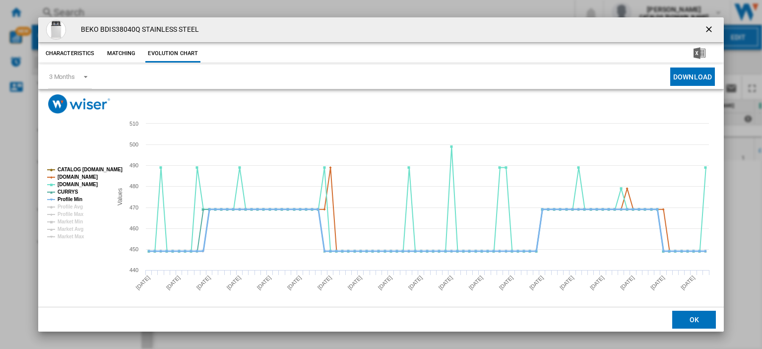
click at [67, 196] on tspan "Profile Min" at bounding box center [70, 198] width 25 height 5
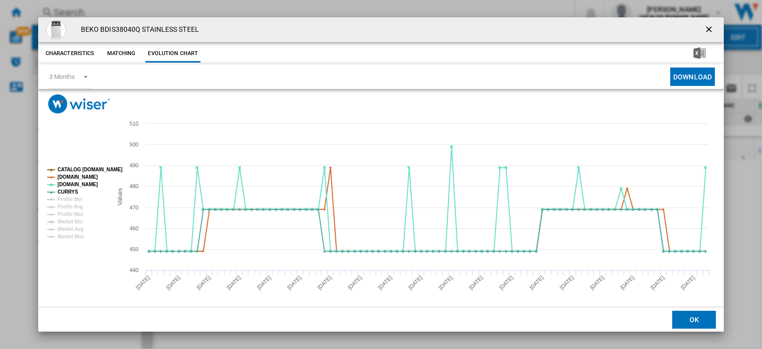
click at [705, 28] on ng-md-icon "getI18NText('BUTTONS.CLOSE_DIALOG')" at bounding box center [710, 30] width 12 height 12
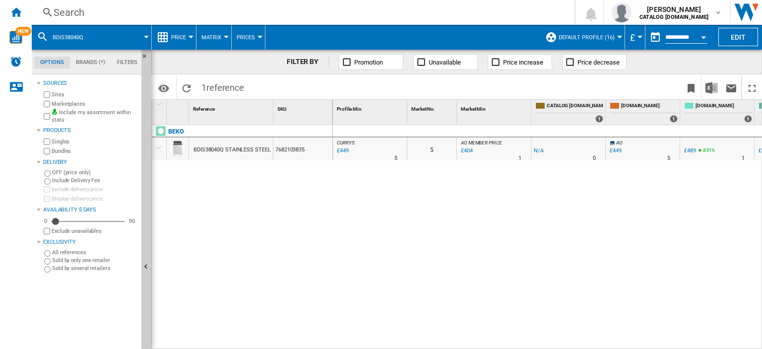
click at [338, 150] on div "£449" at bounding box center [341, 151] width 13 height 10
click at [63, 10] on div "Search" at bounding box center [301, 12] width 495 height 14
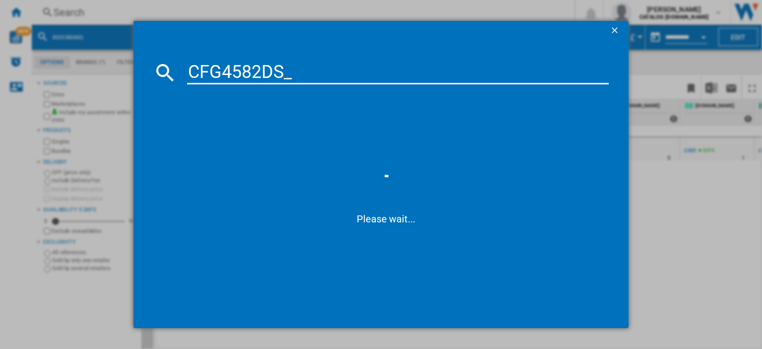
type input "CFG4582DS"
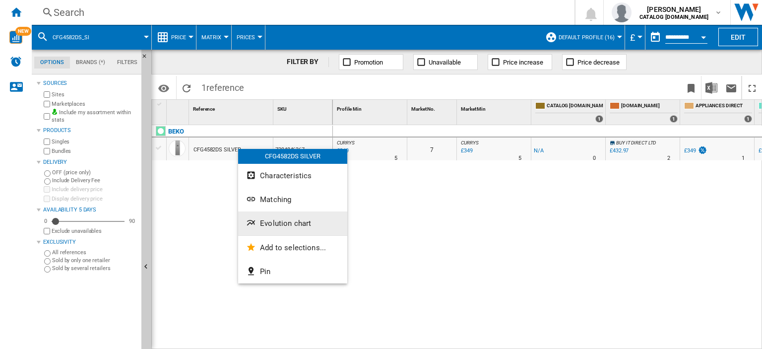
click at [282, 230] on button "Evolution chart" at bounding box center [292, 223] width 109 height 24
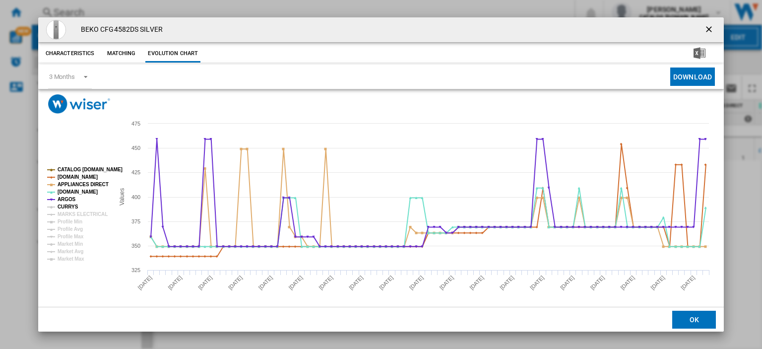
click at [63, 206] on tspan "CURRYS" at bounding box center [68, 206] width 21 height 5
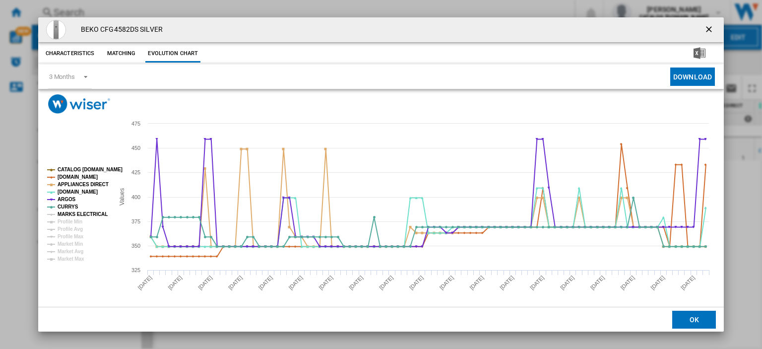
click at [65, 214] on tspan "MARKS ELECTRICAL" at bounding box center [83, 213] width 50 height 5
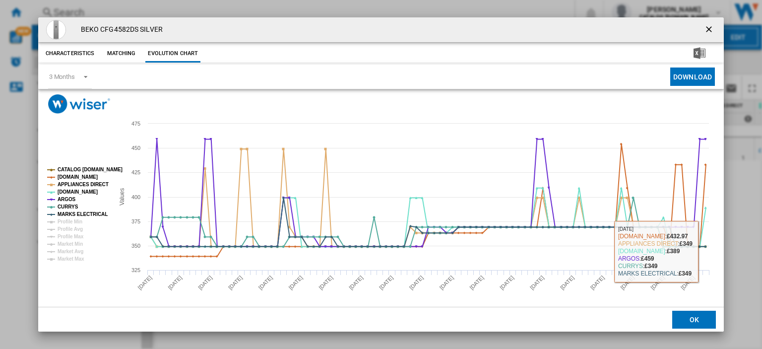
click at [704, 24] on ng-md-icon "getI18NText('BUTTONS.CLOSE_DIALOG')" at bounding box center [710, 30] width 12 height 12
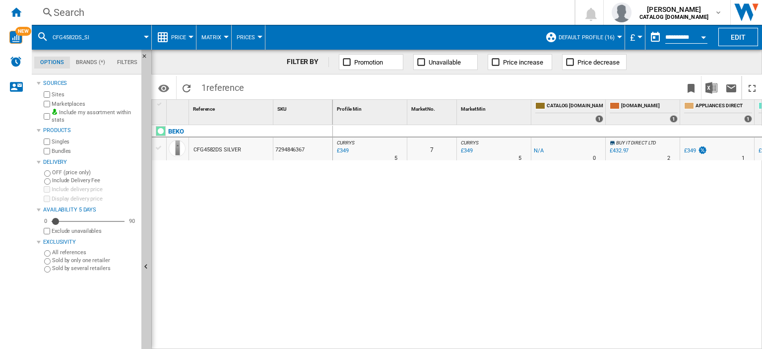
click at [689, 150] on div "£349" at bounding box center [690, 150] width 12 height 6
click at [468, 152] on div "£349" at bounding box center [465, 151] width 13 height 10
click at [65, 10] on div "Search" at bounding box center [301, 12] width 495 height 14
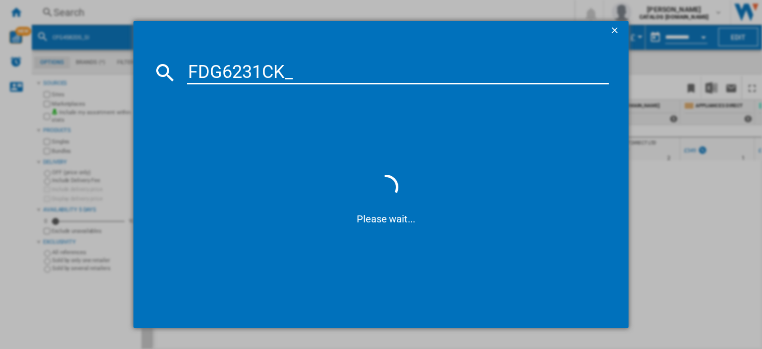
type input "FDG6231CK"
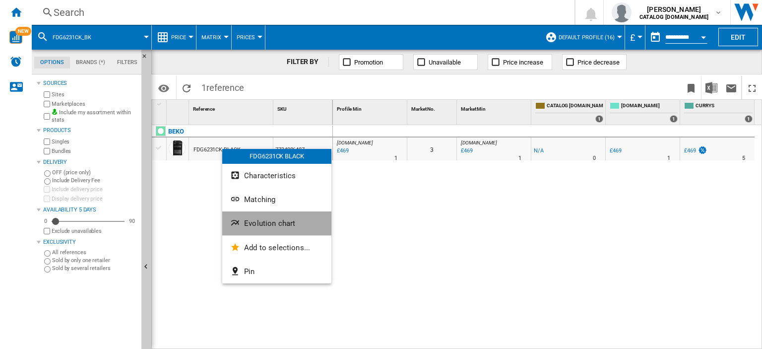
click at [272, 216] on button "Evolution chart" at bounding box center [276, 223] width 109 height 24
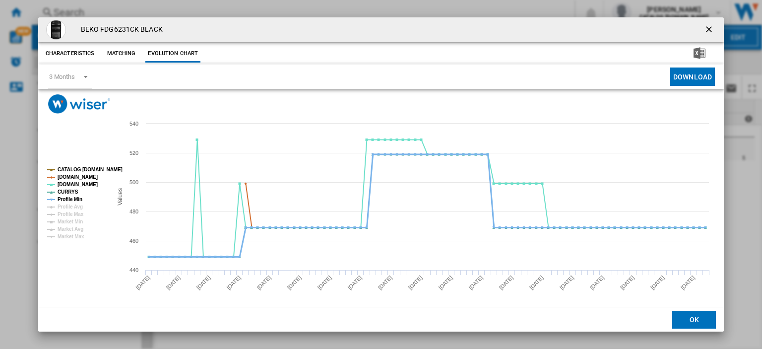
click at [66, 198] on tspan "Profile Min" at bounding box center [70, 198] width 25 height 5
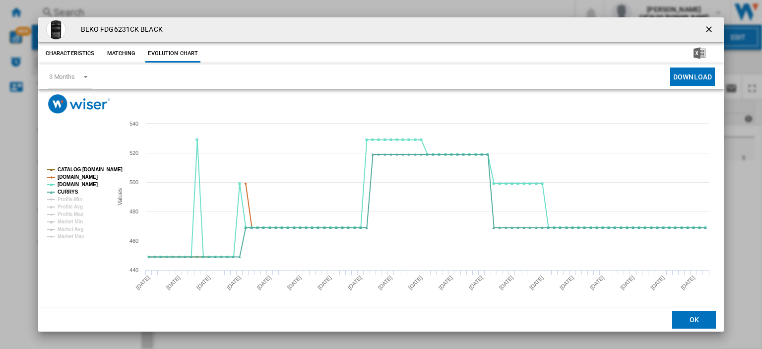
click at [704, 31] on ng-md-icon "getI18NText('BUTTONS.CLOSE_DIALOG')" at bounding box center [710, 30] width 12 height 12
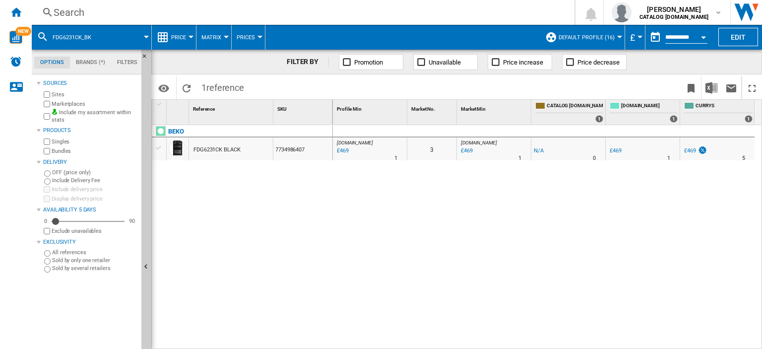
click at [689, 150] on div "£469" at bounding box center [690, 150] width 12 height 6
click at [71, 12] on div "Search" at bounding box center [301, 12] width 495 height 14
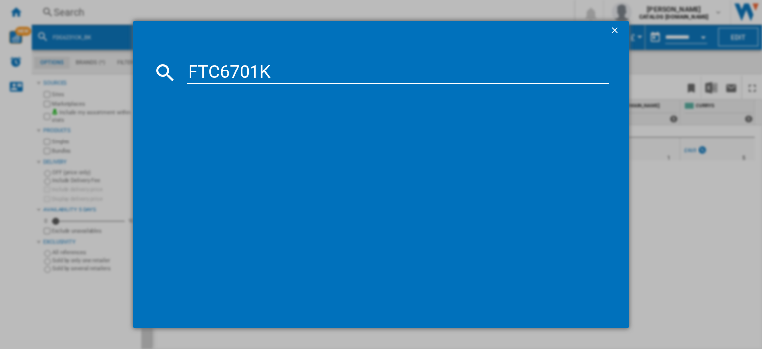
type input "FTC6701K"
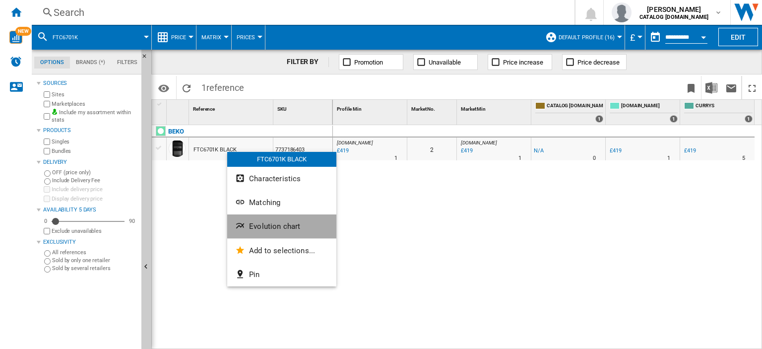
click at [277, 228] on span "Evolution chart" at bounding box center [274, 226] width 51 height 9
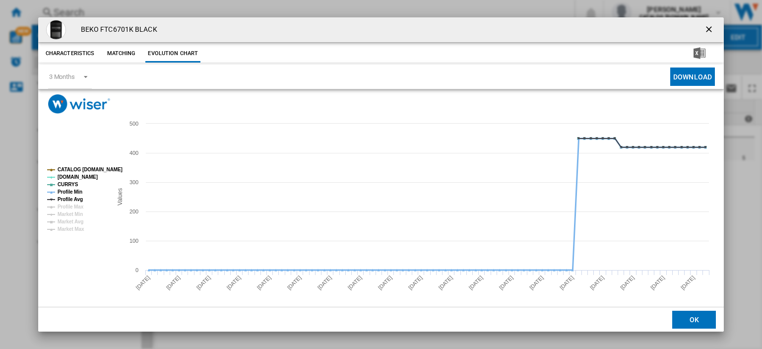
click at [71, 191] on tspan "Profile Min" at bounding box center [70, 191] width 25 height 5
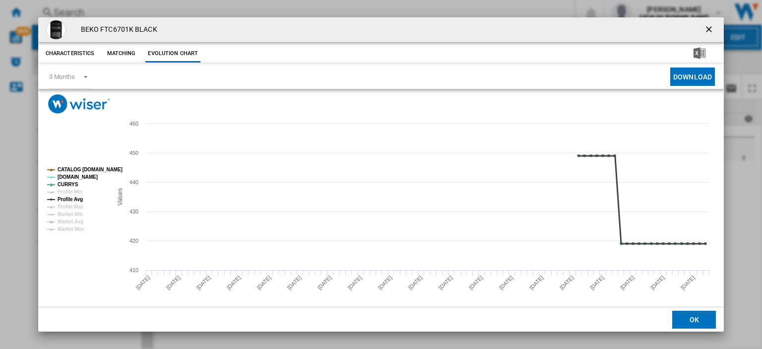
click at [72, 196] on tspan "Profile Avg" at bounding box center [70, 198] width 25 height 5
click at [705, 28] on ng-md-icon "getI18NText('BUTTONS.CLOSE_DIALOG')" at bounding box center [710, 30] width 12 height 12
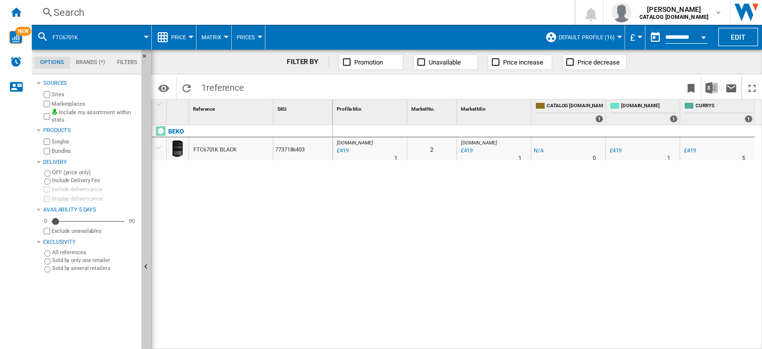
click at [61, 10] on div "Search" at bounding box center [301, 12] width 495 height 14
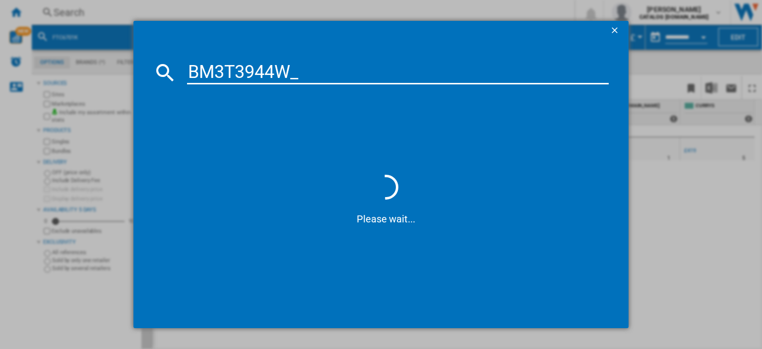
type input "BM3T3944W"
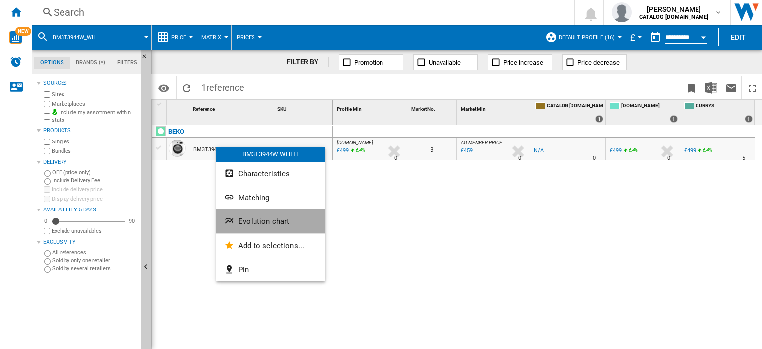
click at [256, 218] on span "Evolution chart" at bounding box center [263, 221] width 51 height 9
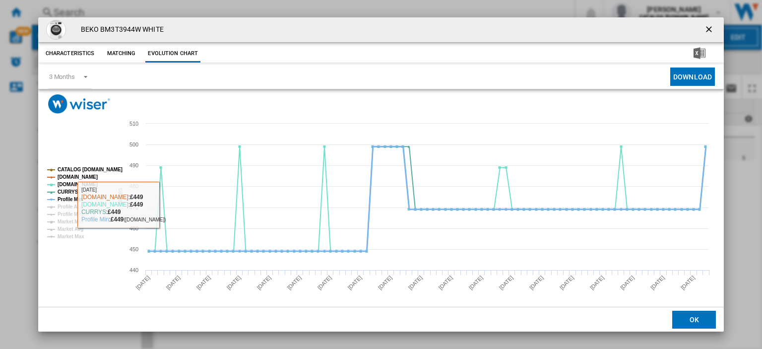
click at [65, 199] on tspan "Profile Min" at bounding box center [70, 198] width 25 height 5
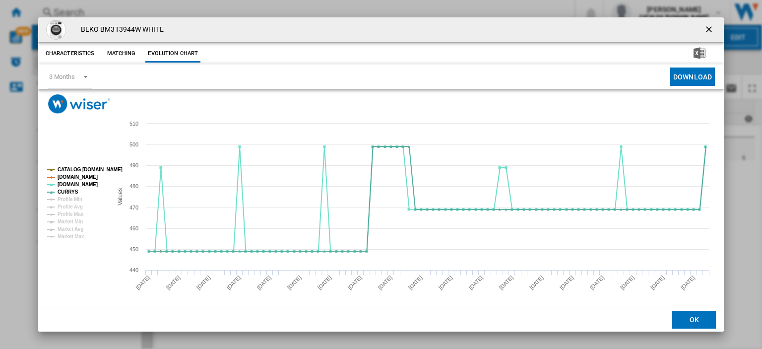
click at [705, 29] on ng-md-icon "getI18NText('BUTTONS.CLOSE_DIALOG')" at bounding box center [710, 30] width 12 height 12
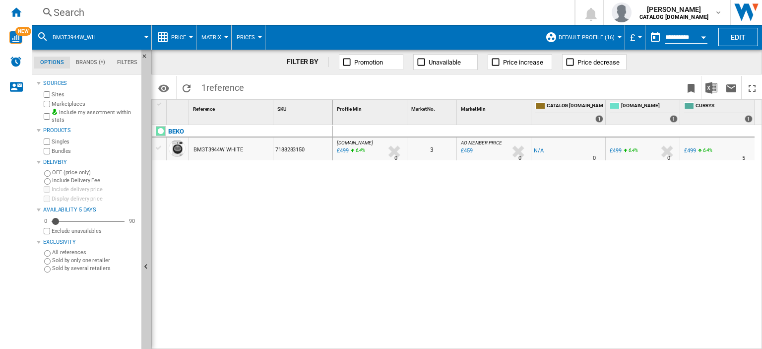
click at [65, 10] on div "Search" at bounding box center [301, 12] width 495 height 14
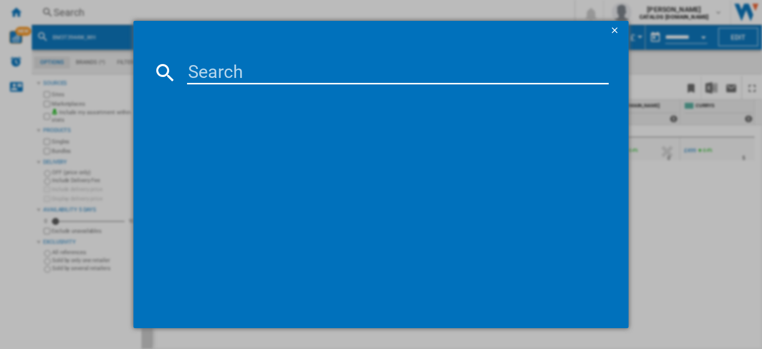
drag, startPoint x: 185, startPoint y: 70, endPoint x: 192, endPoint y: 67, distance: 7.8
paste input "WTIK84122_WH"
type input "WTIK84122"
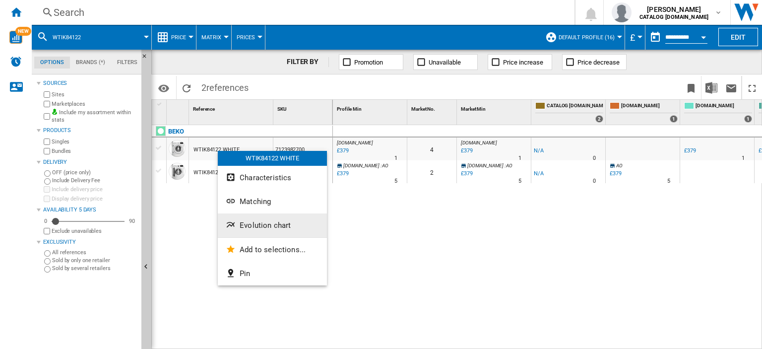
click at [270, 225] on span "Evolution chart" at bounding box center [265, 225] width 51 height 9
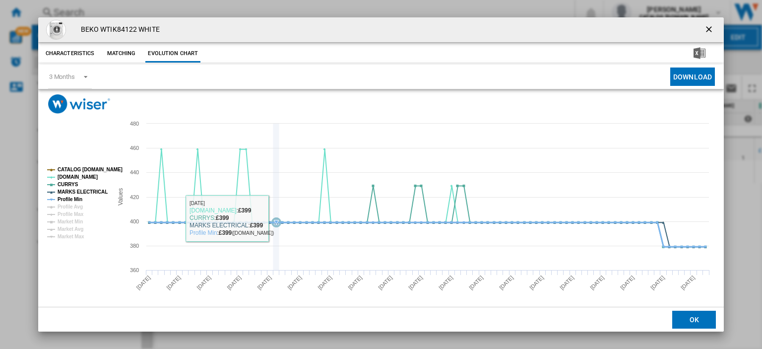
click at [69, 199] on tspan "Profile Min" at bounding box center [70, 198] width 25 height 5
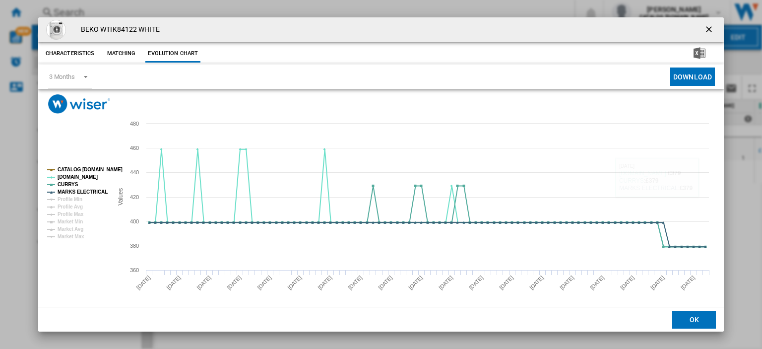
click at [705, 26] on ng-md-icon "getI18NText('BUTTONS.CLOSE_DIALOG')" at bounding box center [710, 30] width 12 height 12
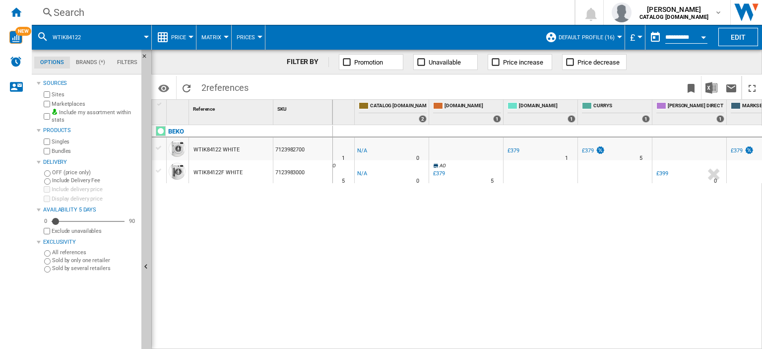
scroll to position [0, 196]
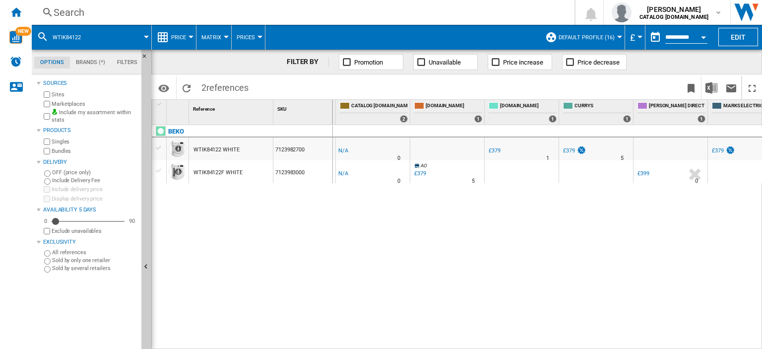
click at [570, 149] on div "£379" at bounding box center [569, 150] width 12 height 6
click at [57, 9] on div "Search" at bounding box center [301, 12] width 495 height 14
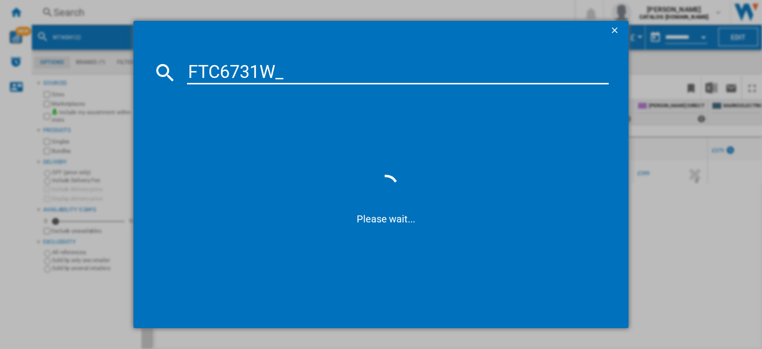
type input "FTC6731W"
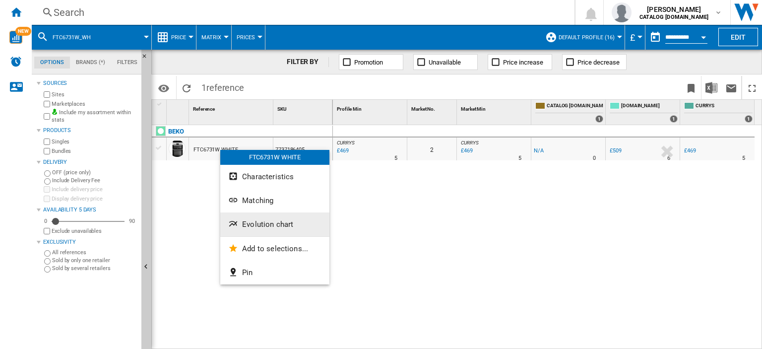
click at [260, 226] on span "Evolution chart" at bounding box center [267, 224] width 51 height 9
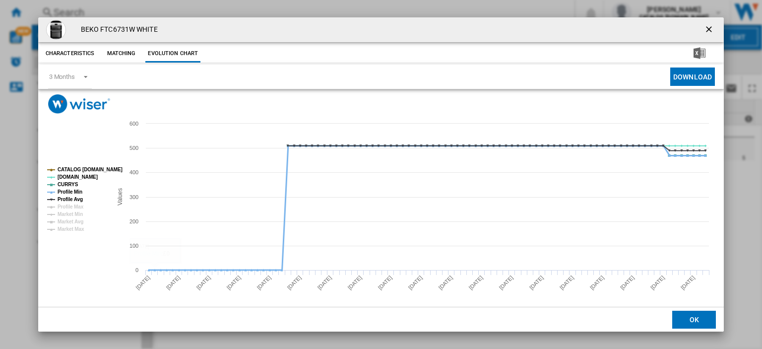
click at [75, 190] on tspan "Profile Min" at bounding box center [70, 191] width 25 height 5
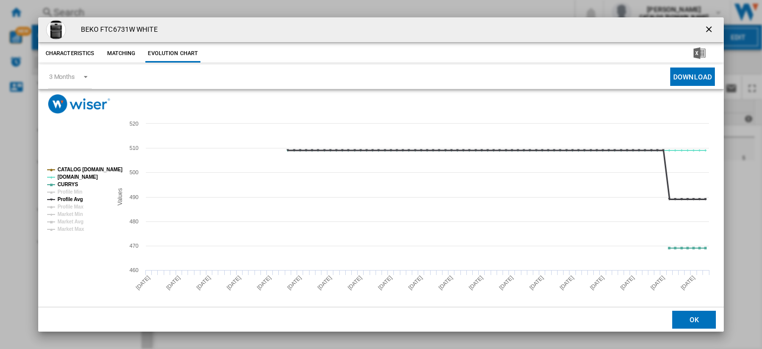
click at [73, 198] on tspan "Profile Avg" at bounding box center [70, 198] width 25 height 5
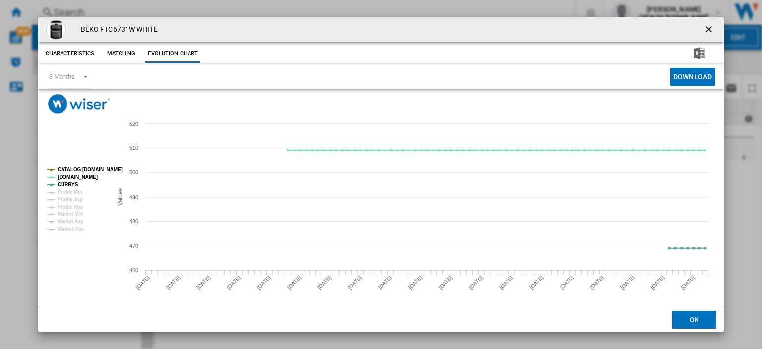
click at [707, 26] on ng-md-icon "getI18NText('BUTTONS.CLOSE_DIALOG')" at bounding box center [710, 30] width 12 height 12
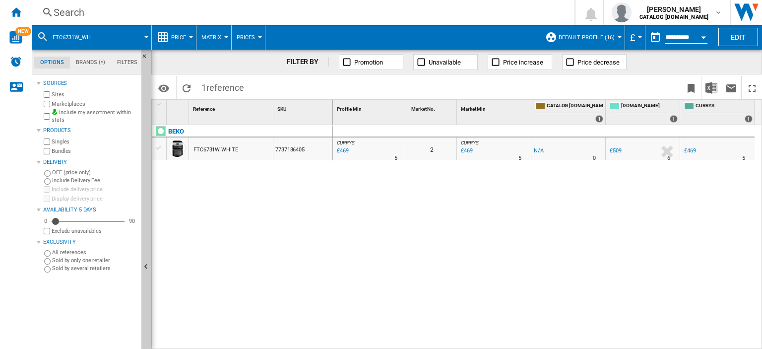
click at [65, 11] on div "Search" at bounding box center [301, 12] width 495 height 14
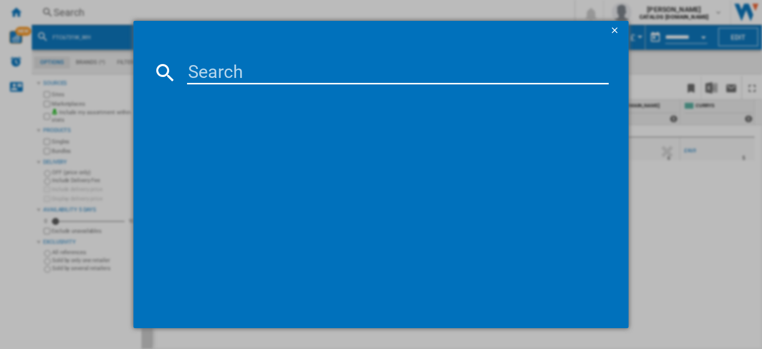
paste input "DTLCE80051W_WH"
type input "DTLCE80051W"
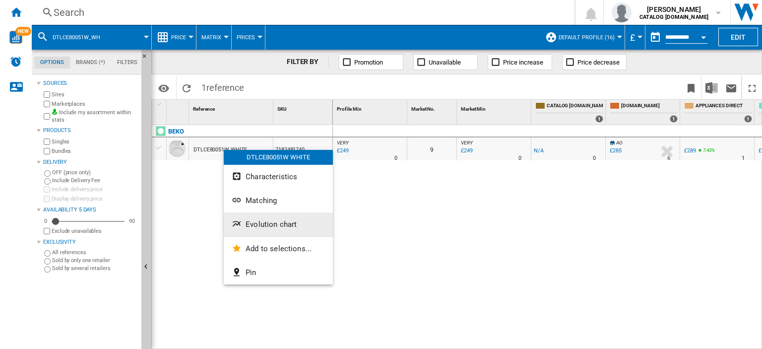
click at [256, 229] on button "Evolution chart" at bounding box center [278, 224] width 109 height 24
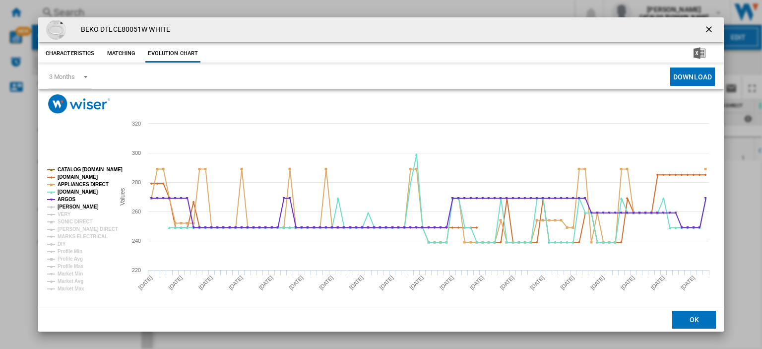
click at [67, 205] on tspan "JOHN LEWIS" at bounding box center [78, 206] width 41 height 5
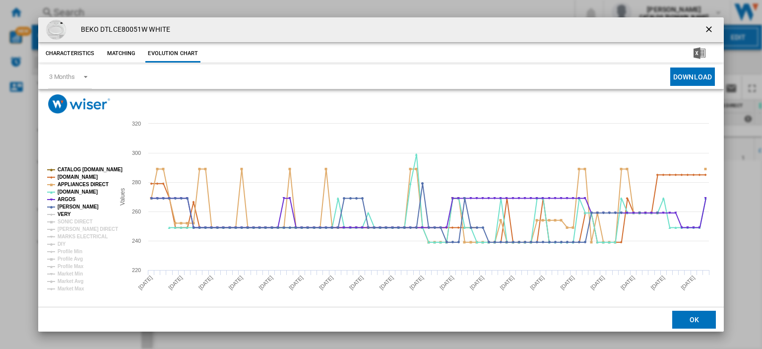
click at [60, 215] on tspan "VERY" at bounding box center [64, 213] width 13 height 5
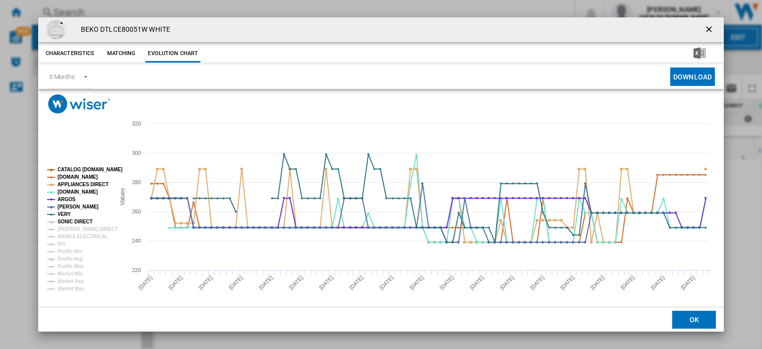
click at [60, 222] on tspan "SONIC DIRECT" at bounding box center [75, 221] width 35 height 5
click at [62, 229] on tspan "[PERSON_NAME] DIRECT" at bounding box center [88, 228] width 61 height 5
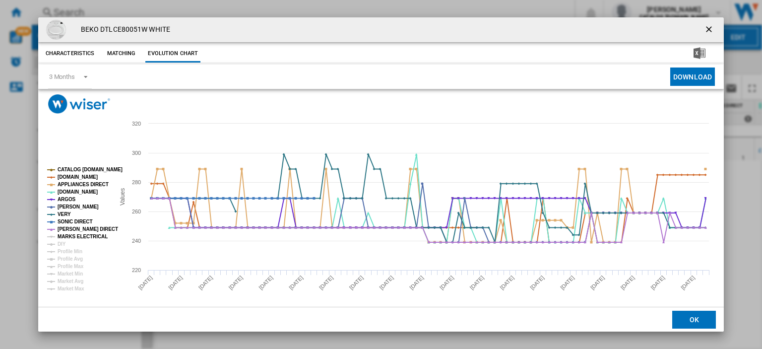
click at [64, 234] on tspan "MARKS ELECTRICAL" at bounding box center [83, 236] width 50 height 5
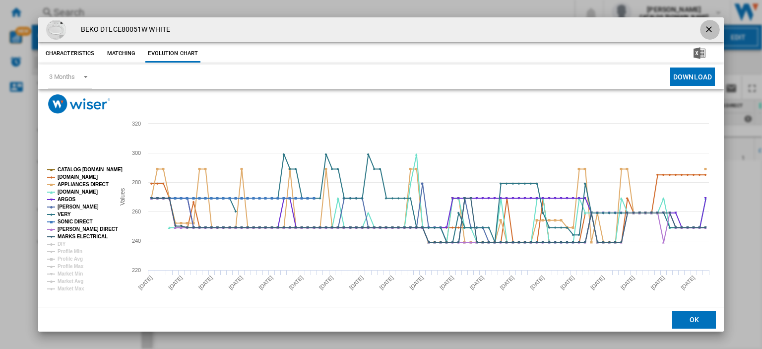
click at [705, 30] on ng-md-icon "getI18NText('BUTTONS.CLOSE_DIALOG')" at bounding box center [710, 30] width 12 height 12
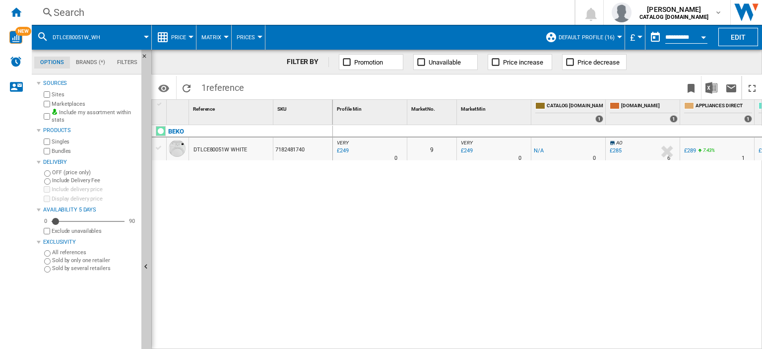
click at [60, 6] on div "Search" at bounding box center [301, 12] width 495 height 14
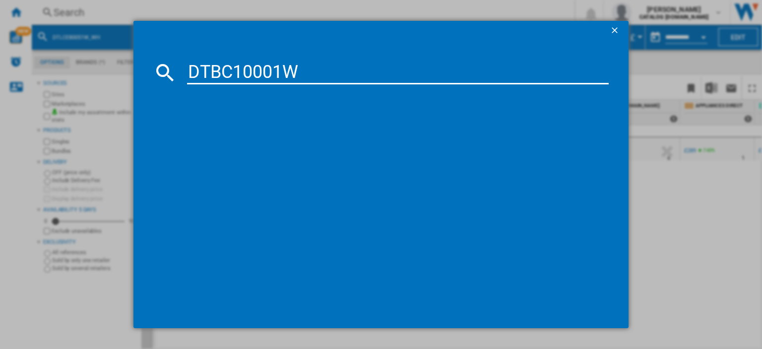
type input "DTBC10001W"
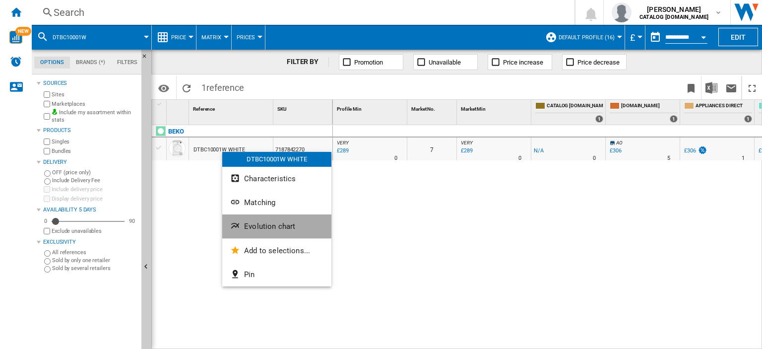
click at [253, 224] on span "Evolution chart" at bounding box center [269, 226] width 51 height 9
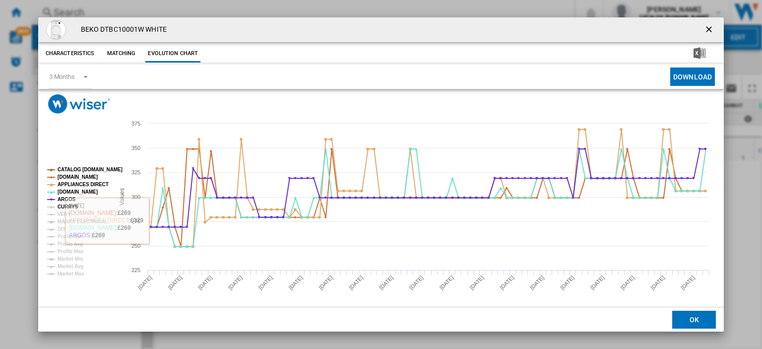
click at [65, 204] on tspan "CURRYS" at bounding box center [68, 206] width 21 height 5
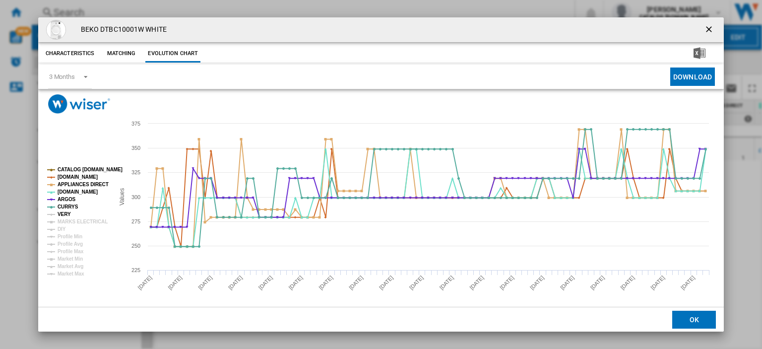
click at [67, 214] on tspan "VERY" at bounding box center [64, 213] width 13 height 5
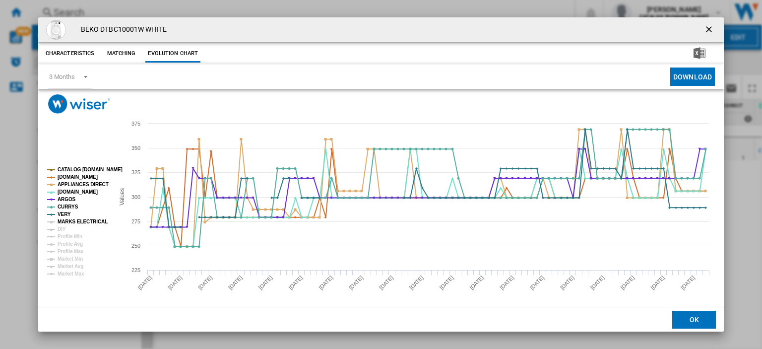
click at [67, 220] on tspan "MARKS ELECTRICAL" at bounding box center [83, 221] width 50 height 5
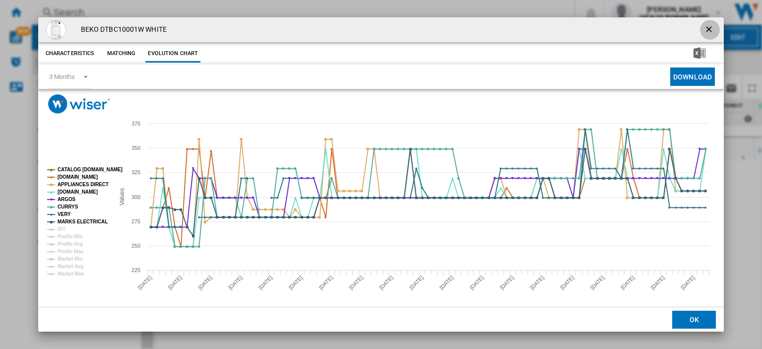
click at [705, 29] on ng-md-icon "getI18NText('BUTTONS.CLOSE_DIALOG')" at bounding box center [710, 30] width 12 height 12
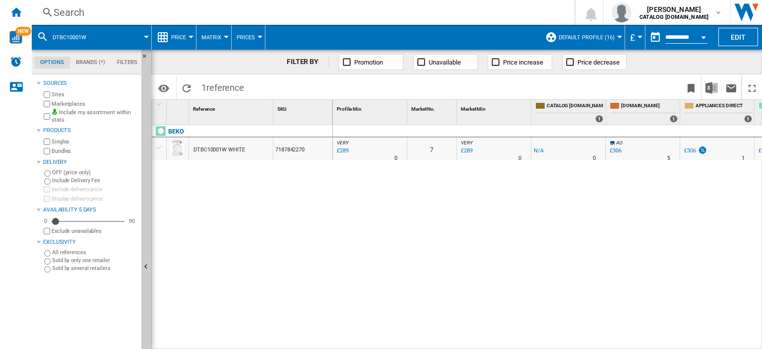
click at [341, 152] on div "£289" at bounding box center [341, 151] width 13 height 10
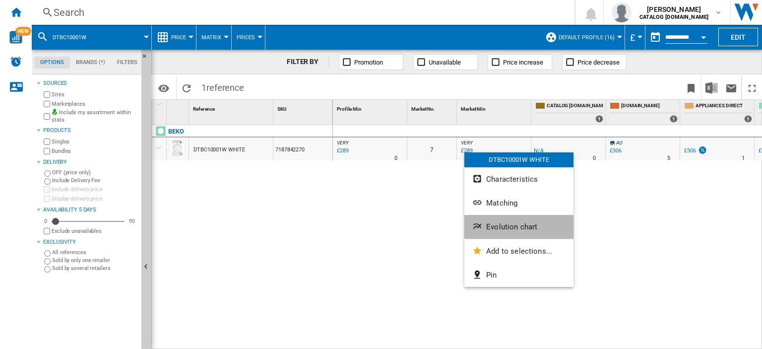
click at [496, 226] on span "Evolution chart" at bounding box center [511, 226] width 51 height 9
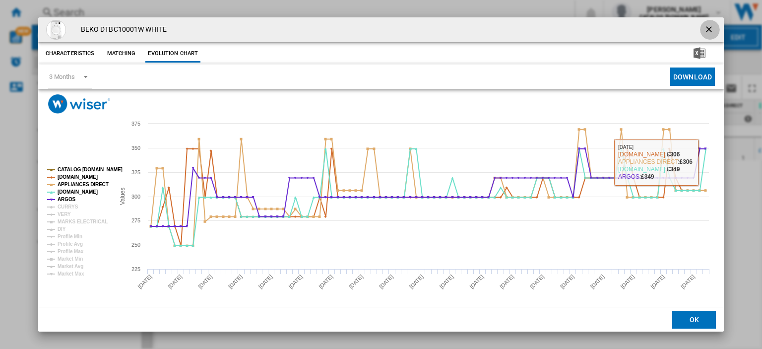
click at [707, 28] on ng-md-icon "getI18NText('BUTTONS.CLOSE_DIALOG')" at bounding box center [710, 30] width 12 height 12
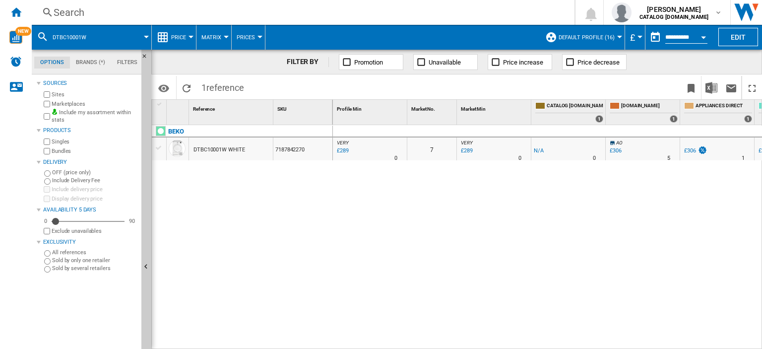
click at [692, 151] on div "£306" at bounding box center [690, 150] width 12 height 6
